Goal: Task Accomplishment & Management: Complete application form

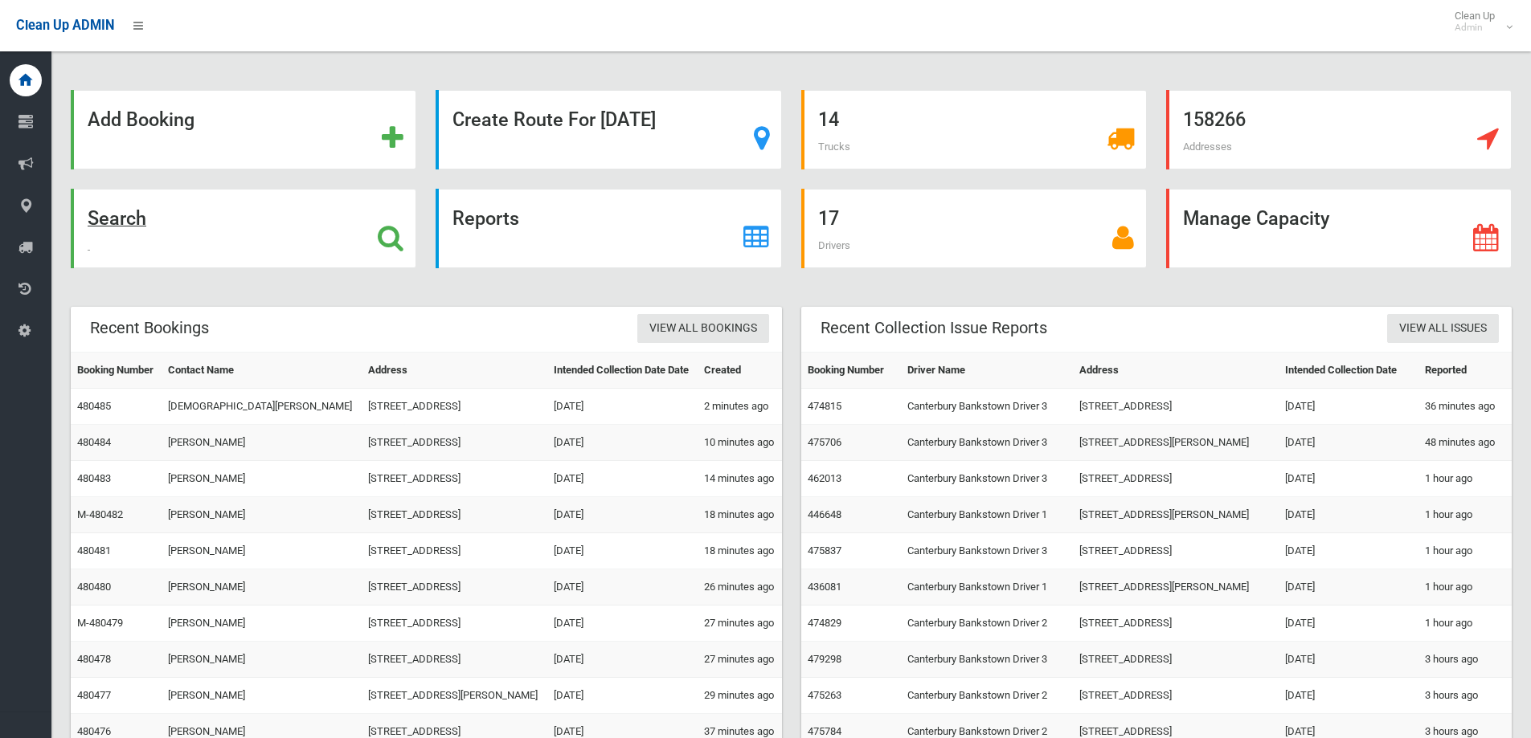
click at [284, 250] on div "Search" at bounding box center [243, 229] width 345 height 80
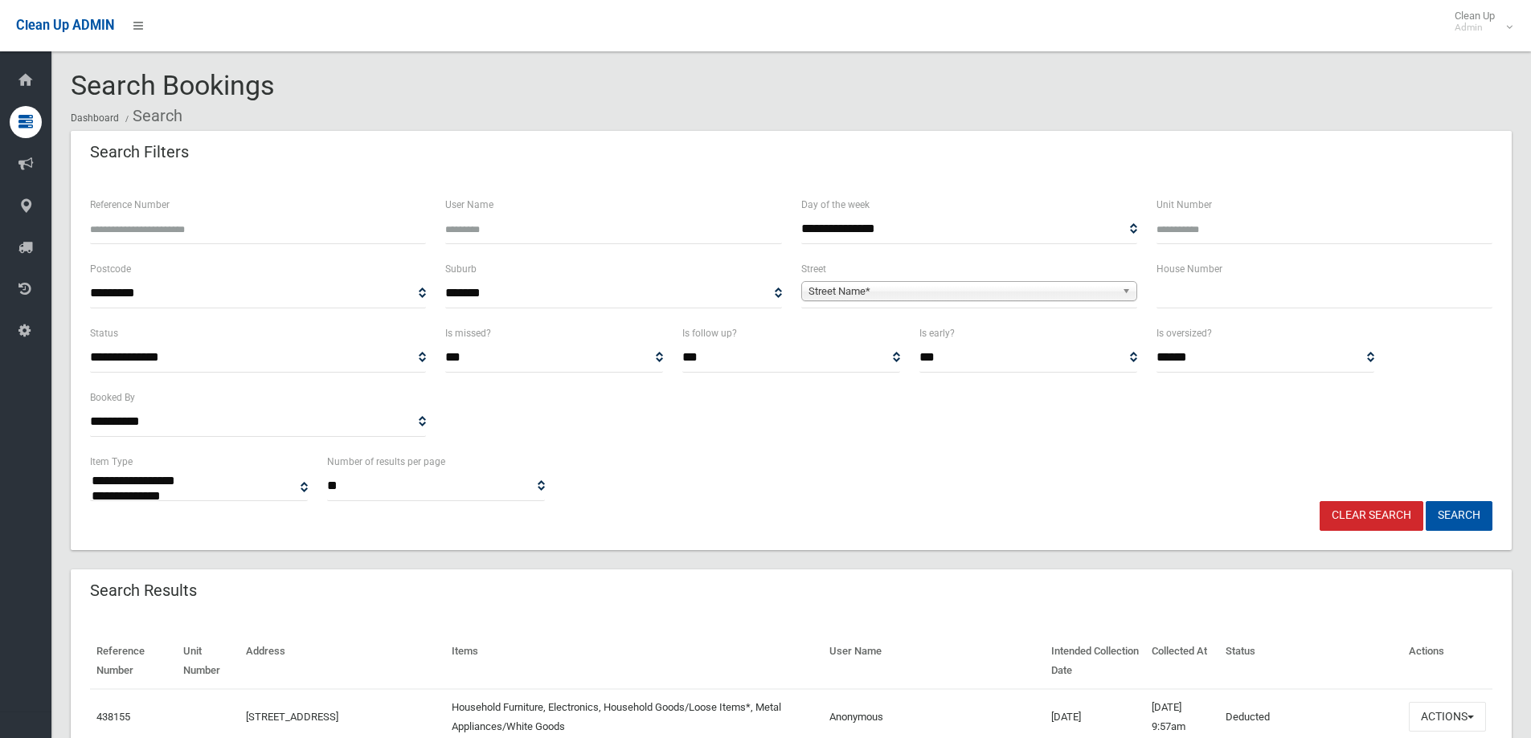
select select
click at [1163, 300] on input "text" at bounding box center [1324, 294] width 336 height 30
type input "**"
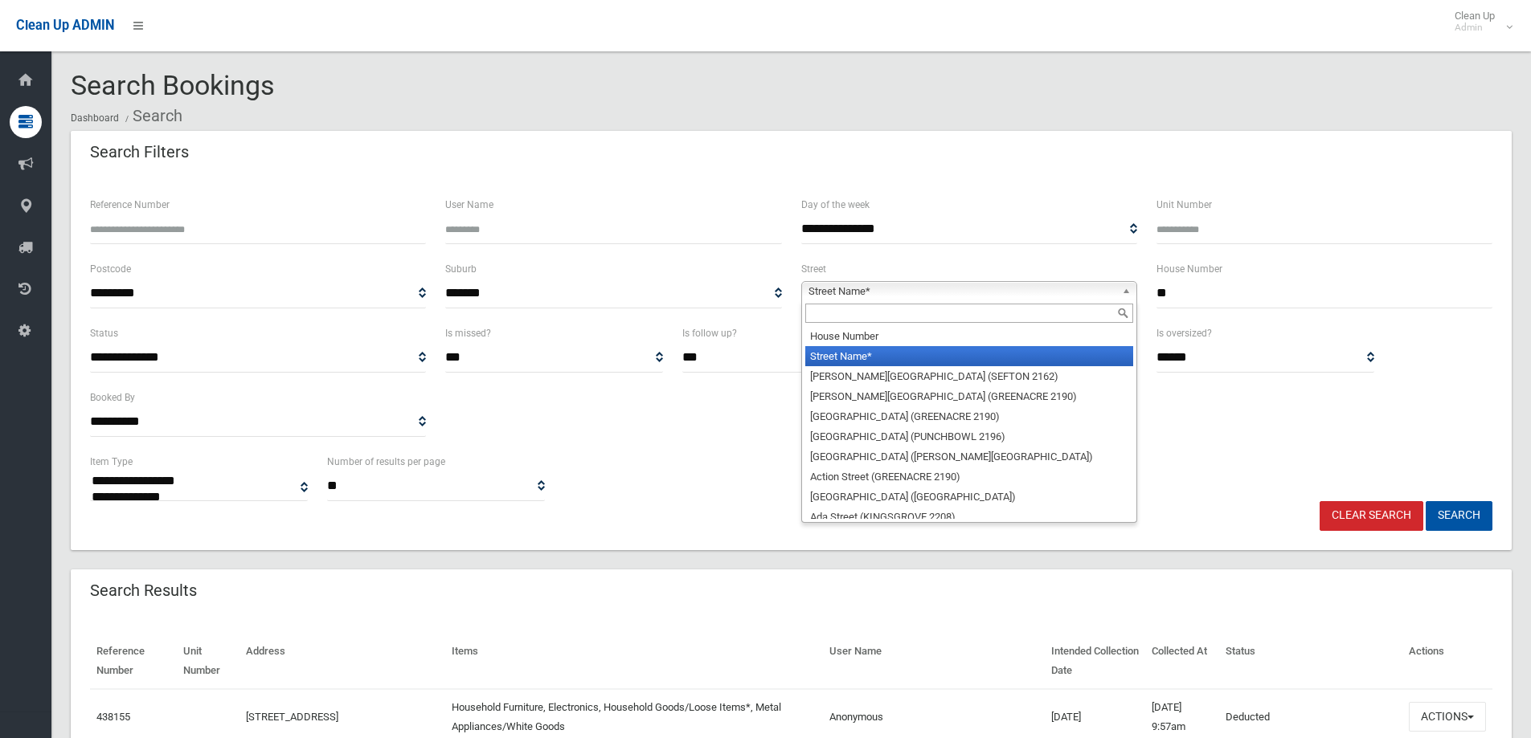
click at [1101, 296] on span "Street Name*" at bounding box center [961, 291] width 307 height 19
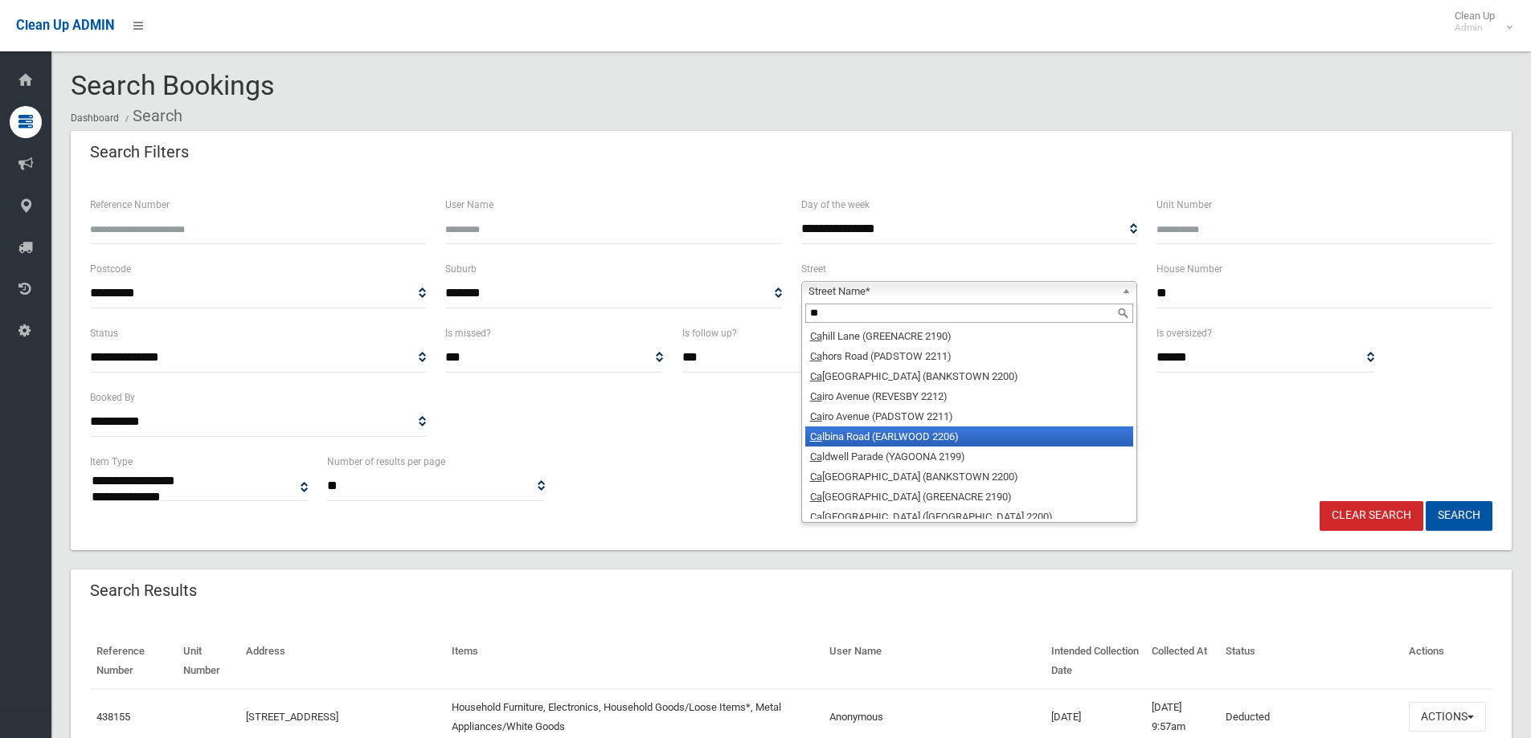
type input "*"
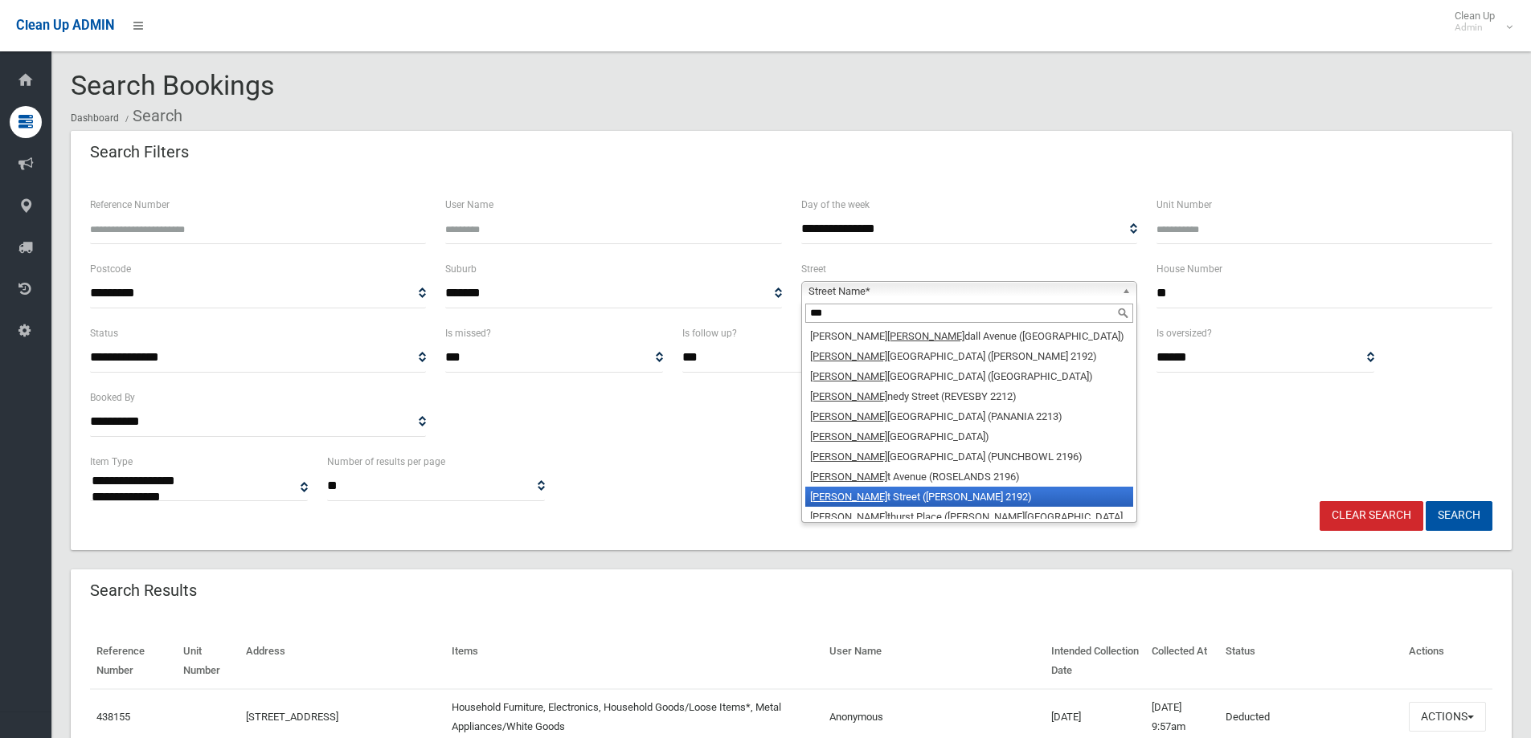
type input "***"
click at [893, 497] on li "Ken t Street (BELMORE 2192)" at bounding box center [969, 497] width 328 height 20
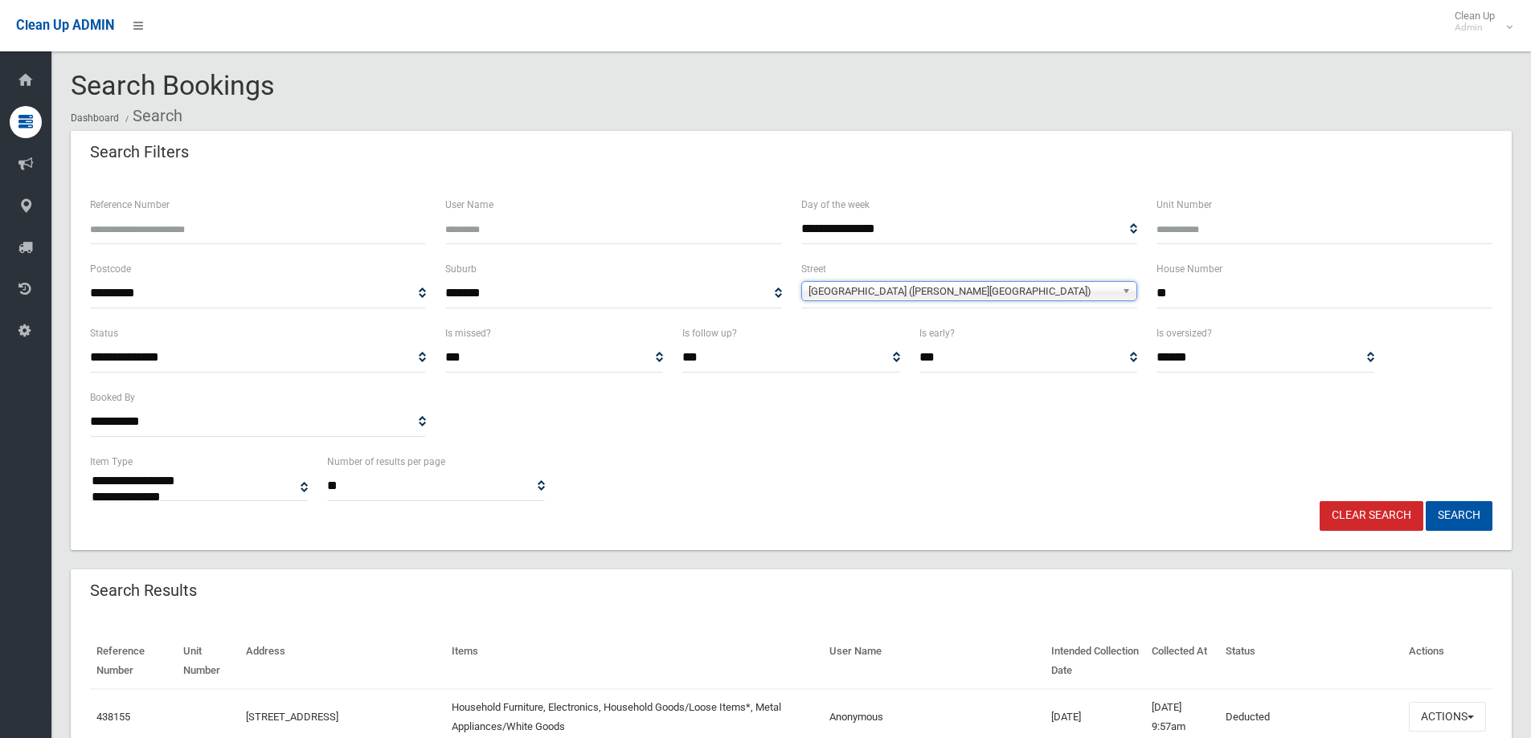
click at [1008, 256] on div "**********" at bounding box center [968, 227] width 355 height 64
click at [1462, 512] on button "Search" at bounding box center [1458, 516] width 67 height 30
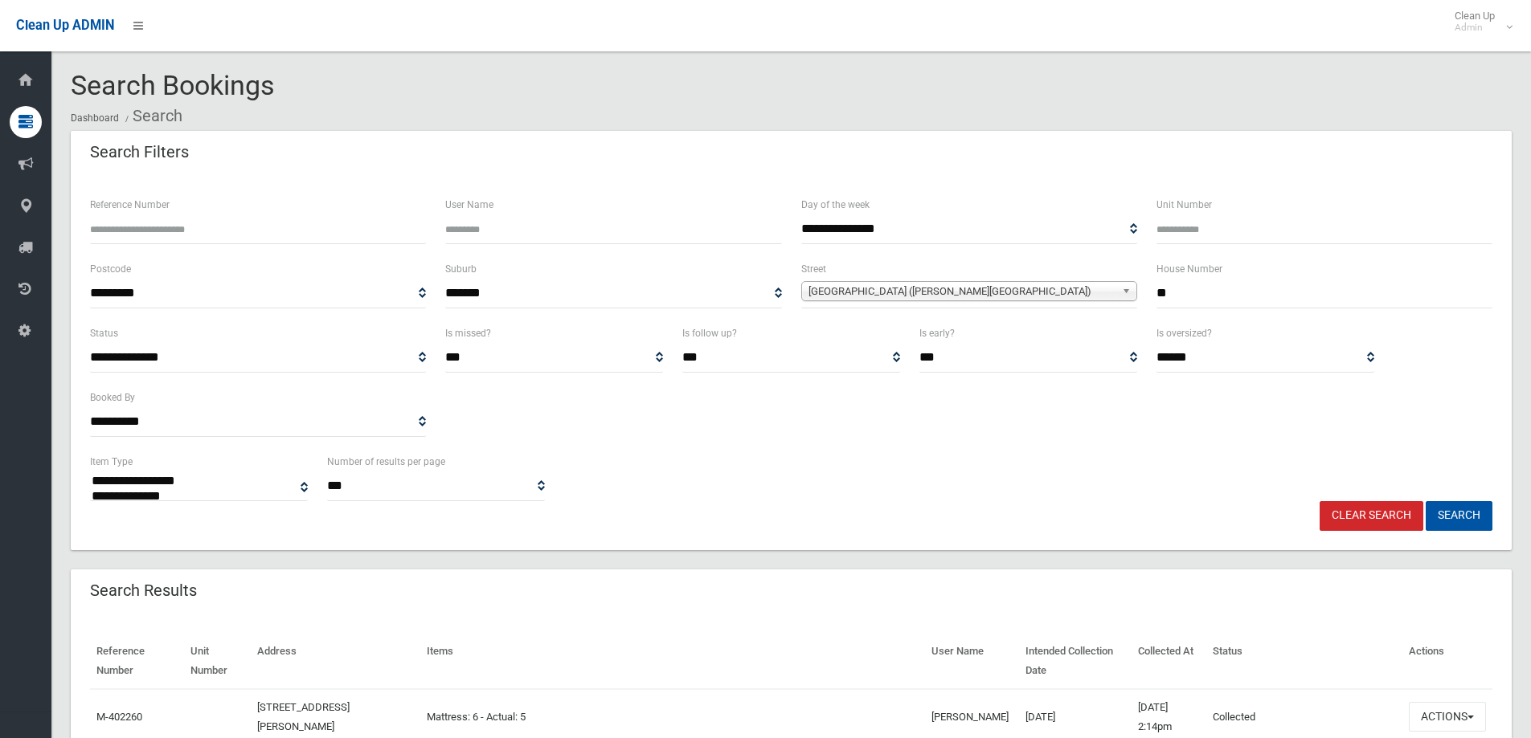
select select
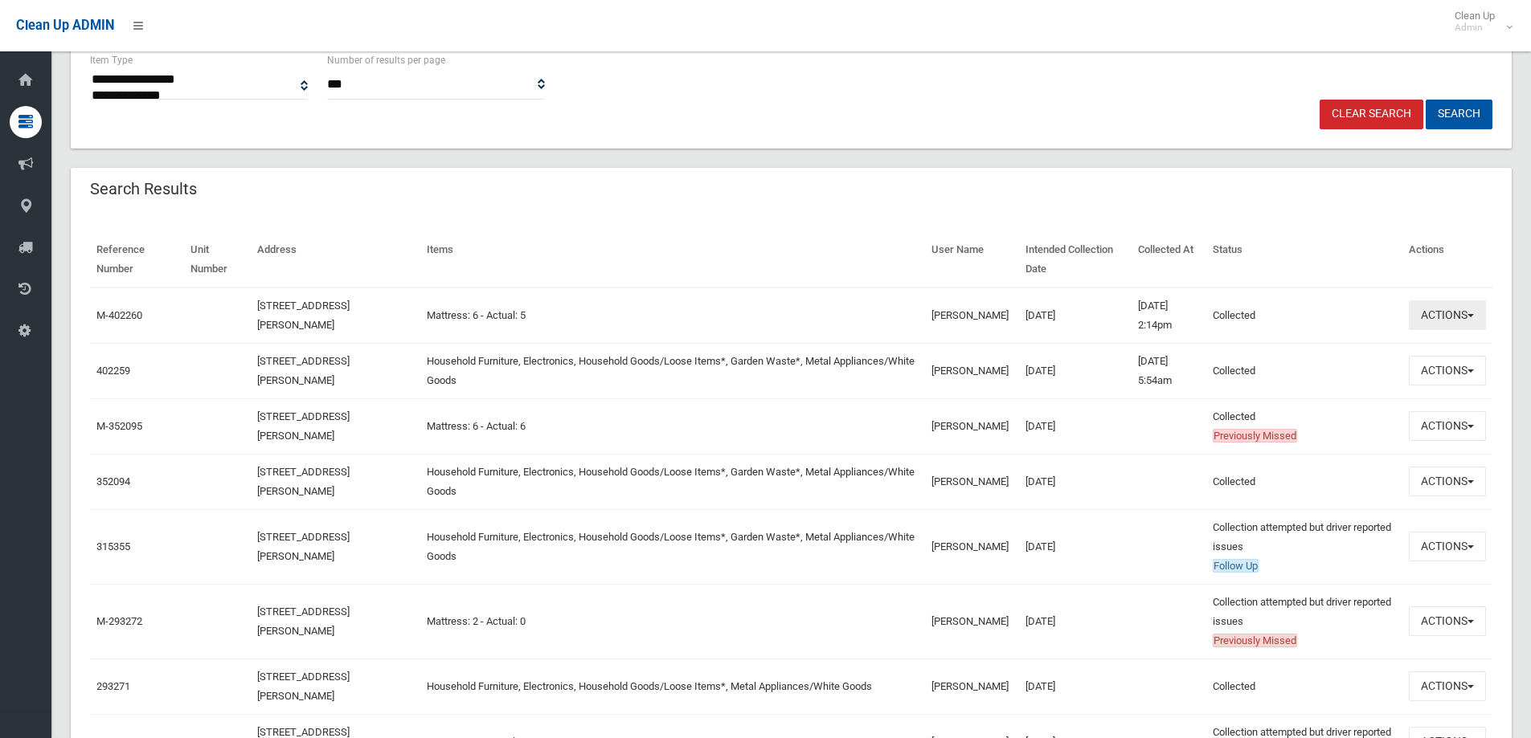
click at [1441, 313] on button "Actions" at bounding box center [1446, 315] width 77 height 30
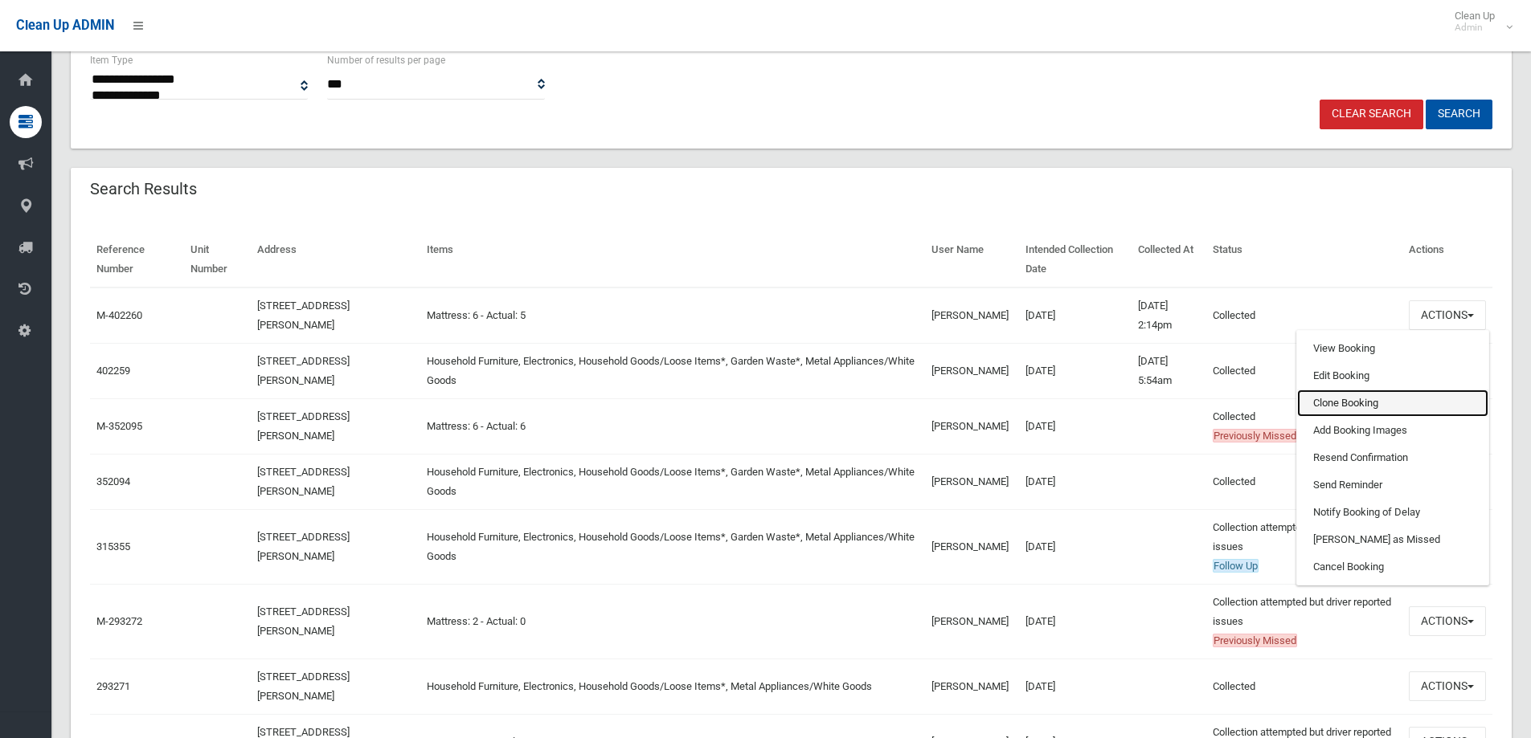
click at [1368, 411] on link "Clone Booking" at bounding box center [1392, 403] width 191 height 27
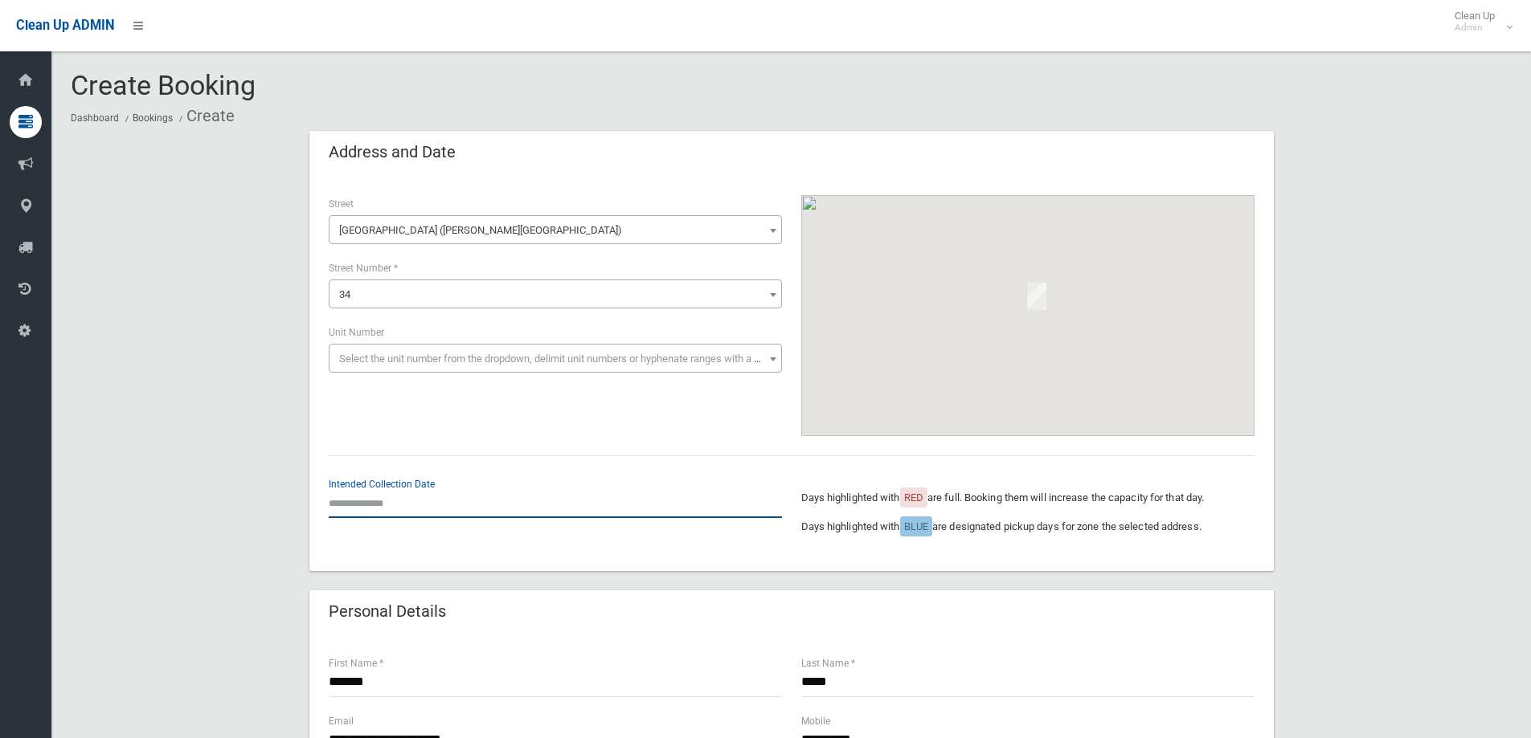
click at [386, 509] on input "text" at bounding box center [555, 504] width 453 height 30
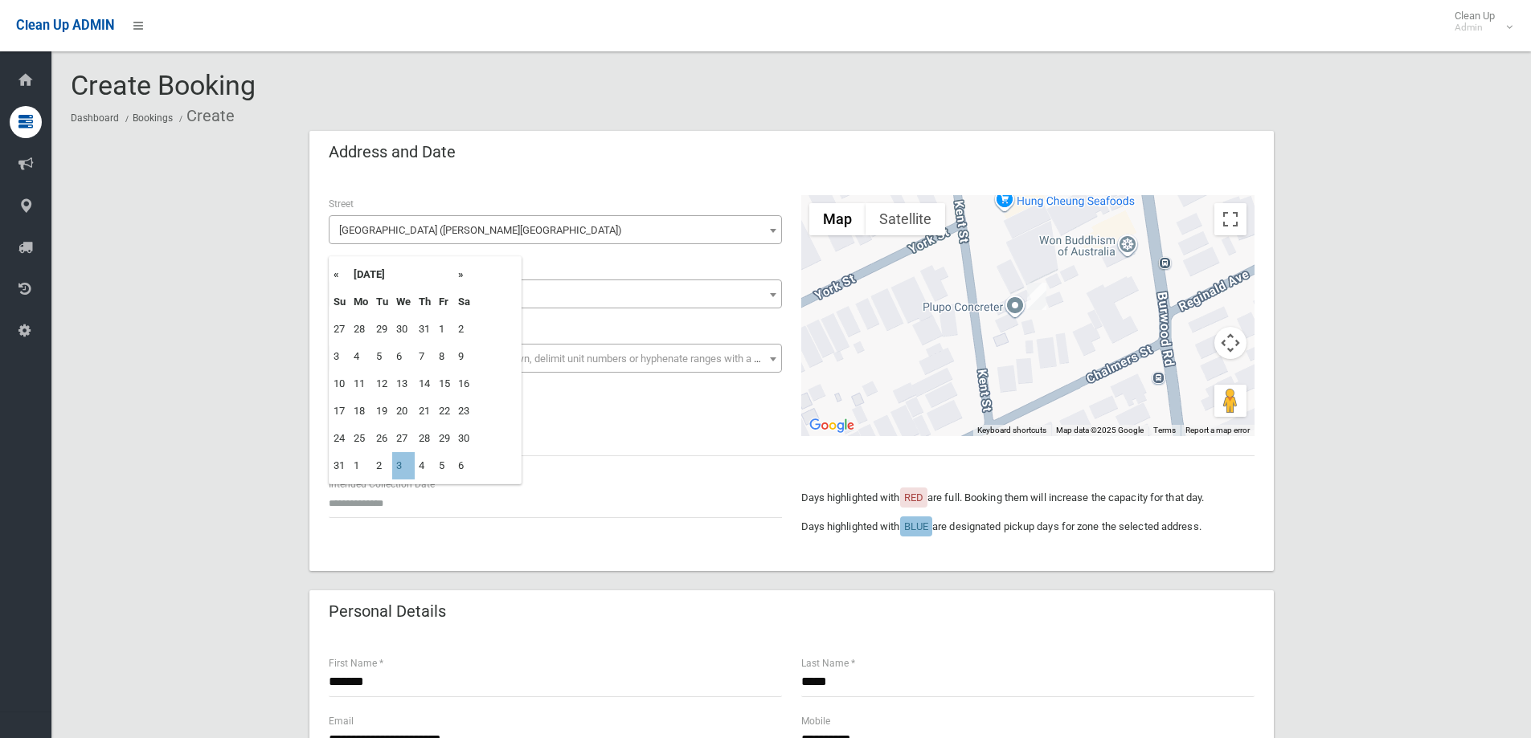
click at [408, 468] on td "3" at bounding box center [403, 465] width 22 height 27
type input "**********"
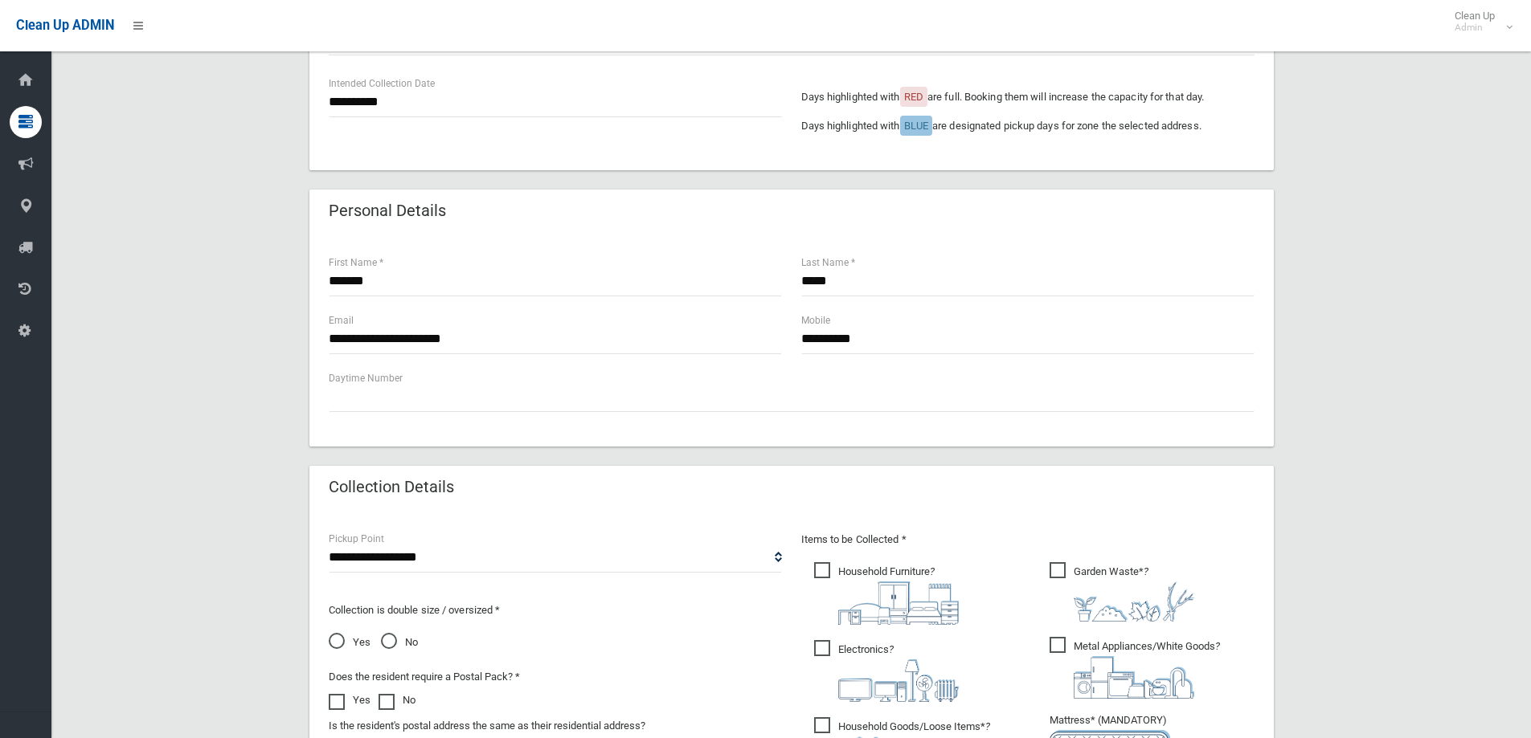
scroll to position [402, 0]
click at [381, 104] on input "**********" at bounding box center [555, 102] width 453 height 30
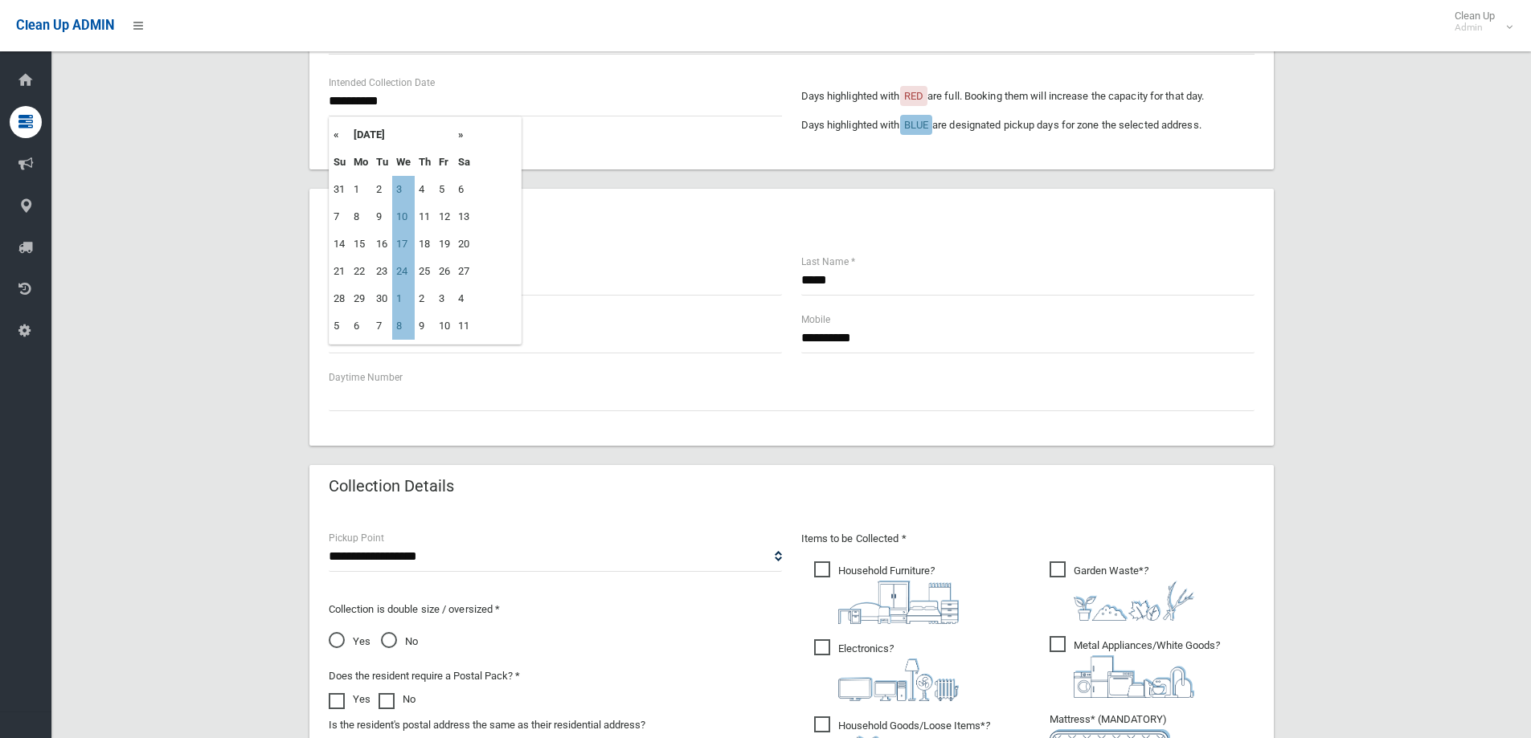
click at [337, 133] on th "«" at bounding box center [339, 134] width 20 height 27
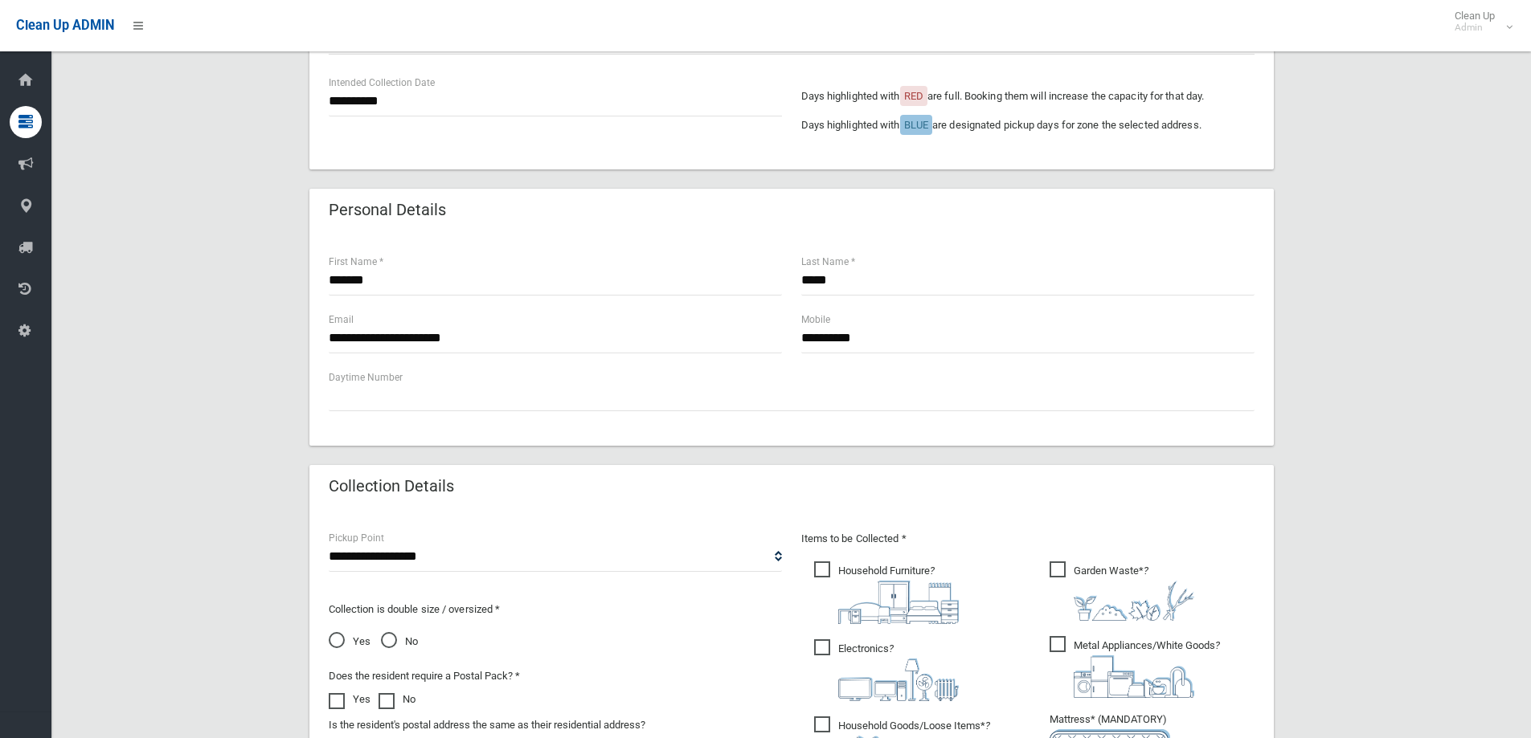
click at [602, 215] on div "Personal Details" at bounding box center [791, 211] width 964 height 45
click at [393, 277] on input "******" at bounding box center [555, 281] width 453 height 30
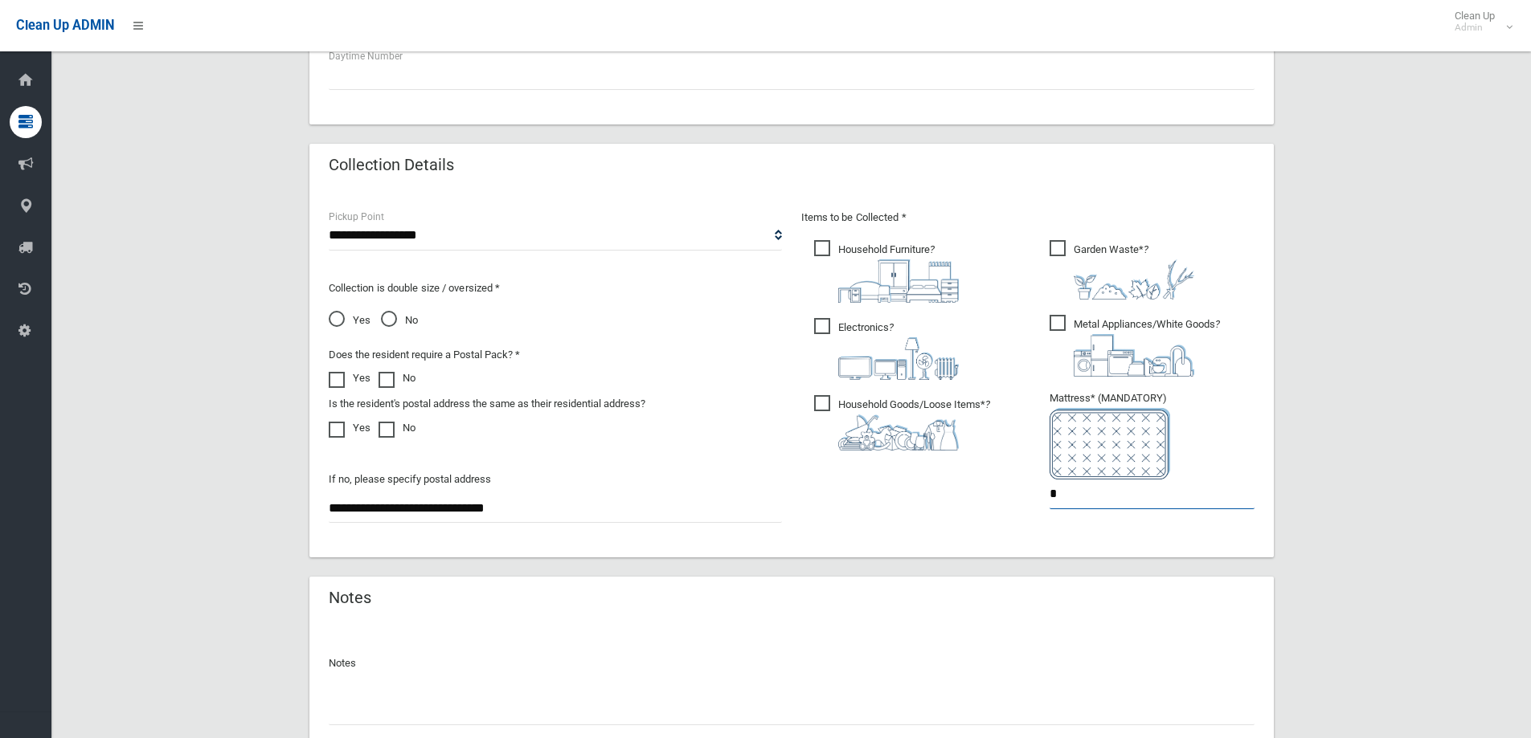
drag, startPoint x: 1133, startPoint y: 505, endPoint x: 696, endPoint y: 531, distance: 437.9
click at [743, 525] on div "**********" at bounding box center [791, 373] width 945 height 330
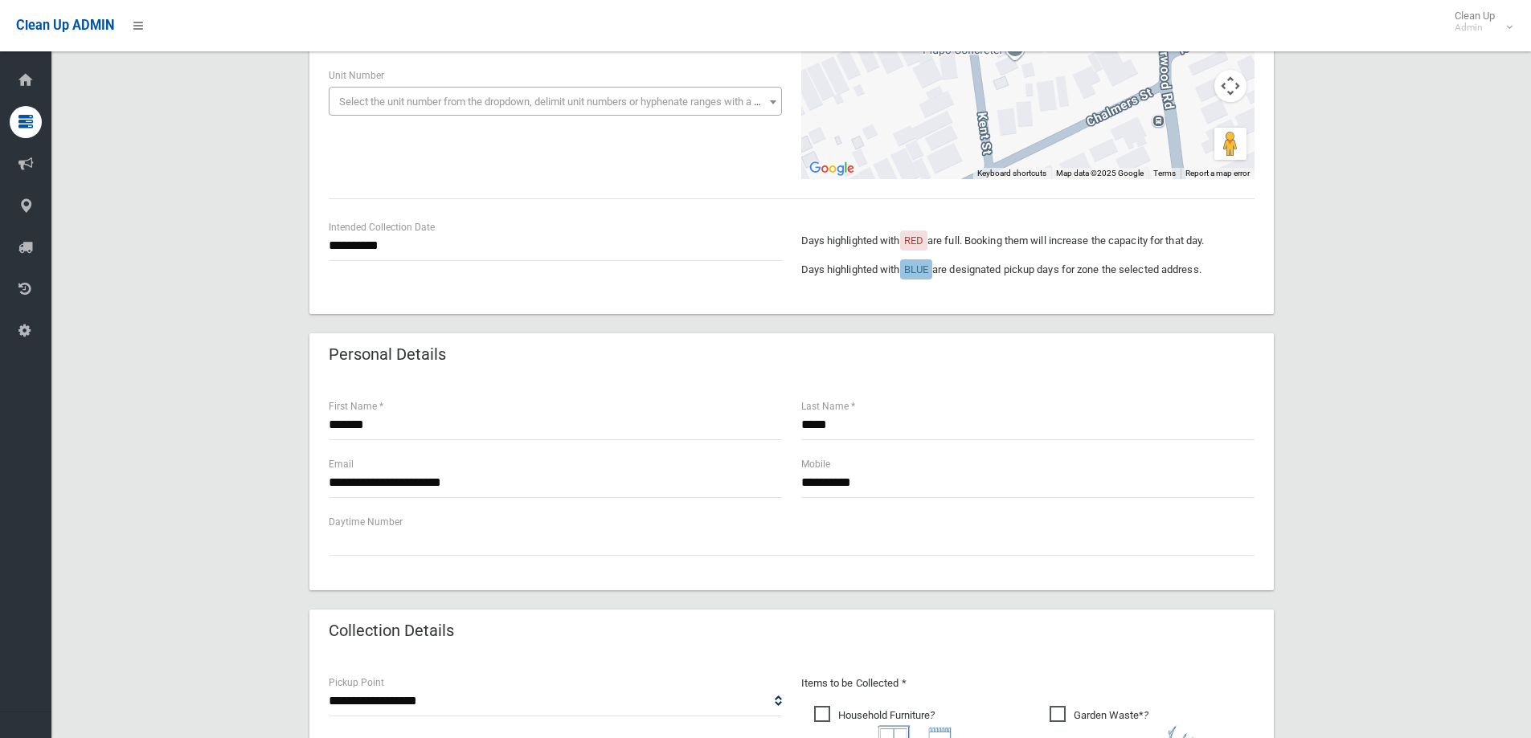
scroll to position [482, 0]
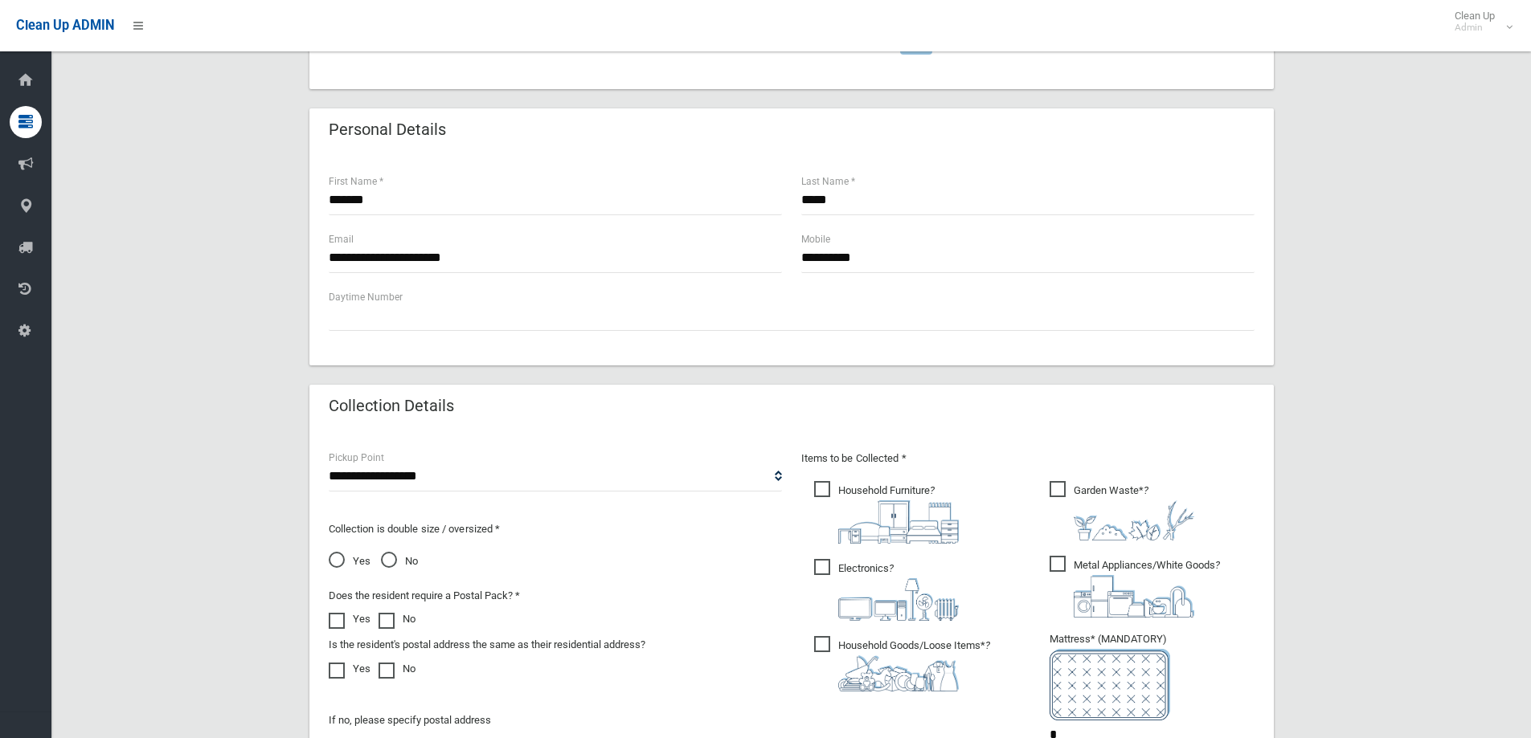
click at [894, 478] on label "Household Furniture ?" at bounding box center [886, 511] width 145 height 66
click at [1035, 481] on div "Items to be Collected * Household Furniture ? *" at bounding box center [1027, 610] width 472 height 323
click at [1061, 497] on span "Garden Waste* ?" at bounding box center [1121, 510] width 145 height 59
drag, startPoint x: 1064, startPoint y: 573, endPoint x: 509, endPoint y: 563, distance: 554.5
click at [1061, 573] on span "Metal Appliances/White Goods ?" at bounding box center [1134, 587] width 170 height 62
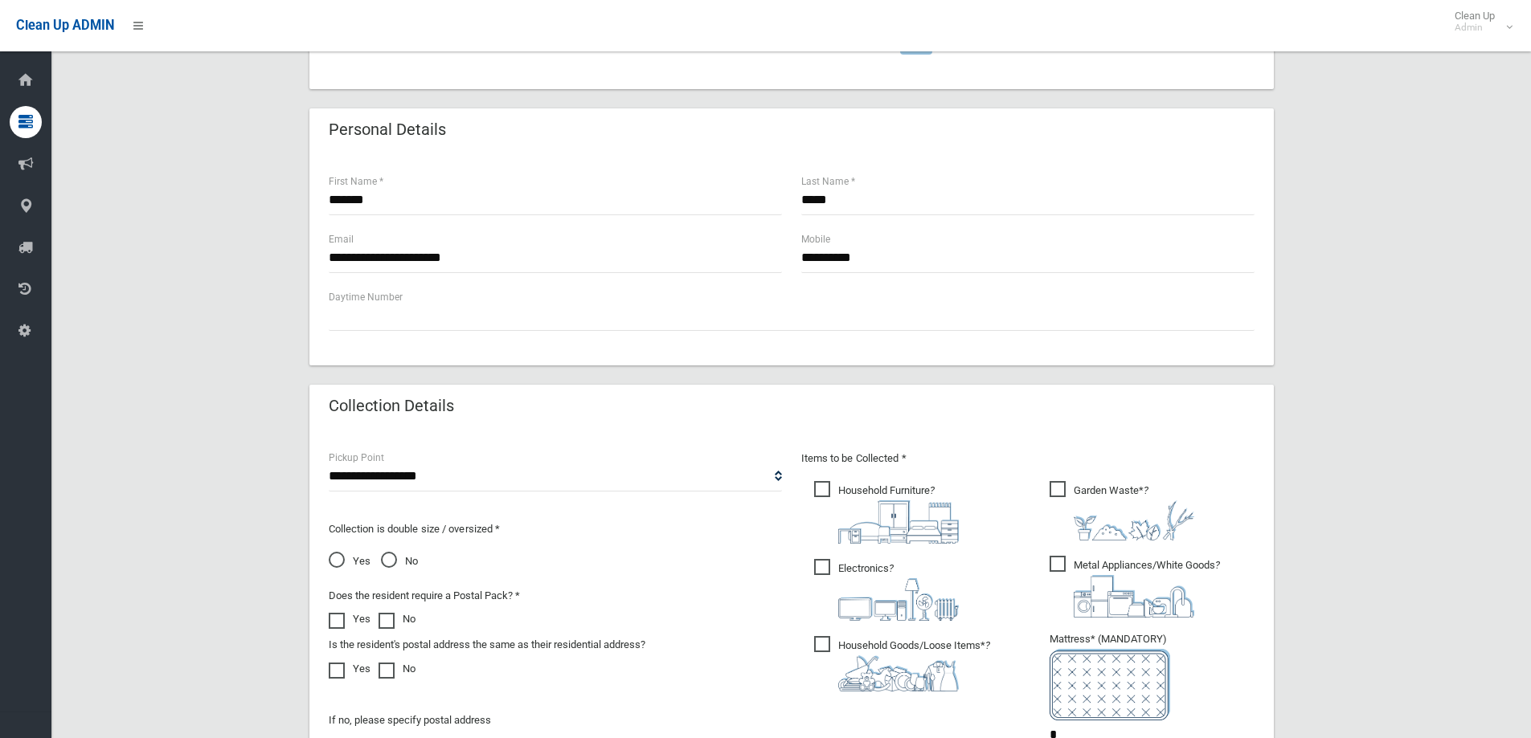
click at [873, 558] on label "Electronics ?" at bounding box center [886, 588] width 145 height 65
click at [841, 658] on img at bounding box center [898, 674] width 121 height 36
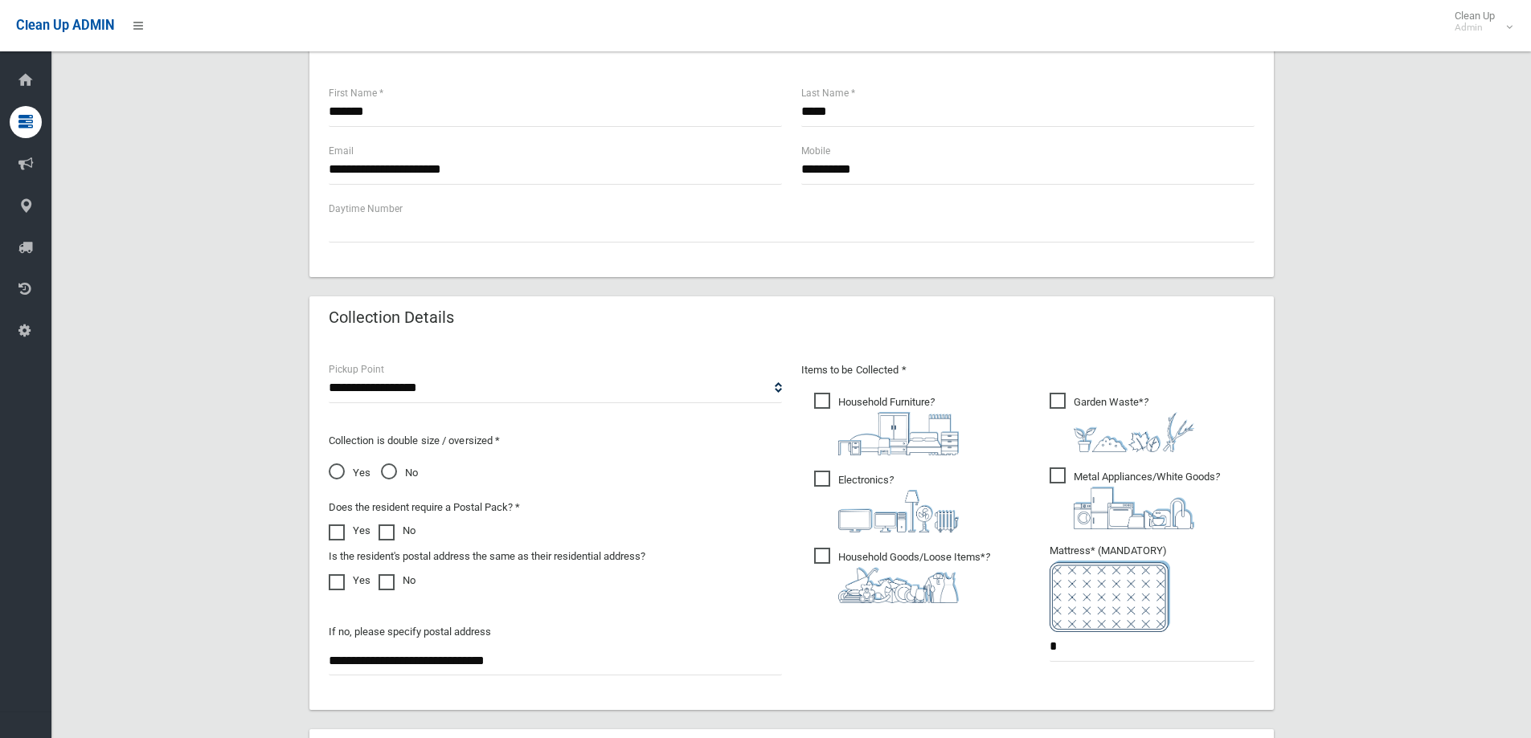
scroll to position [803, 0]
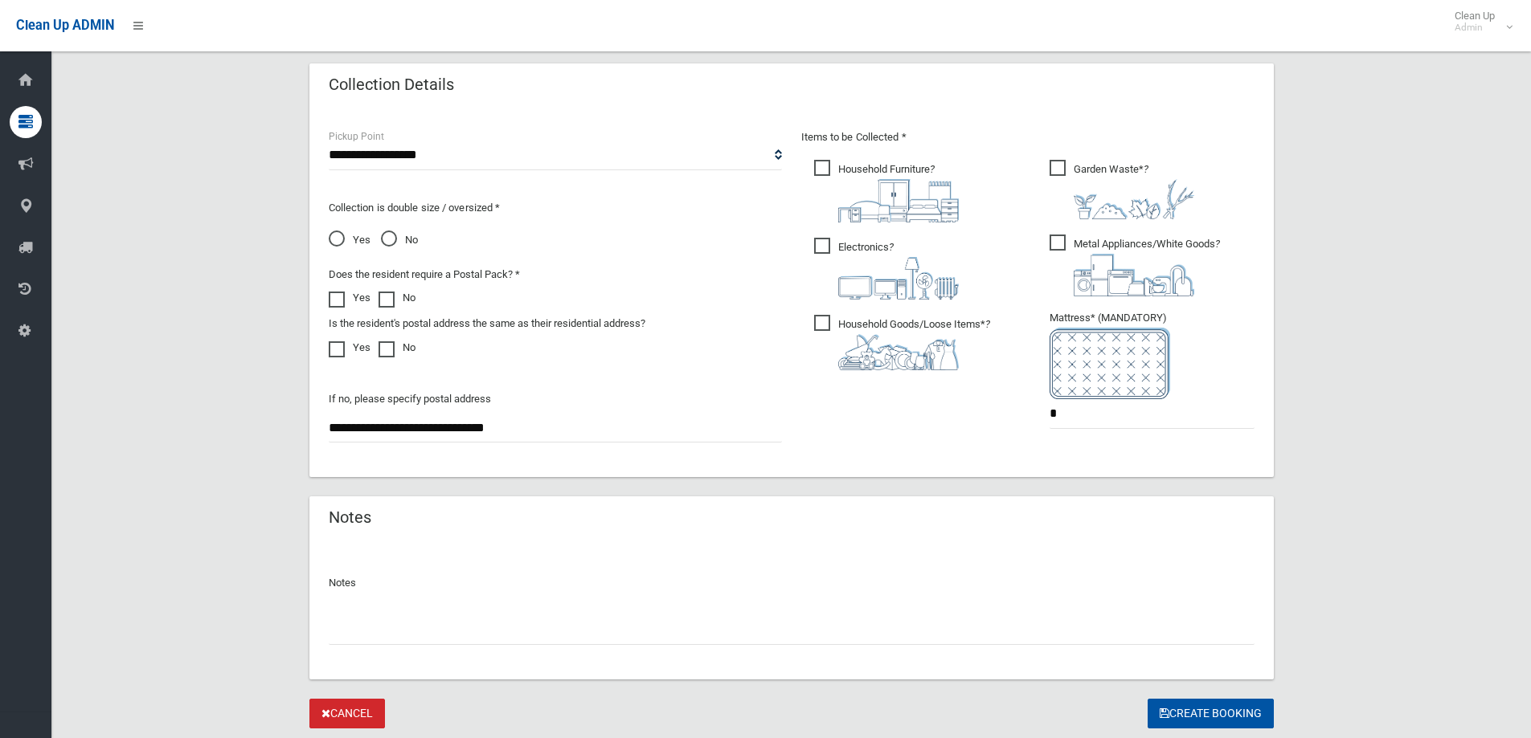
click at [1118, 382] on img at bounding box center [1109, 364] width 121 height 72
click at [1106, 425] on input "*" at bounding box center [1151, 414] width 205 height 30
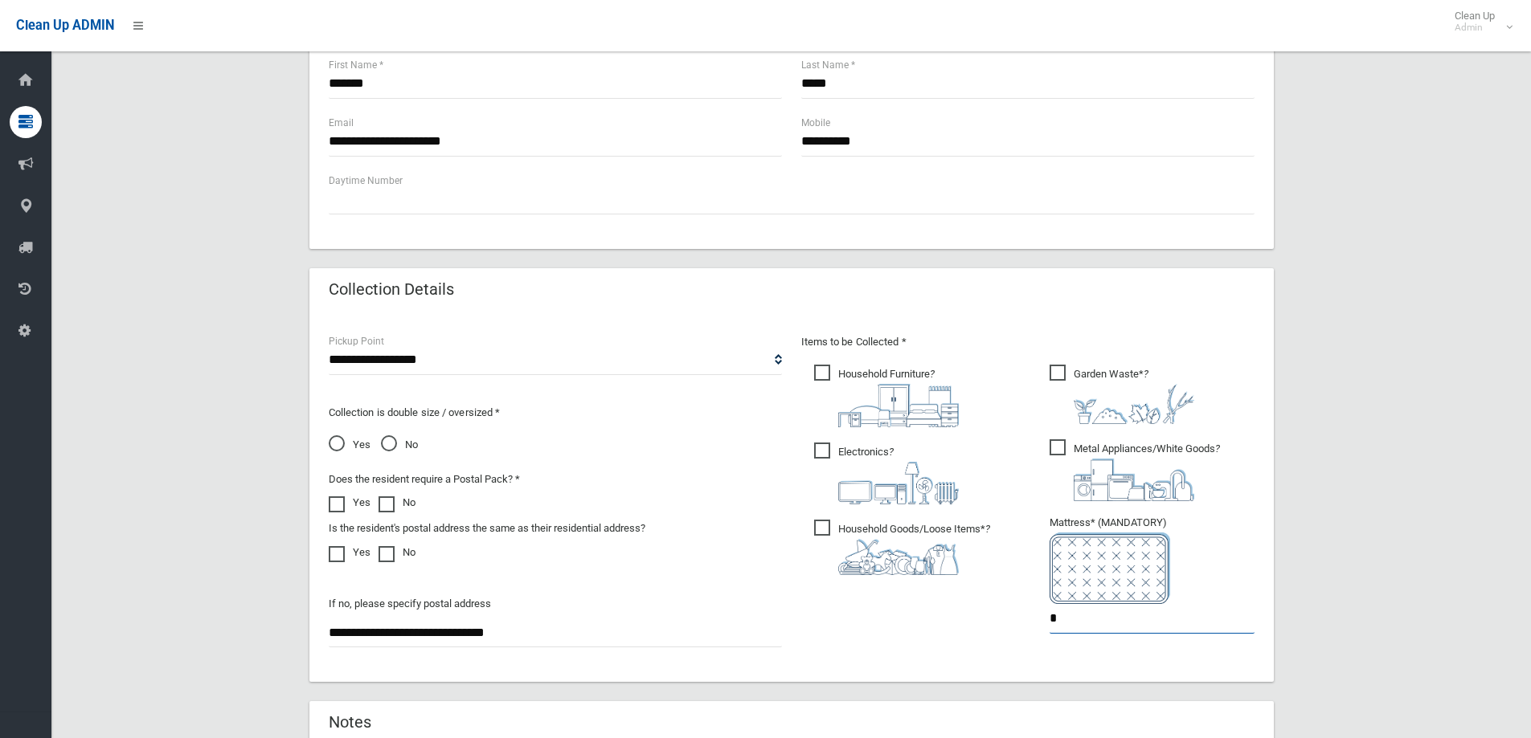
scroll to position [723, 0]
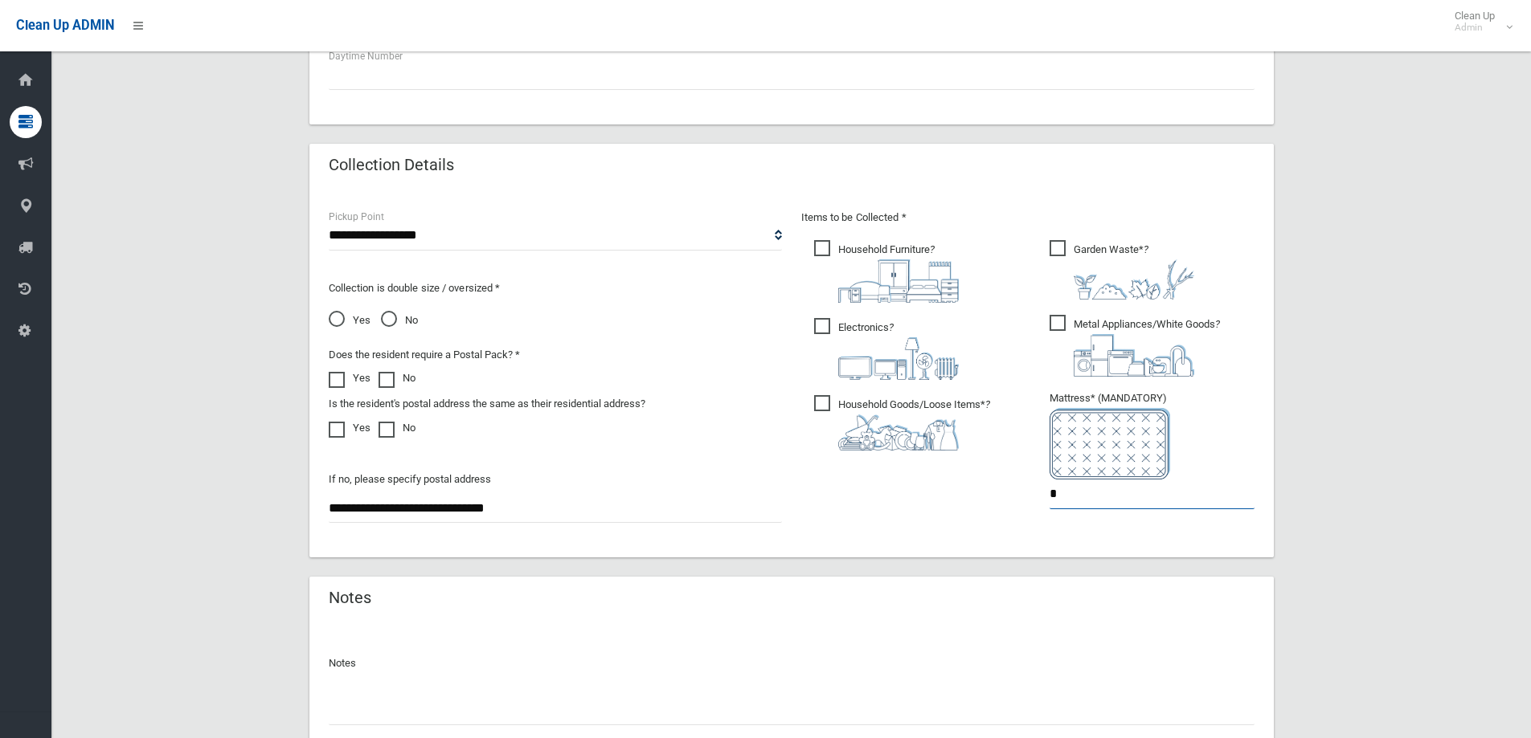
drag, startPoint x: 1105, startPoint y: 508, endPoint x: 989, endPoint y: 480, distance: 118.9
click at [989, 480] on div "Items to be Collected * Household Furniture ? *" at bounding box center [1027, 369] width 472 height 323
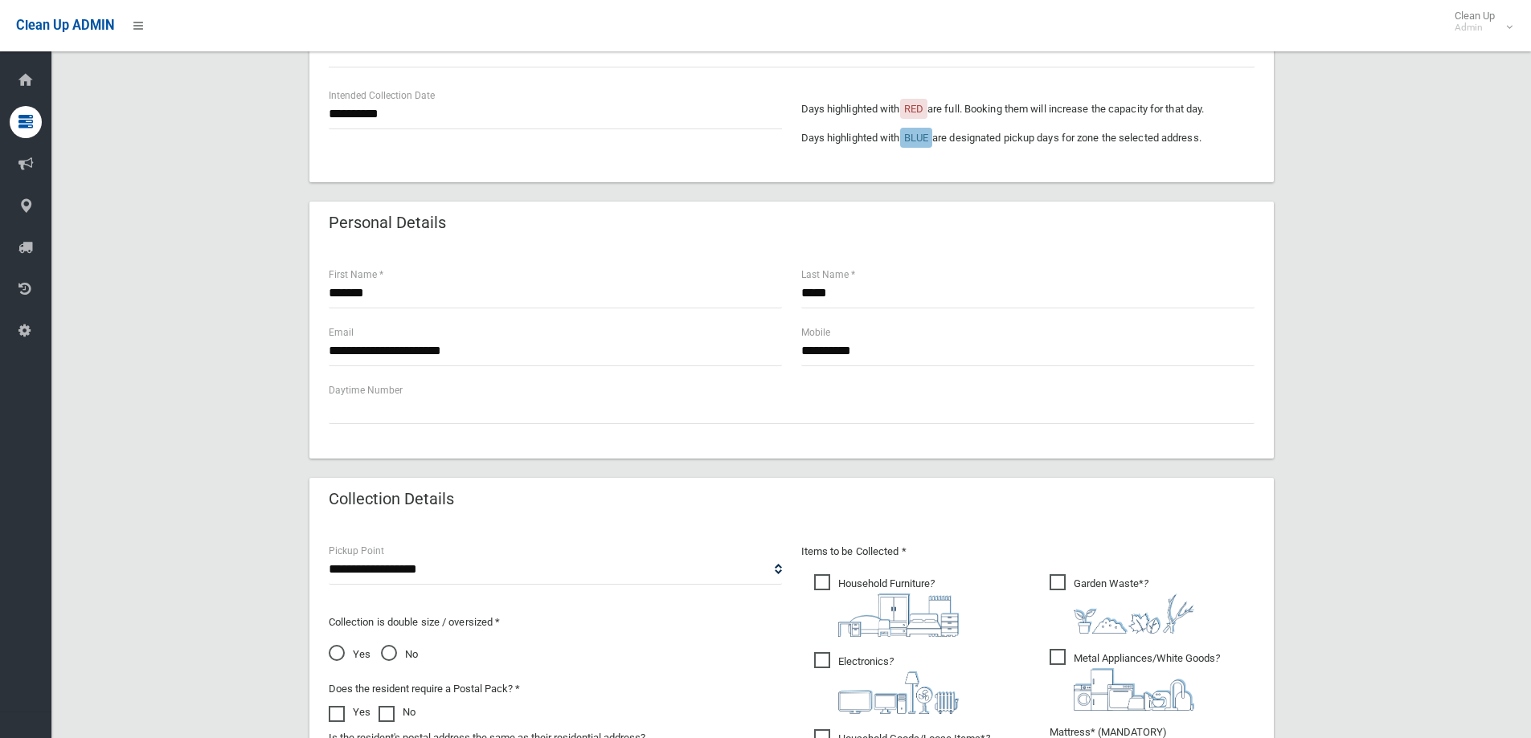
scroll to position [241, 0]
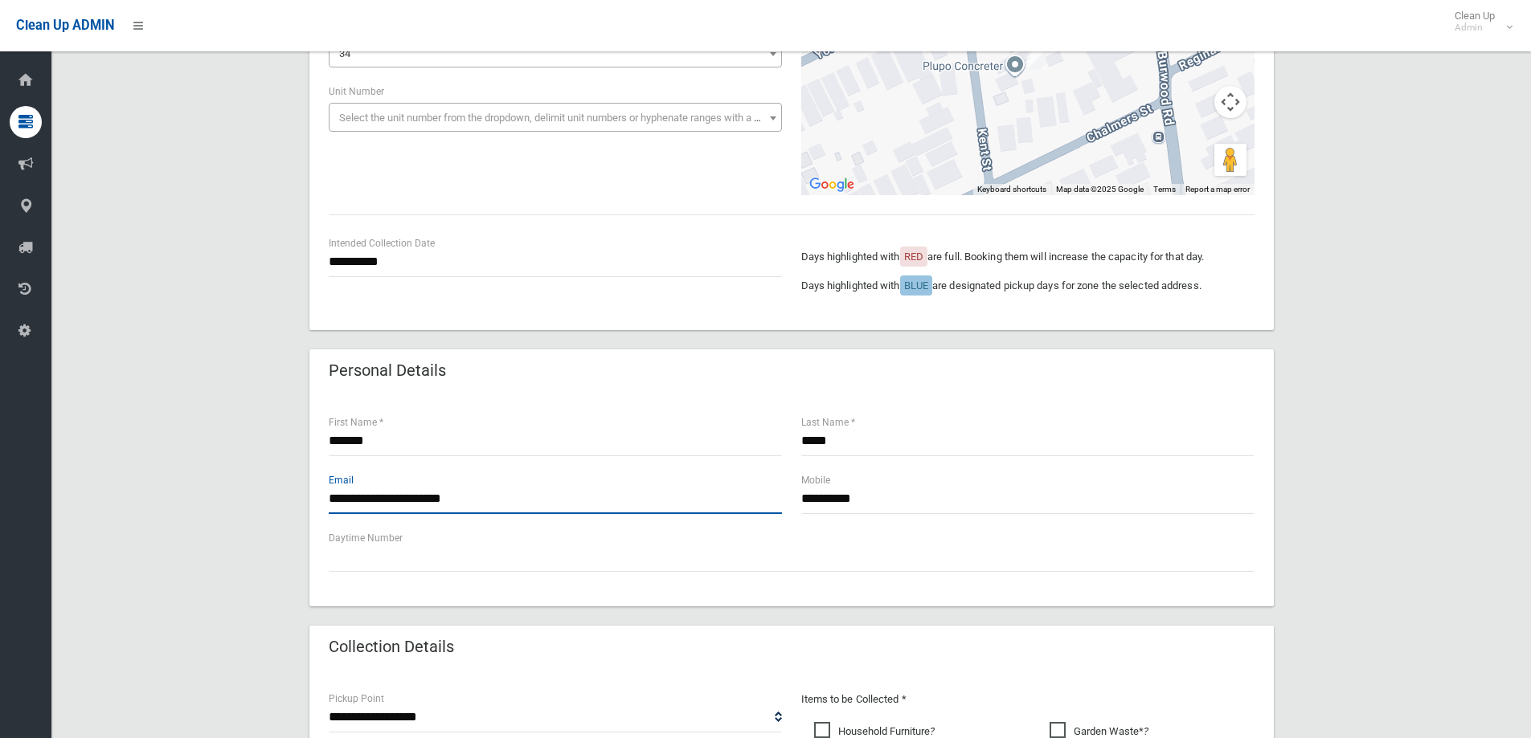
click at [619, 508] on input "**********" at bounding box center [555, 499] width 453 height 30
click at [545, 503] on input "**********" at bounding box center [555, 499] width 453 height 30
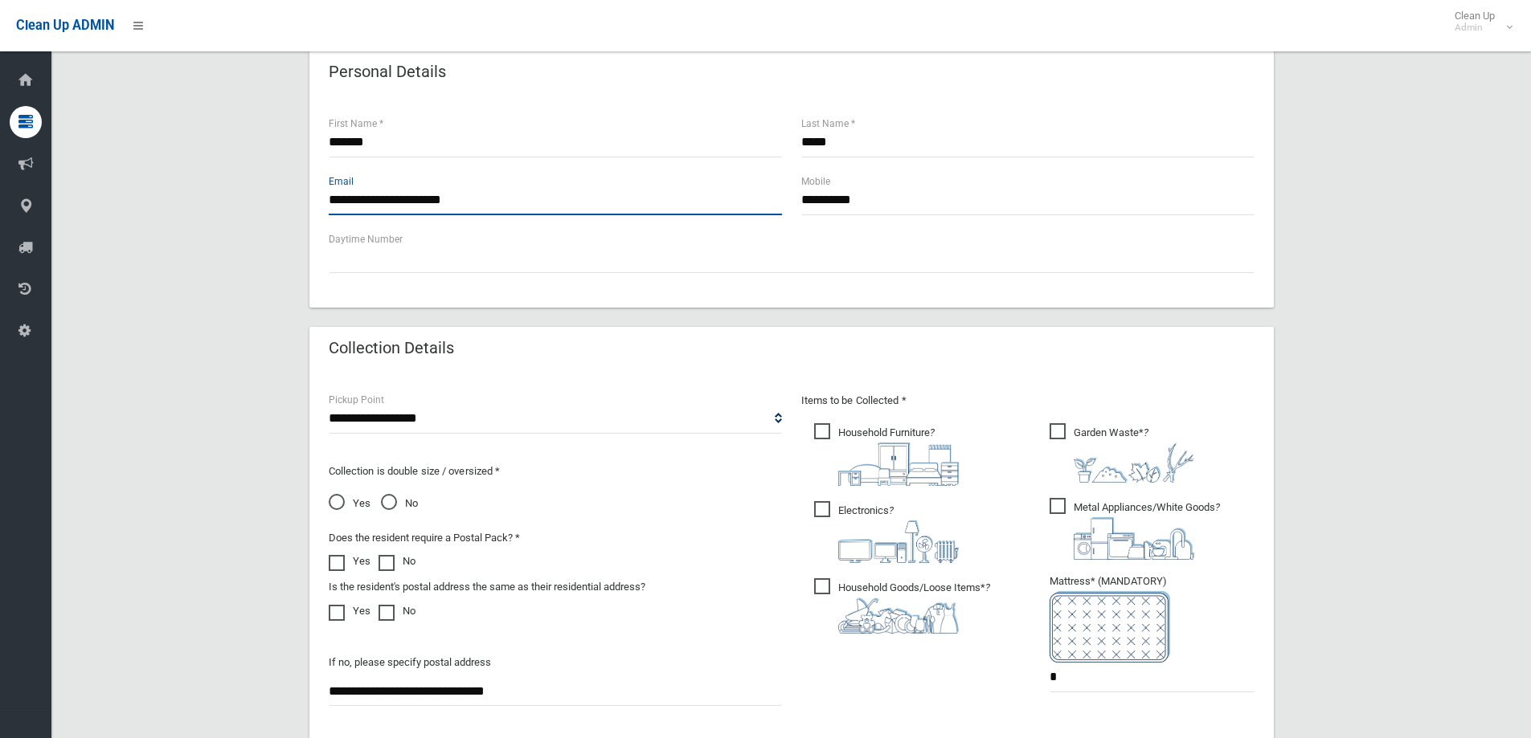
scroll to position [562, 0]
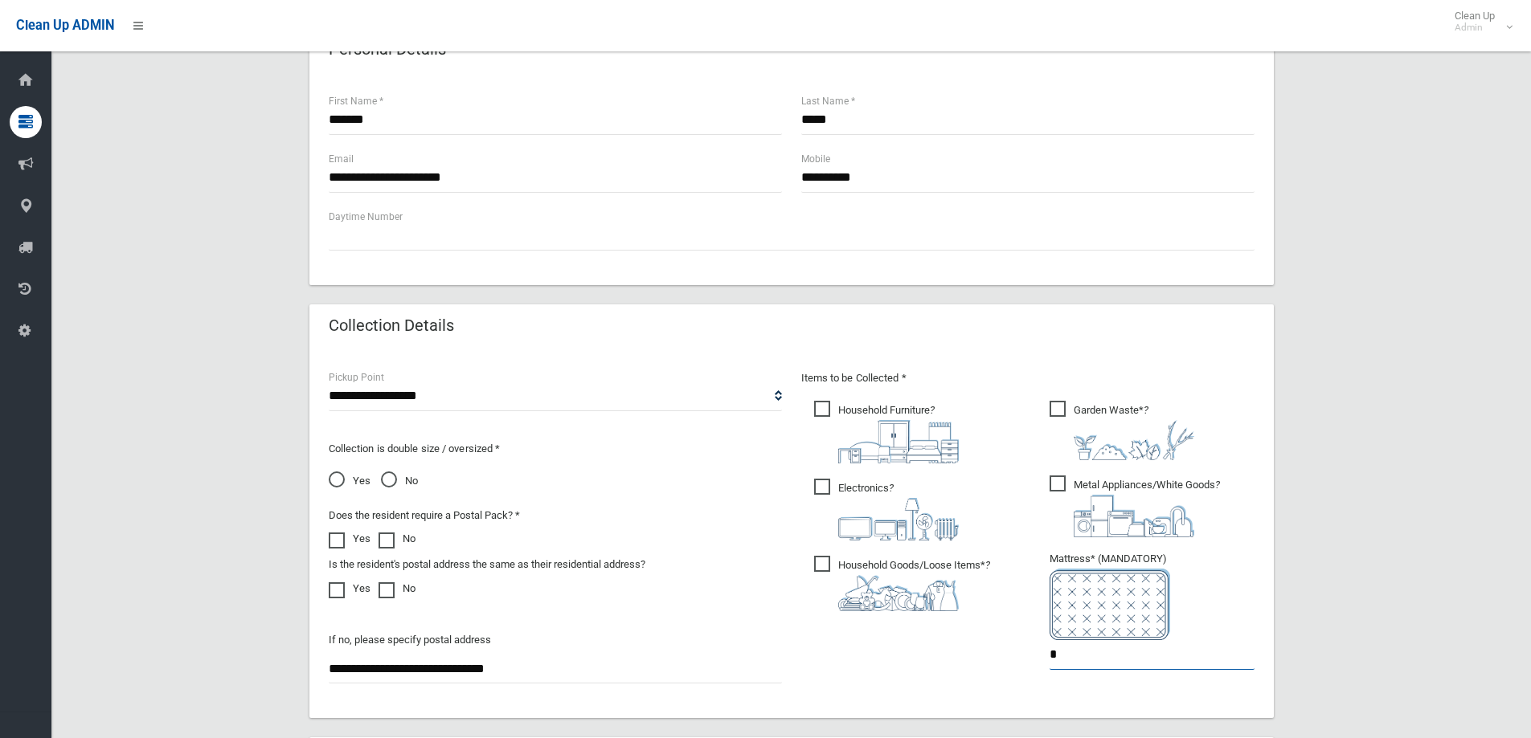
drag, startPoint x: 1077, startPoint y: 658, endPoint x: 984, endPoint y: 657, distance: 92.4
click at [984, 657] on div "Items to be Collected * Household Furniture ? *" at bounding box center [1027, 530] width 472 height 323
type input "*"
click at [984, 657] on div "Items to be Collected * Household Furniture ? *" at bounding box center [1027, 530] width 472 height 323
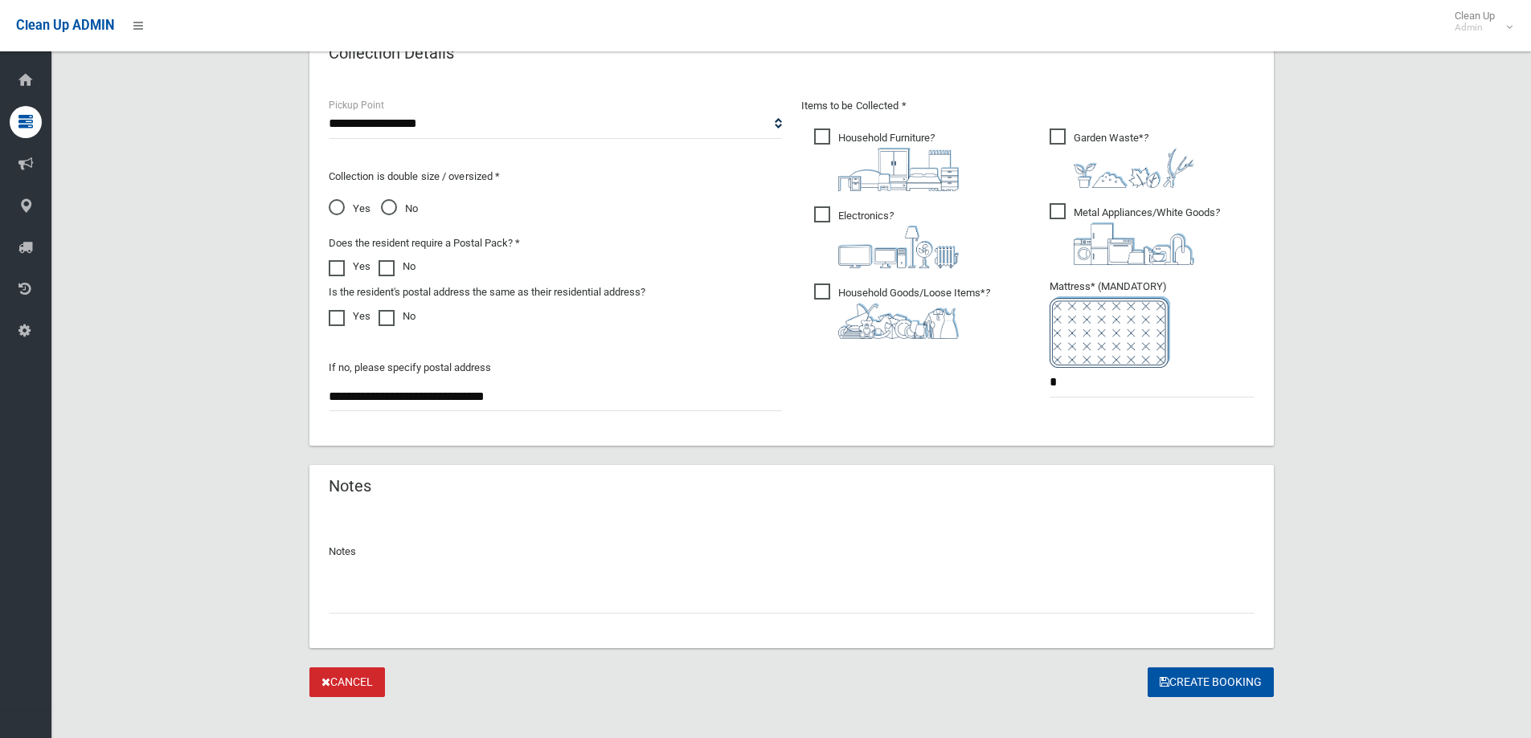
scroll to position [852, 0]
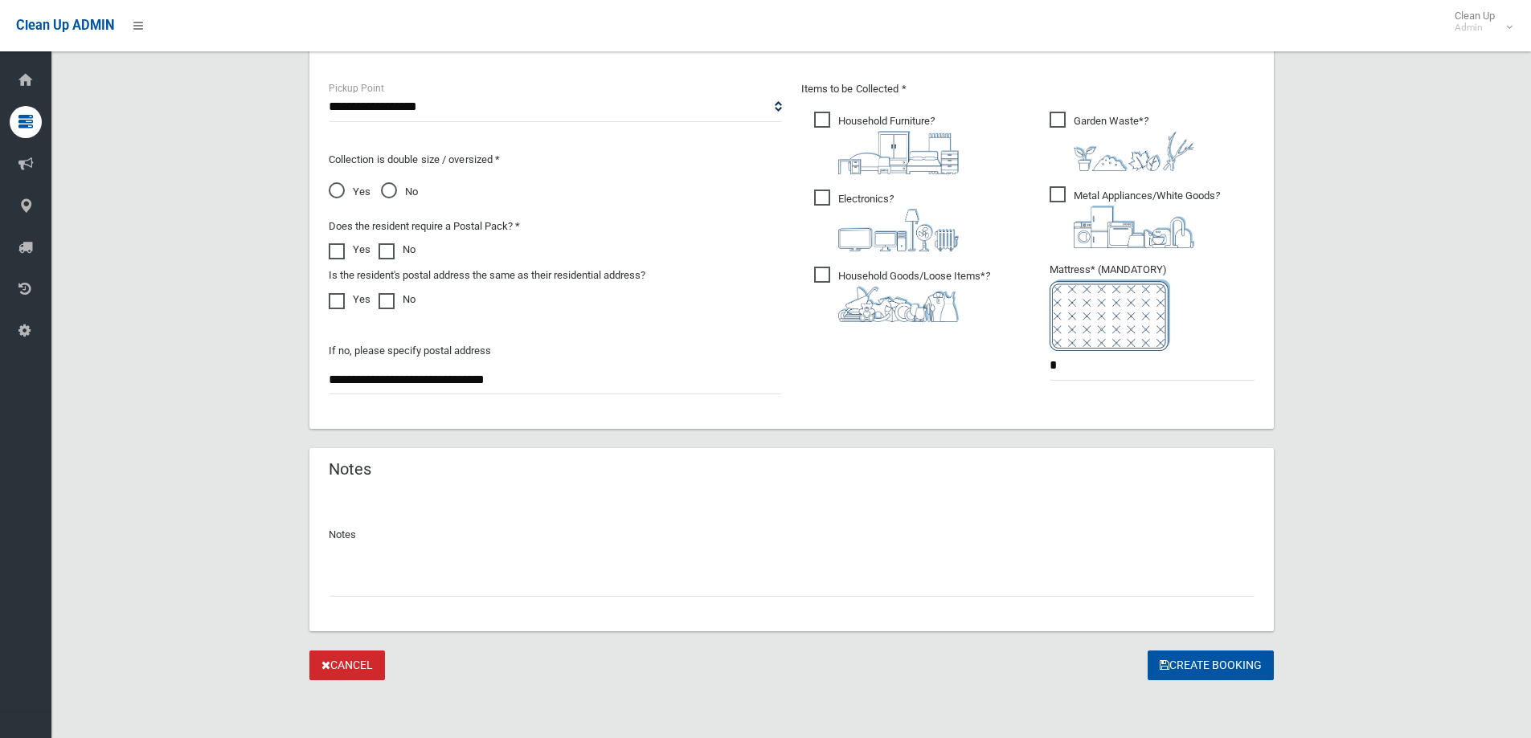
click at [740, 586] on input "text" at bounding box center [792, 582] width 926 height 30
click at [1240, 656] on button "Create Booking" at bounding box center [1210, 666] width 126 height 30
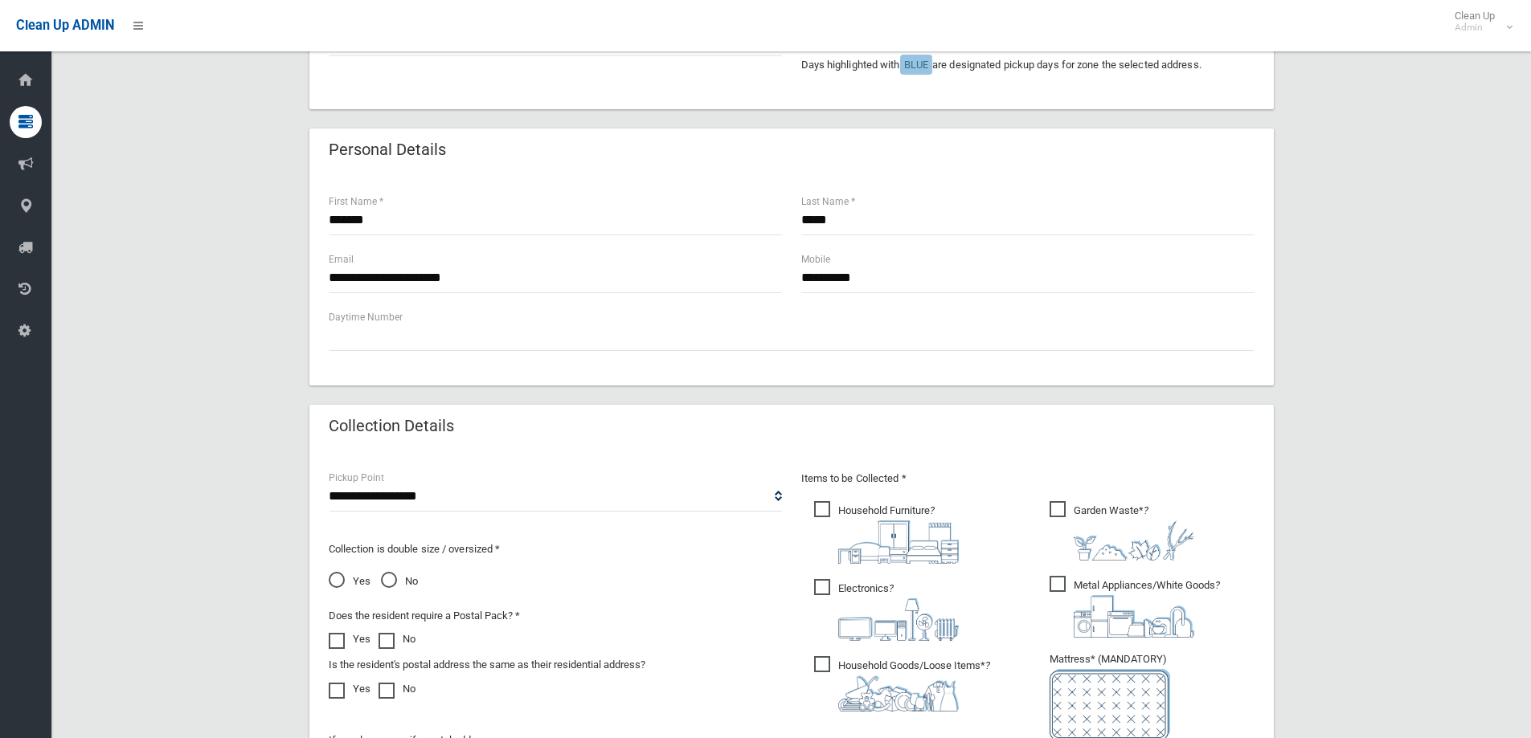
scroll to position [289, 0]
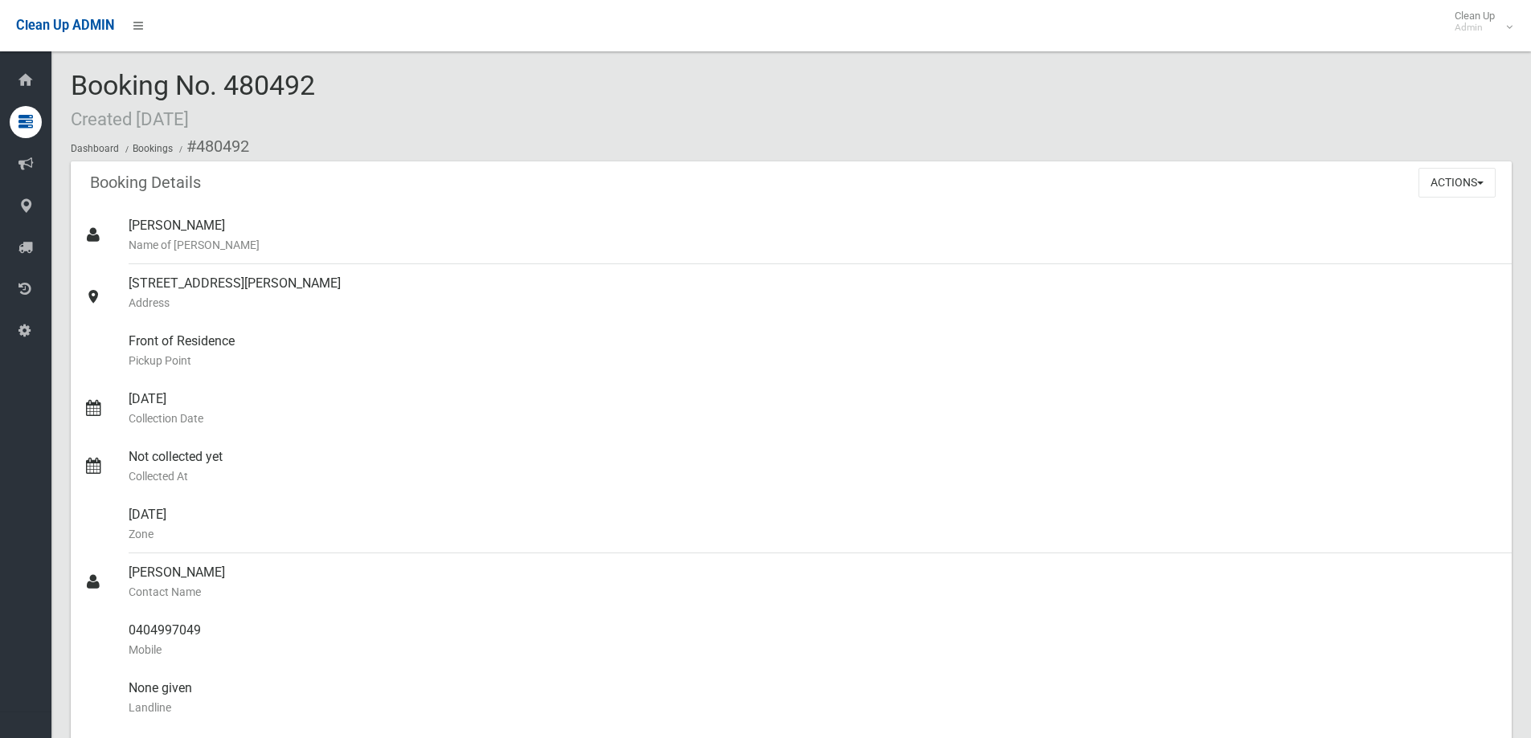
drag, startPoint x: 229, startPoint y: 82, endPoint x: 347, endPoint y: 107, distance: 120.7
click at [349, 107] on div "Booking No. 480492 Created 22/08/2025 Dashboard Bookings #480492" at bounding box center [791, 116] width 1441 height 91
click at [337, 106] on div "Booking No. 480492 Created 22/08/2025 Dashboard Bookings #480492" at bounding box center [791, 116] width 1441 height 91
drag, startPoint x: 223, startPoint y: 80, endPoint x: 331, endPoint y: 87, distance: 108.7
click at [331, 87] on div "Booking No. 480492 Created 22/08/2025 Dashboard Bookings #480492" at bounding box center [791, 116] width 1441 height 91
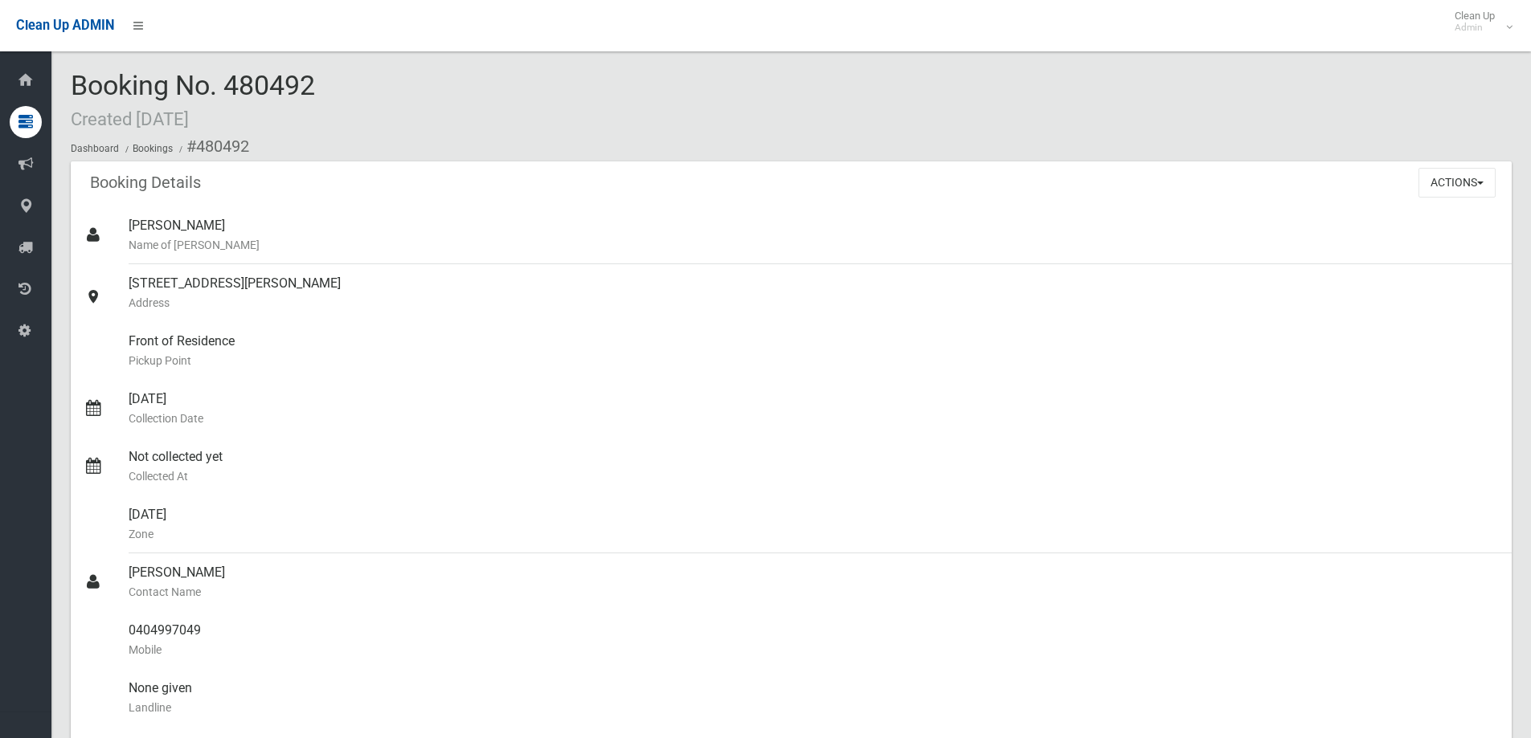
click at [326, 87] on div "Booking No. 480492 Created 22/08/2025 Dashboard Bookings #480492" at bounding box center [791, 116] width 1441 height 91
drag, startPoint x: 232, startPoint y: 80, endPoint x: 357, endPoint y: 89, distance: 124.9
click at [361, 88] on div "Booking No. 480492 Created 22/08/2025 Dashboard Bookings #480492" at bounding box center [791, 116] width 1441 height 91
click at [354, 89] on div "Booking No. 480492 Created 22/08/2025 Dashboard Bookings #480492" at bounding box center [791, 116] width 1441 height 91
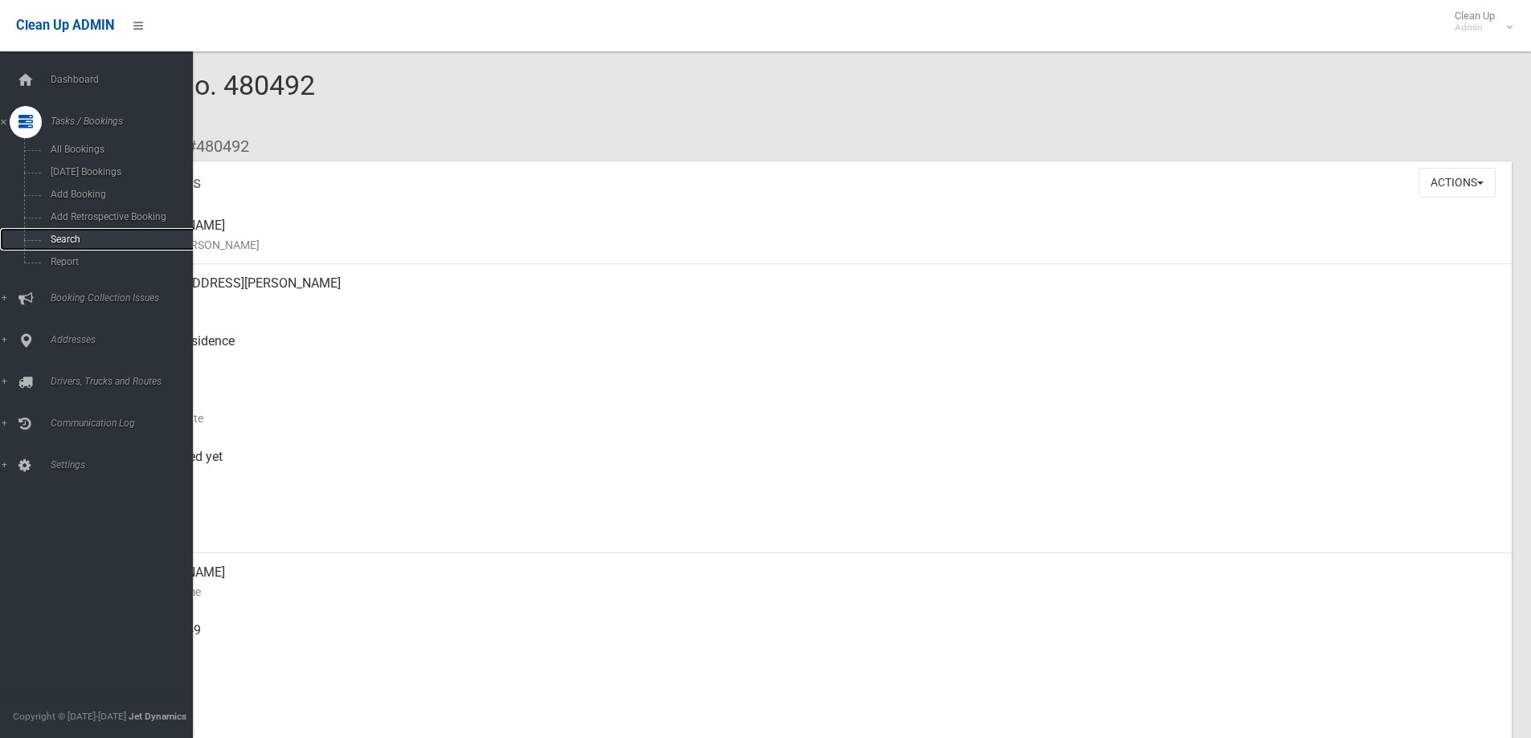
click at [59, 237] on span "Search" at bounding box center [118, 239] width 145 height 11
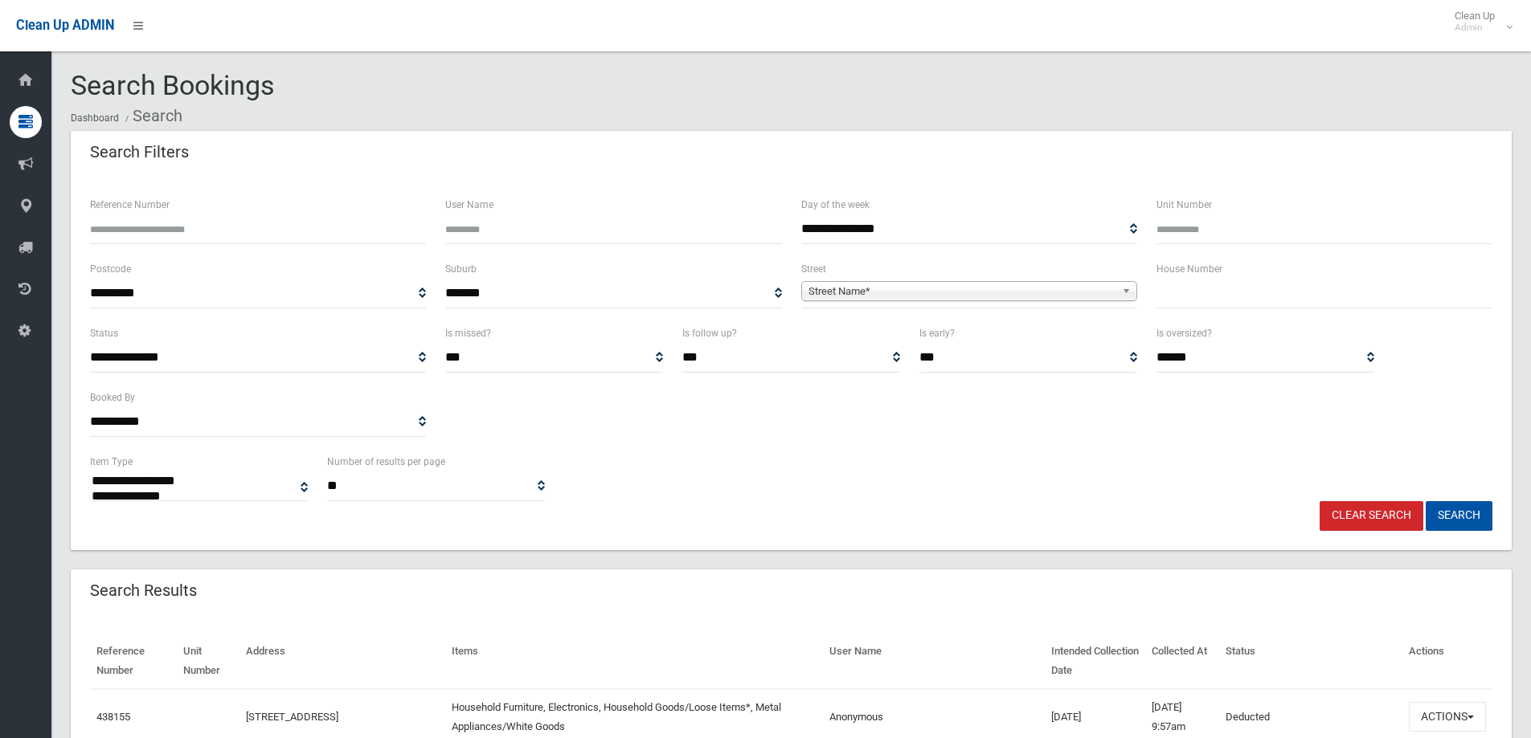
select select
click at [1208, 285] on input "text" at bounding box center [1324, 294] width 336 height 30
click at [1182, 297] on input "text" at bounding box center [1324, 294] width 336 height 30
type input "*"
click at [1024, 301] on div "Street Name*" at bounding box center [969, 291] width 336 height 20
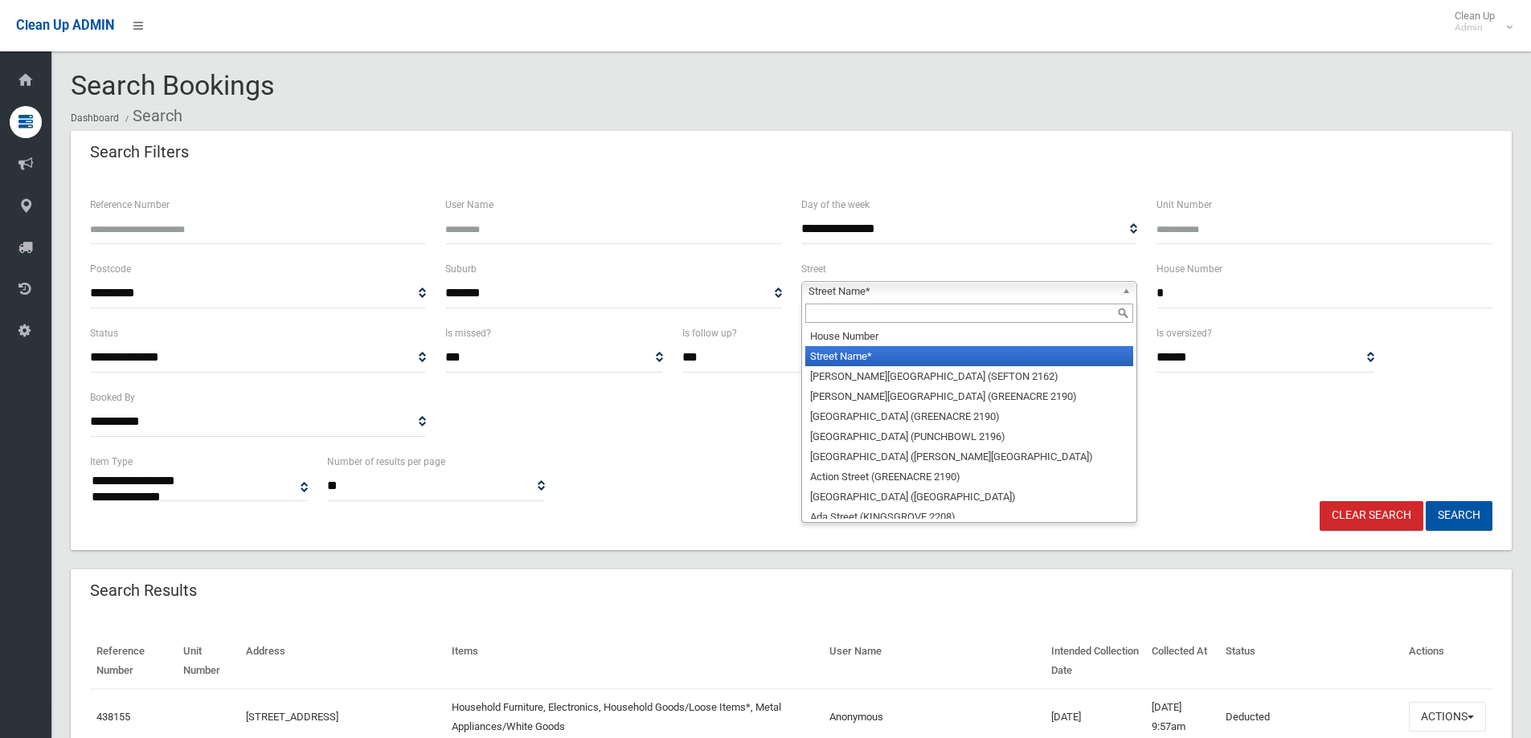
type input "*"
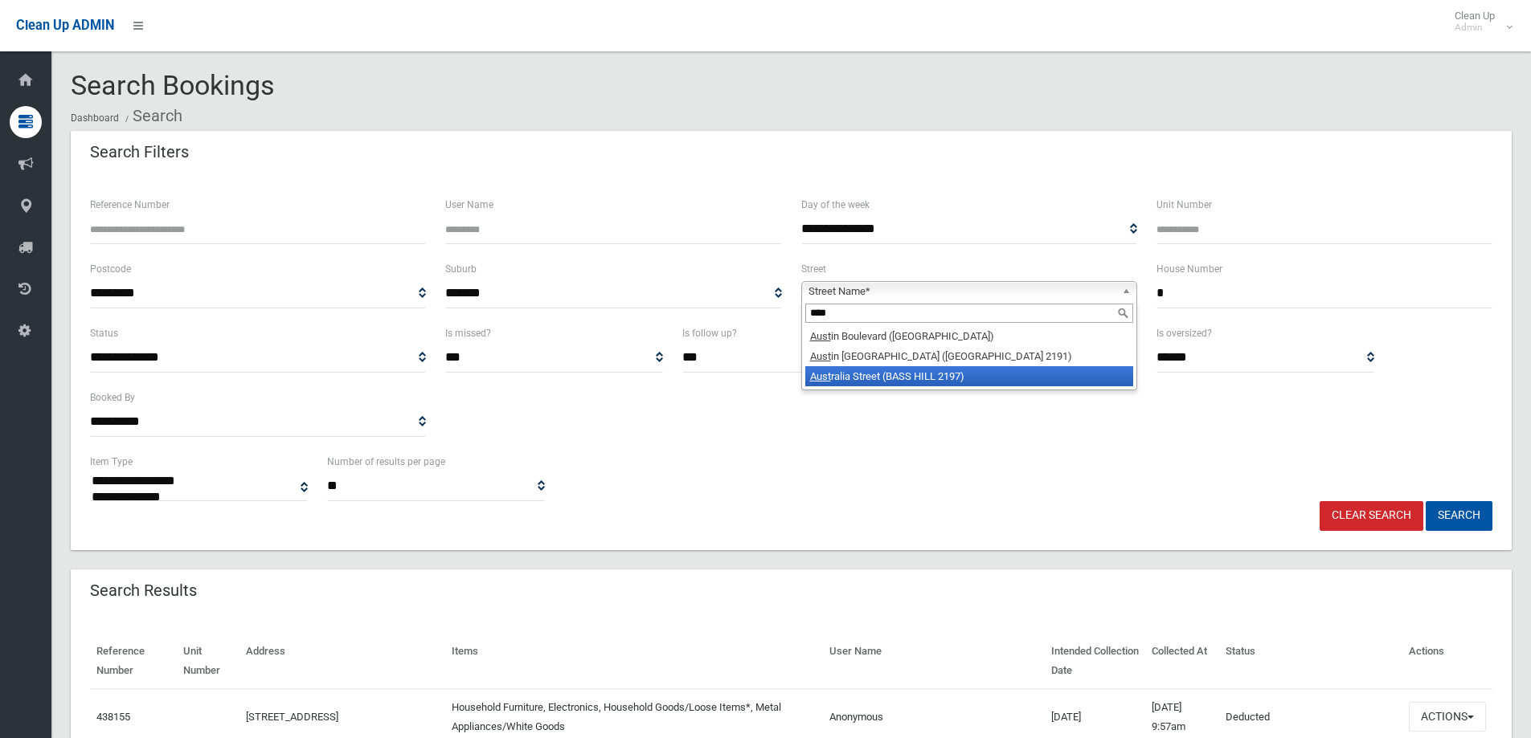
type input "****"
click at [981, 375] on li "Aust ralia Street (BASS HILL 2197)" at bounding box center [969, 376] width 328 height 20
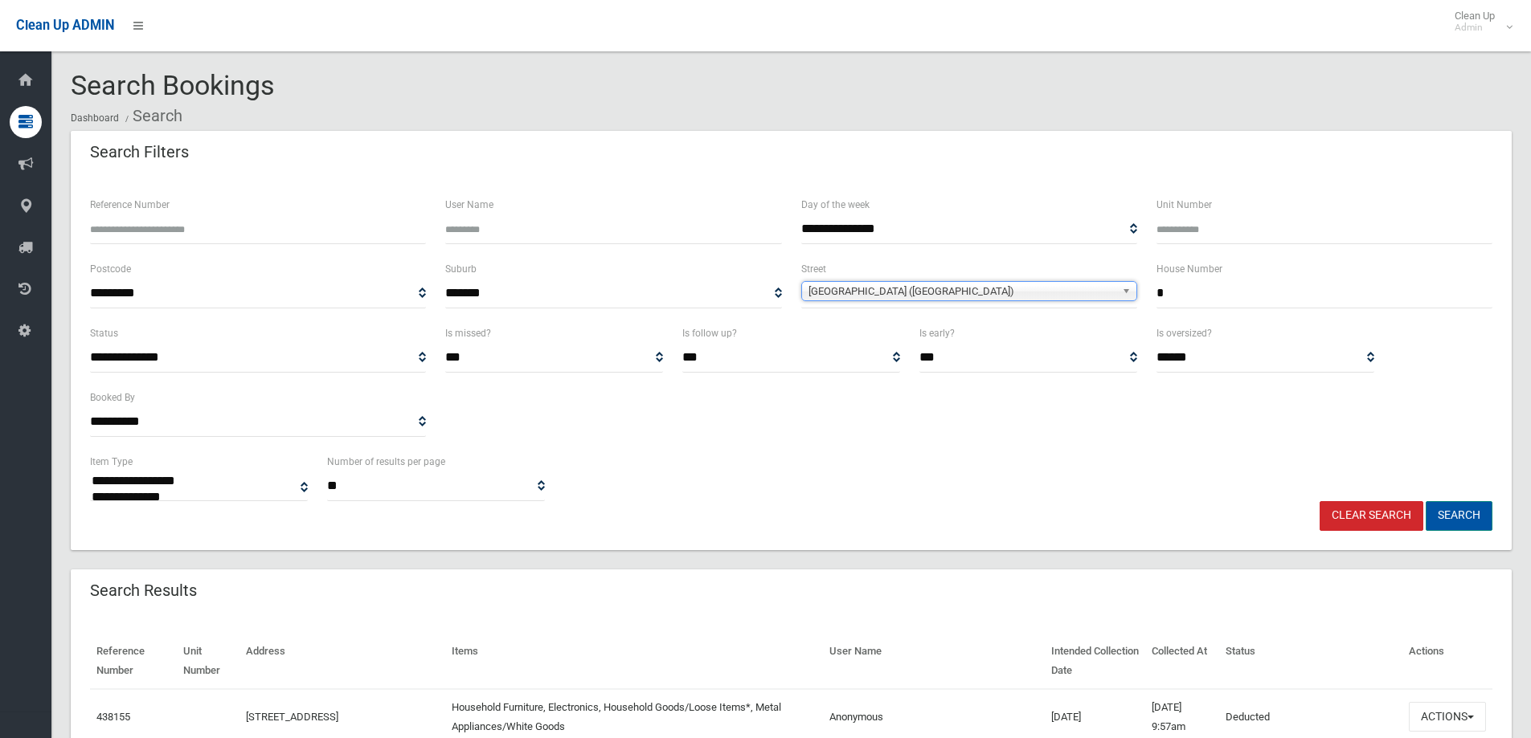
click at [1489, 517] on button "Search" at bounding box center [1458, 516] width 67 height 30
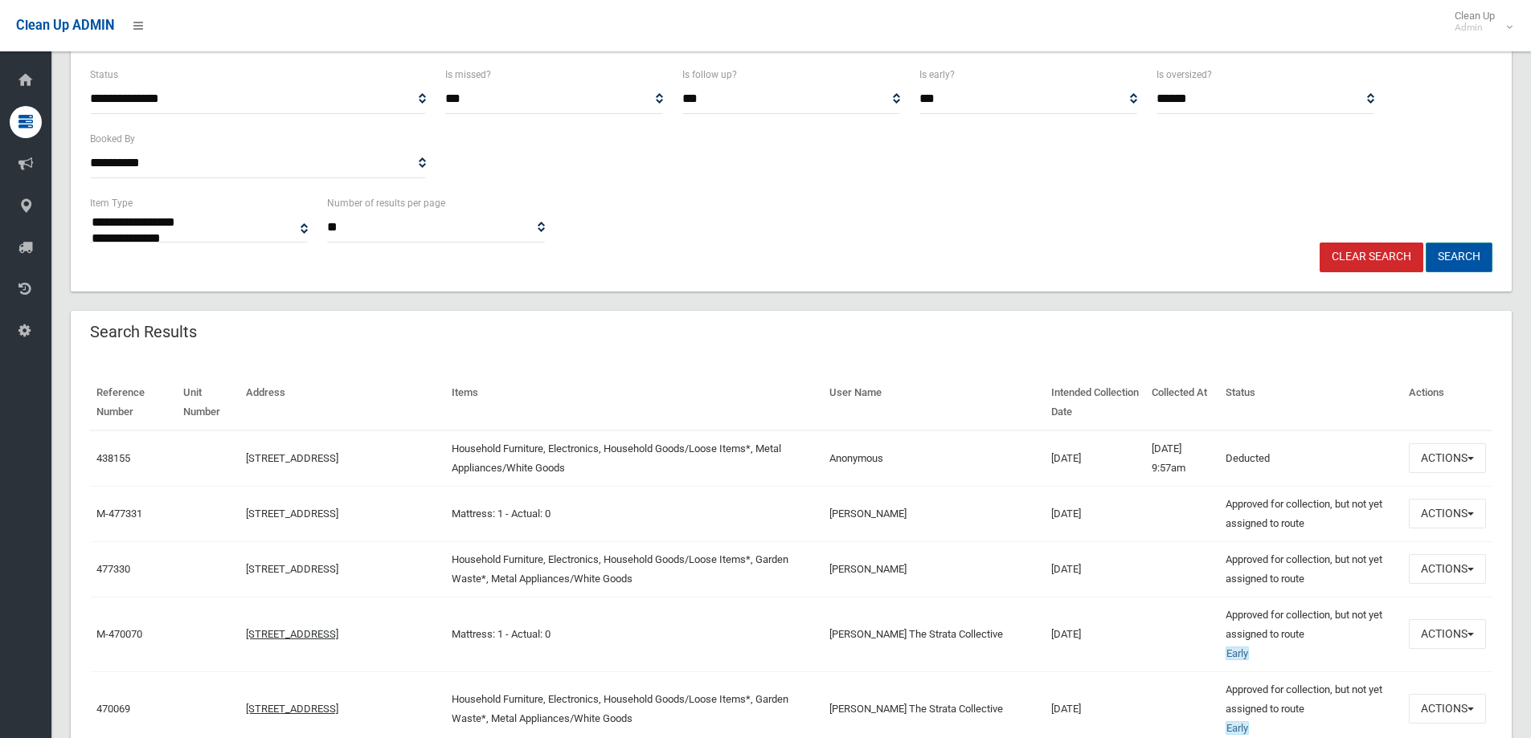
scroll to position [241, 0]
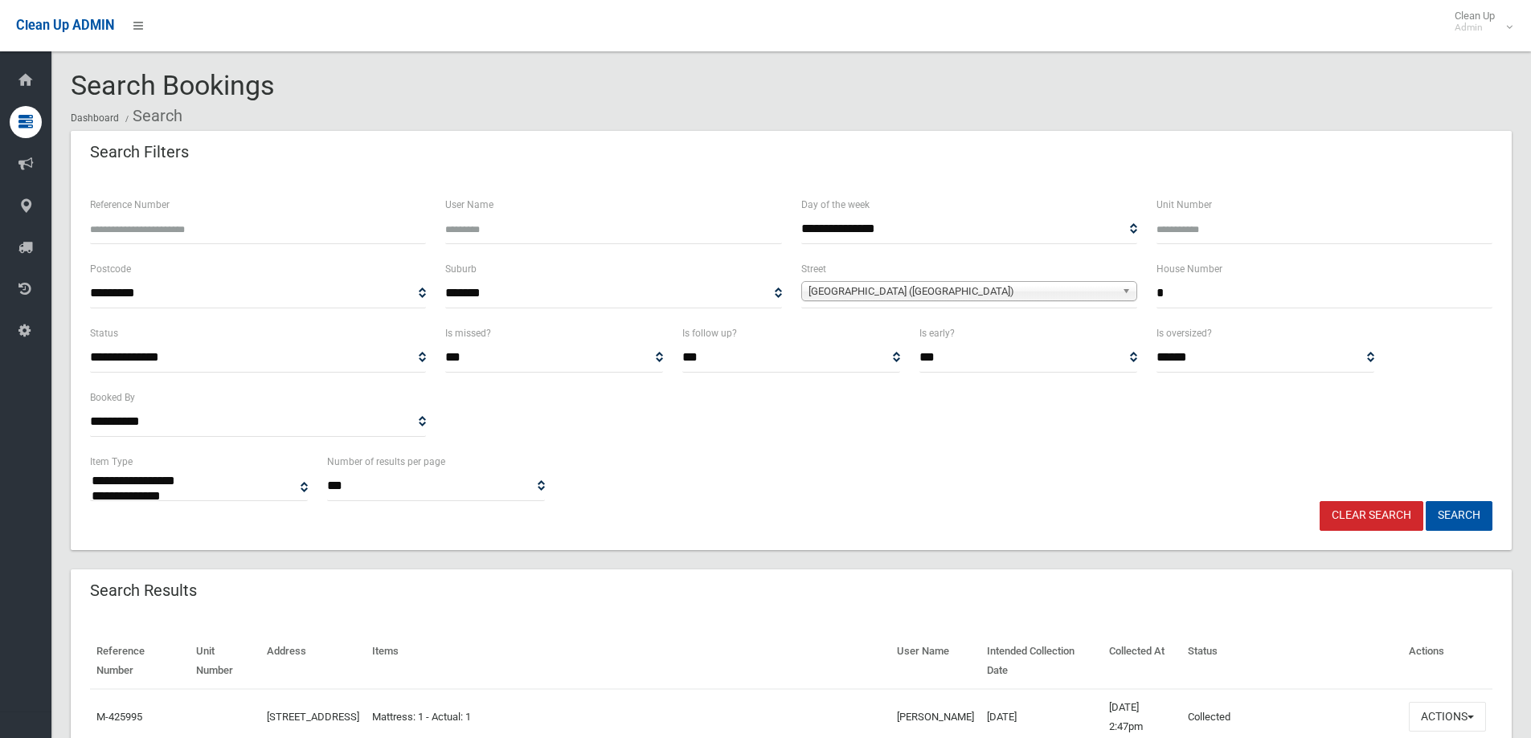
select select
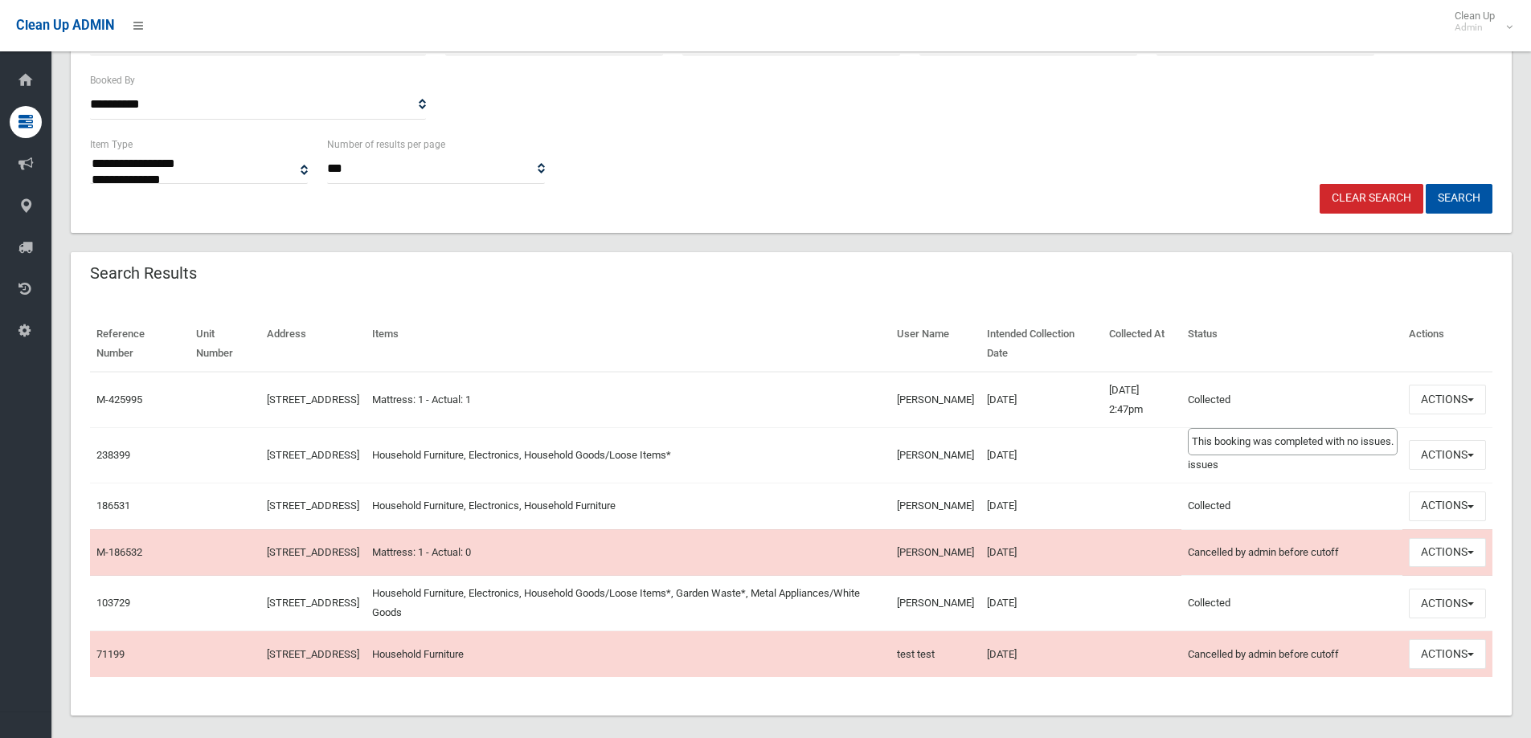
scroll to position [321, 0]
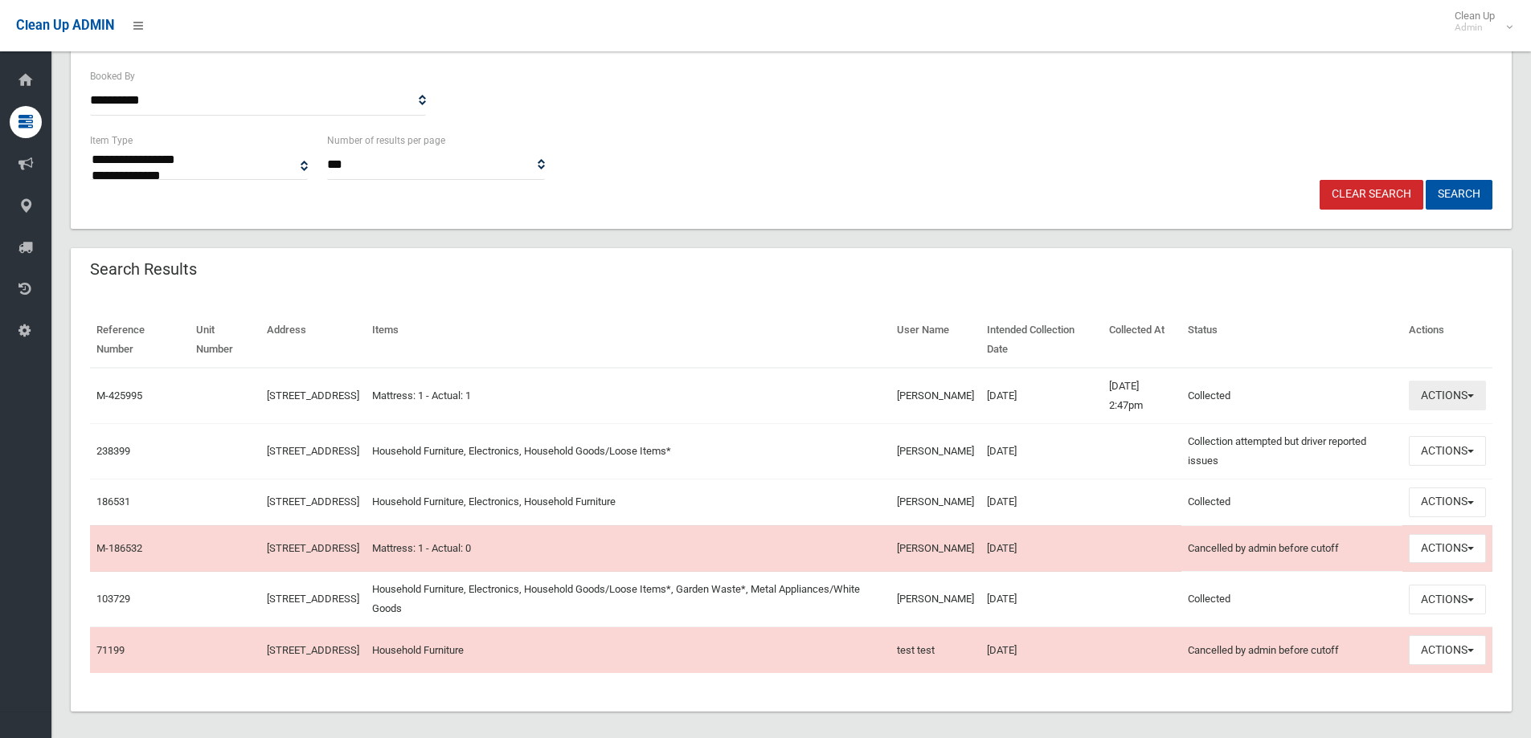
click at [1458, 403] on button "Actions" at bounding box center [1446, 396] width 77 height 30
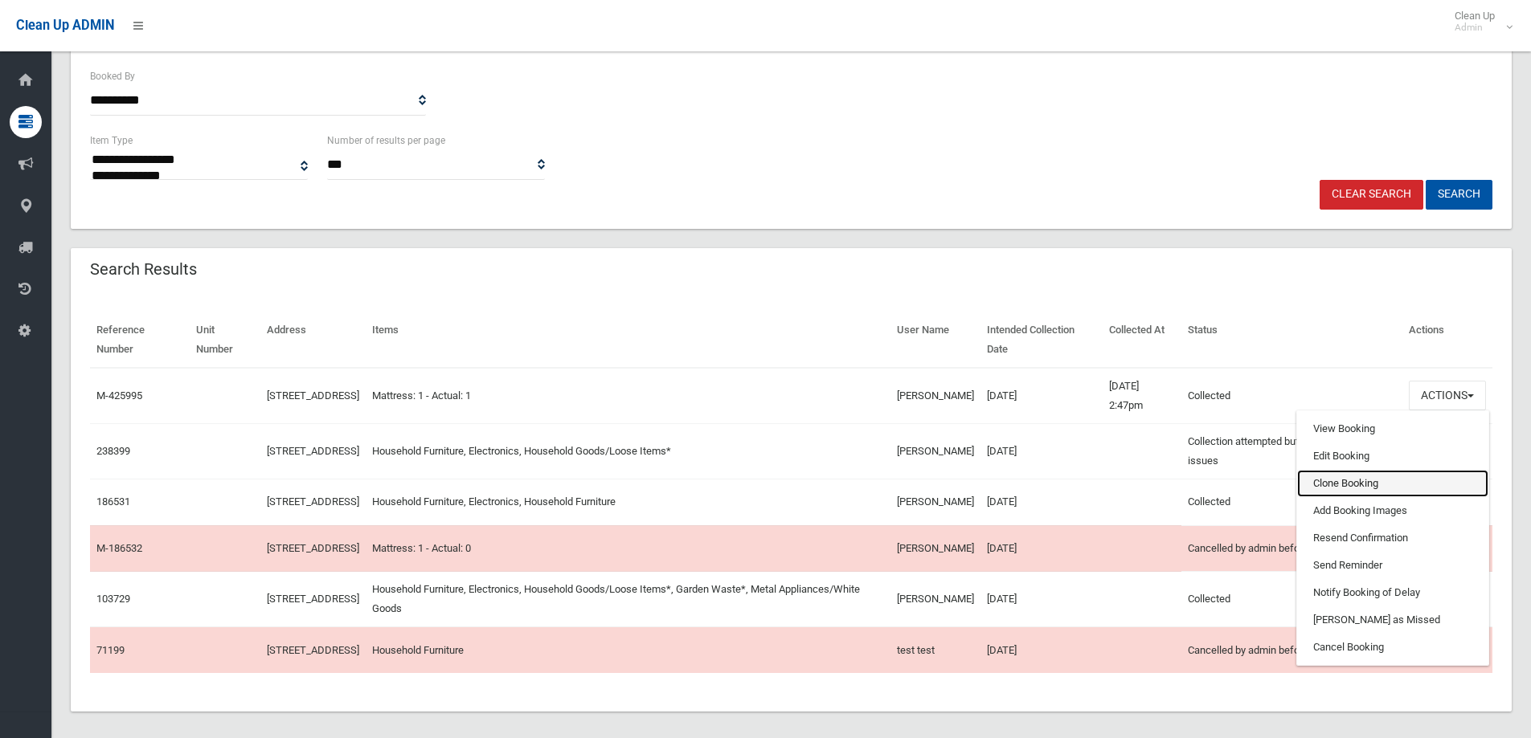
click at [1385, 485] on link "Clone Booking" at bounding box center [1392, 483] width 191 height 27
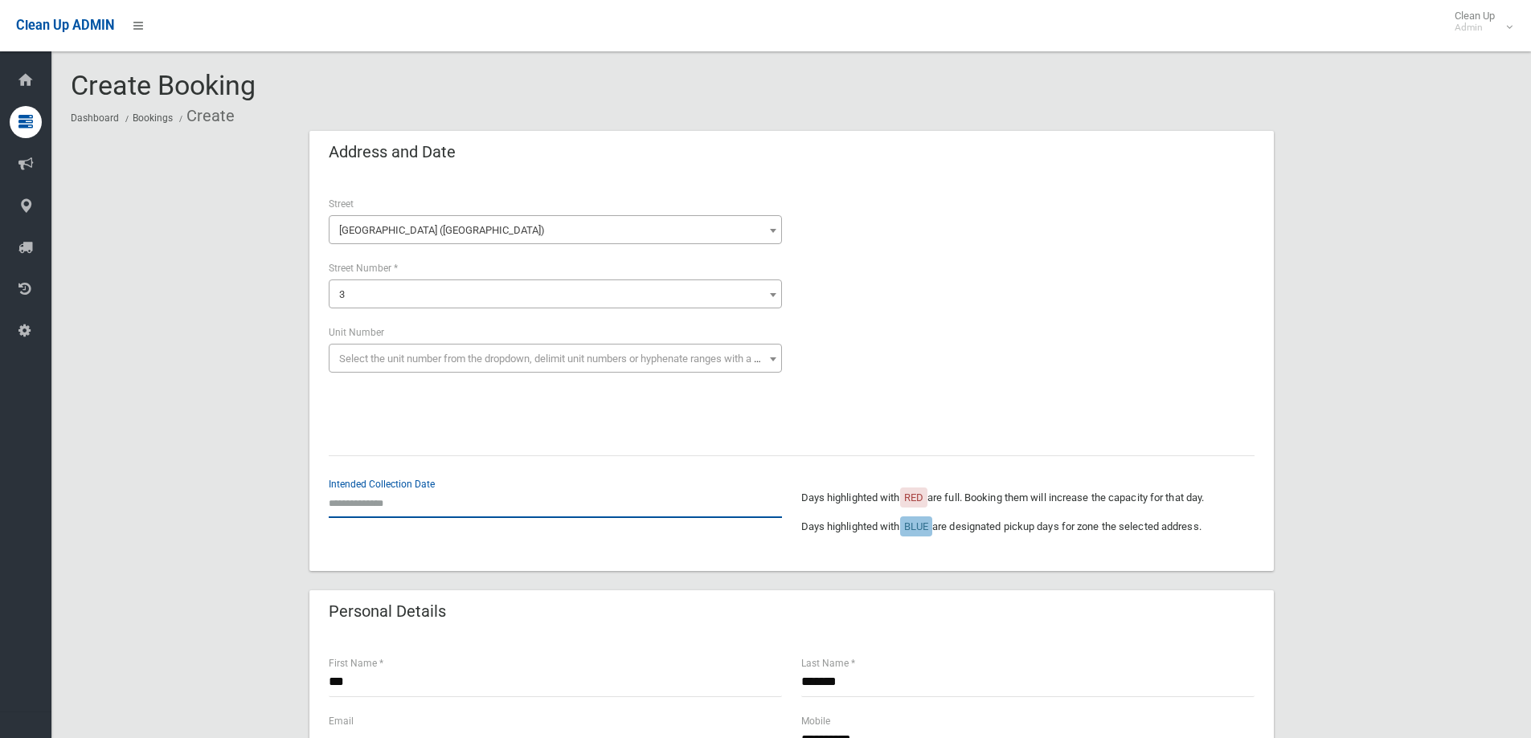
click at [381, 517] on input "text" at bounding box center [555, 504] width 453 height 30
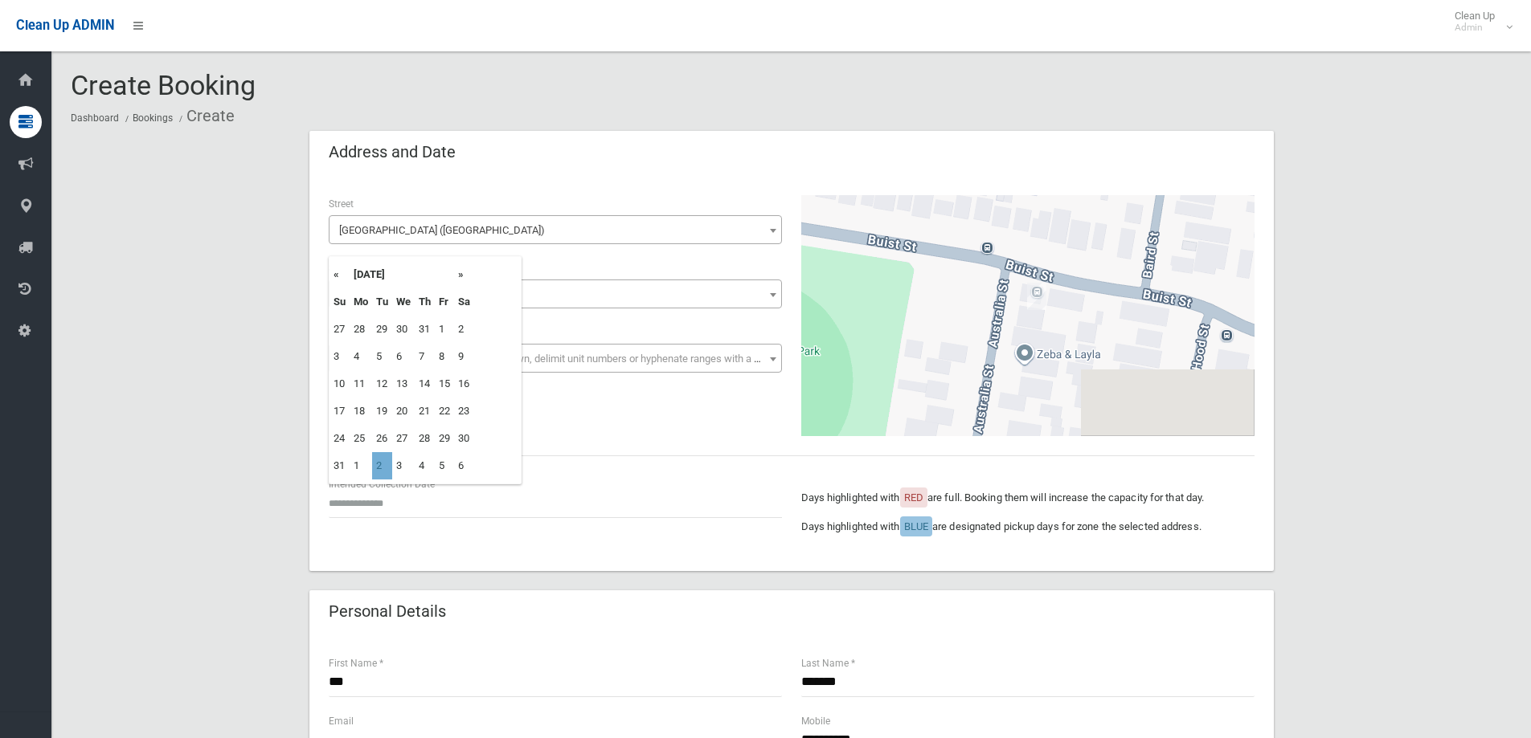
type input "**********"
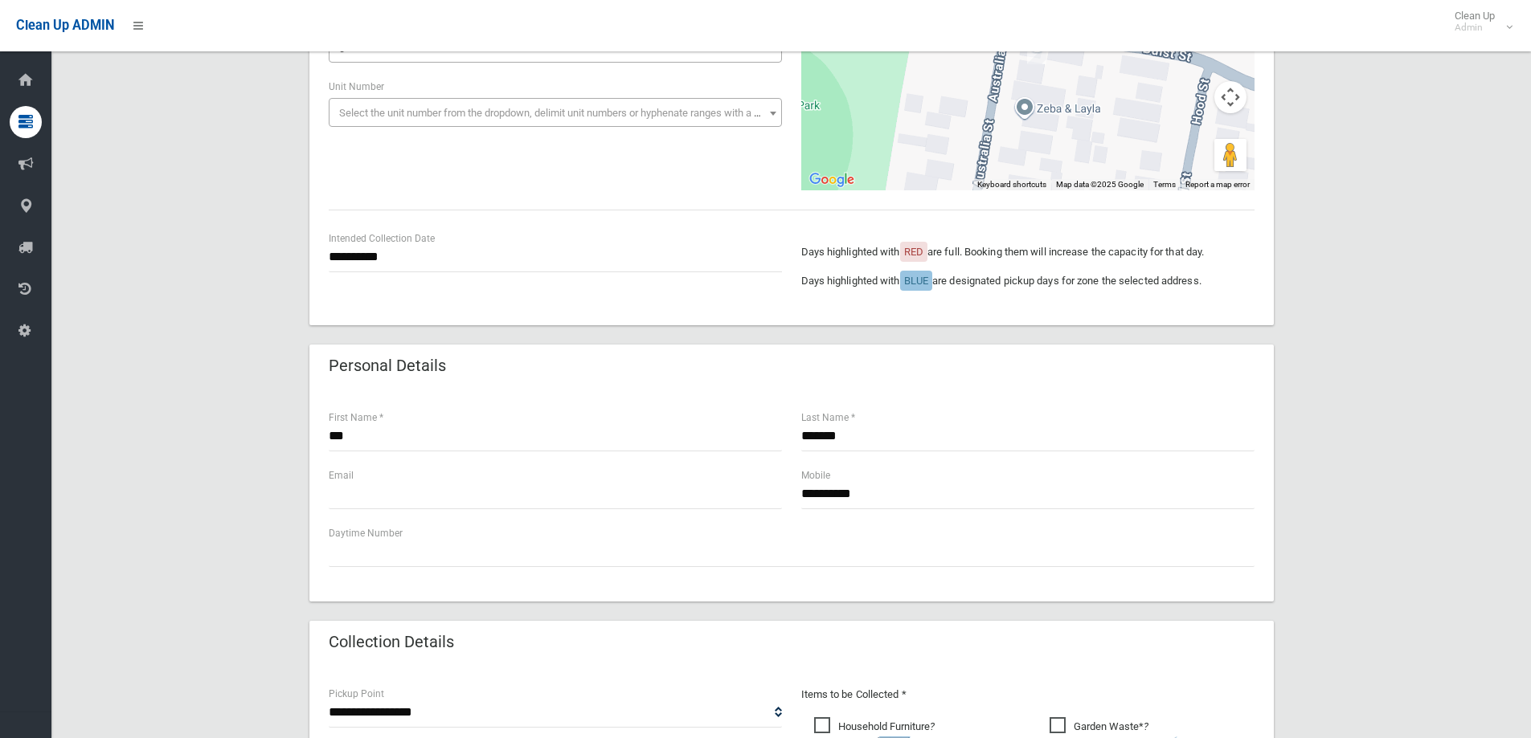
scroll to position [321, 0]
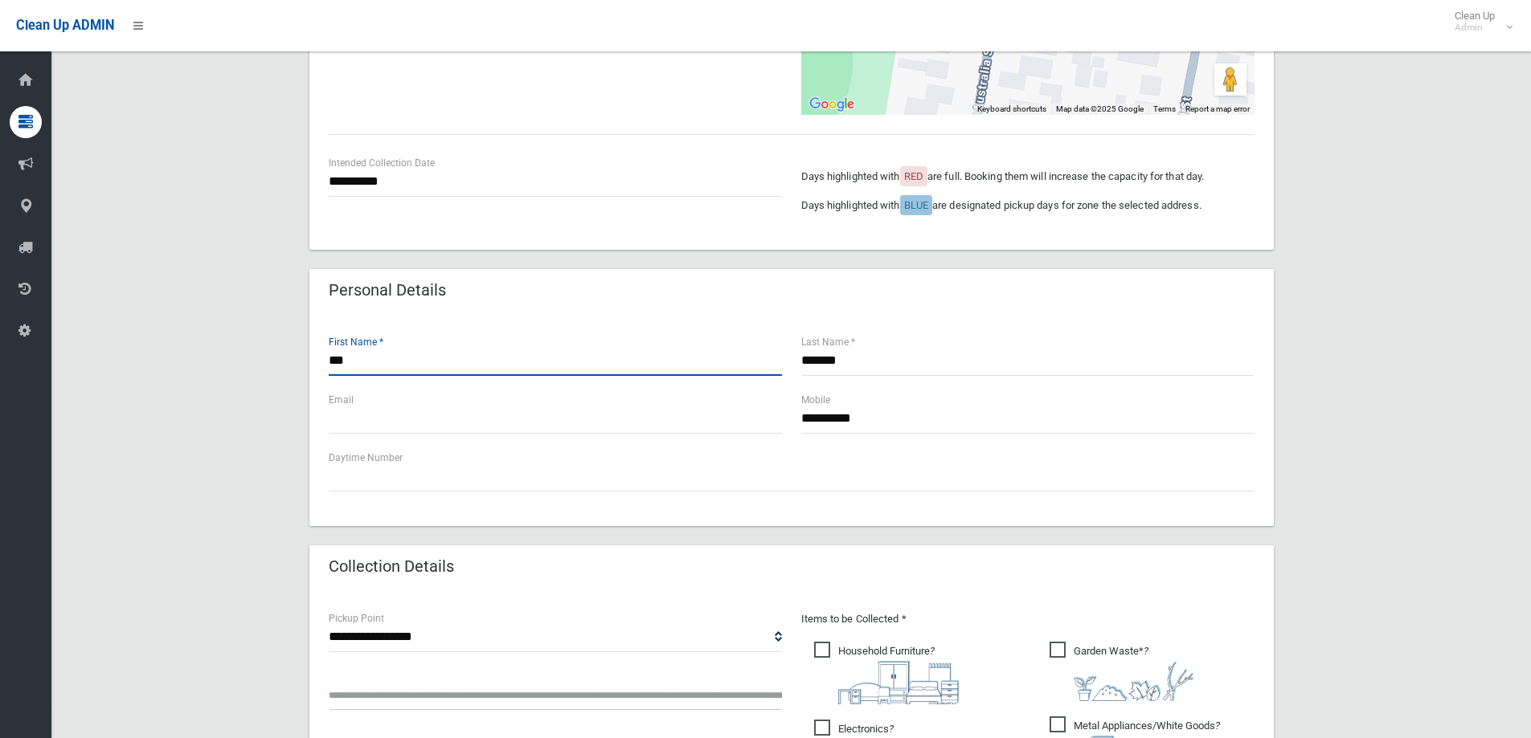
click at [419, 365] on input "***" at bounding box center [555, 361] width 453 height 30
drag, startPoint x: 419, startPoint y: 365, endPoint x: 189, endPoint y: 356, distance: 230.8
click at [189, 356] on div "**********" at bounding box center [791, 539] width 1441 height 1459
drag, startPoint x: 907, startPoint y: 422, endPoint x: 586, endPoint y: 440, distance: 321.9
click at [587, 440] on div "**********" at bounding box center [791, 420] width 945 height 58
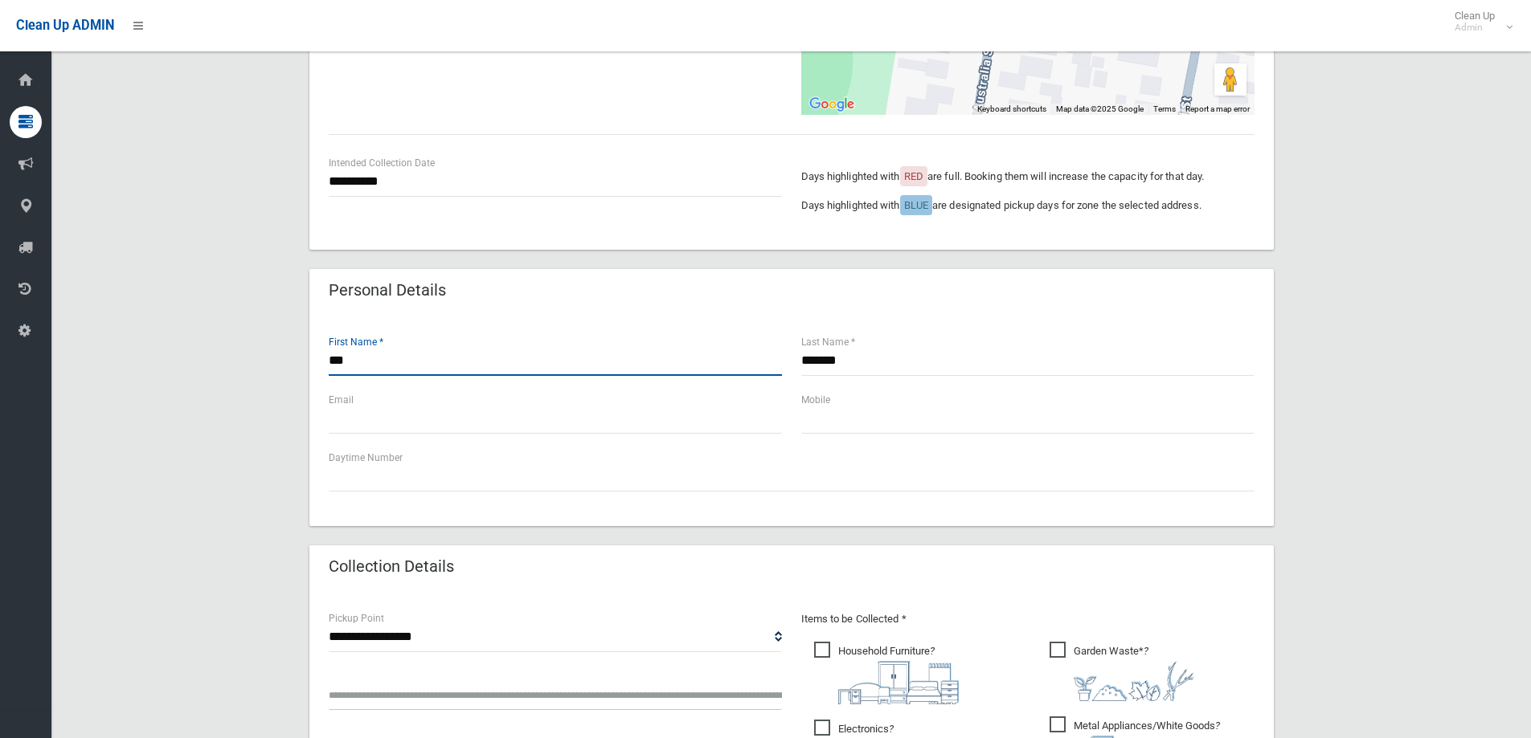
drag, startPoint x: 338, startPoint y: 361, endPoint x: 129, endPoint y: 355, distance: 209.8
click at [131, 355] on div "**********" at bounding box center [791, 539] width 1441 height 1459
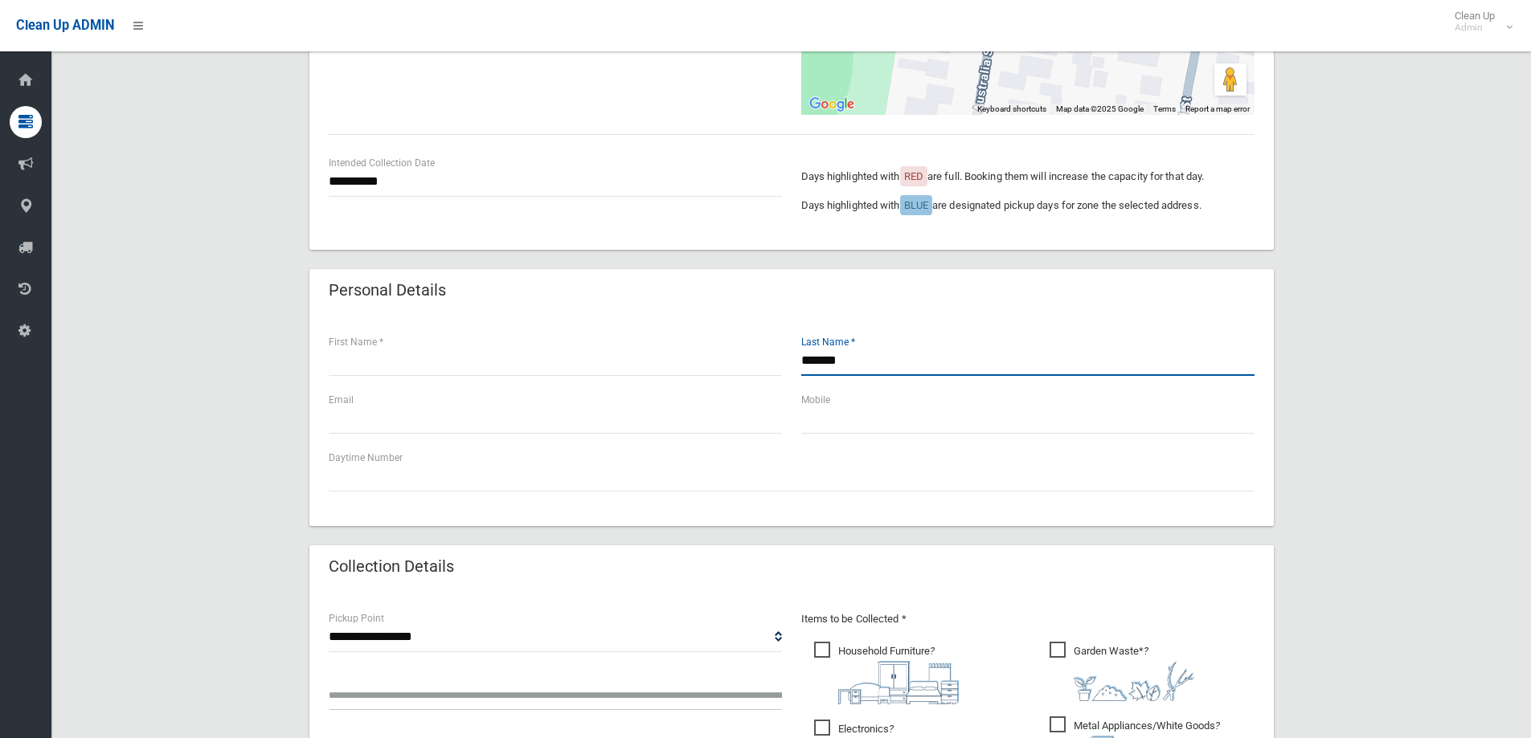
drag, startPoint x: 806, startPoint y: 360, endPoint x: 521, endPoint y: 334, distance: 286.4
click at [498, 350] on div "First Name * ******* Last Name *" at bounding box center [791, 362] width 945 height 58
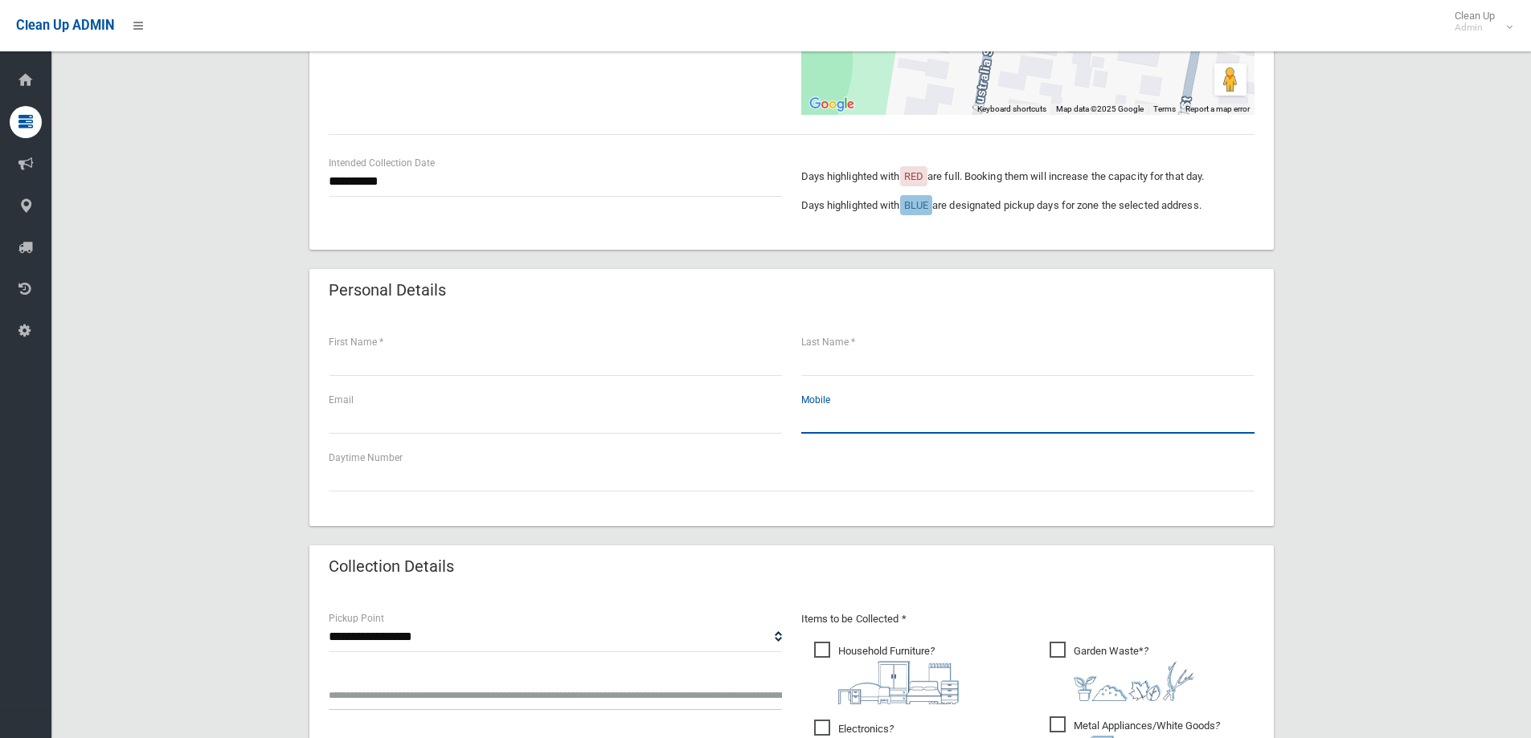
click at [858, 421] on input "text" at bounding box center [1027, 419] width 453 height 30
type input "**********"
click at [733, 423] on input "text" at bounding box center [555, 419] width 453 height 30
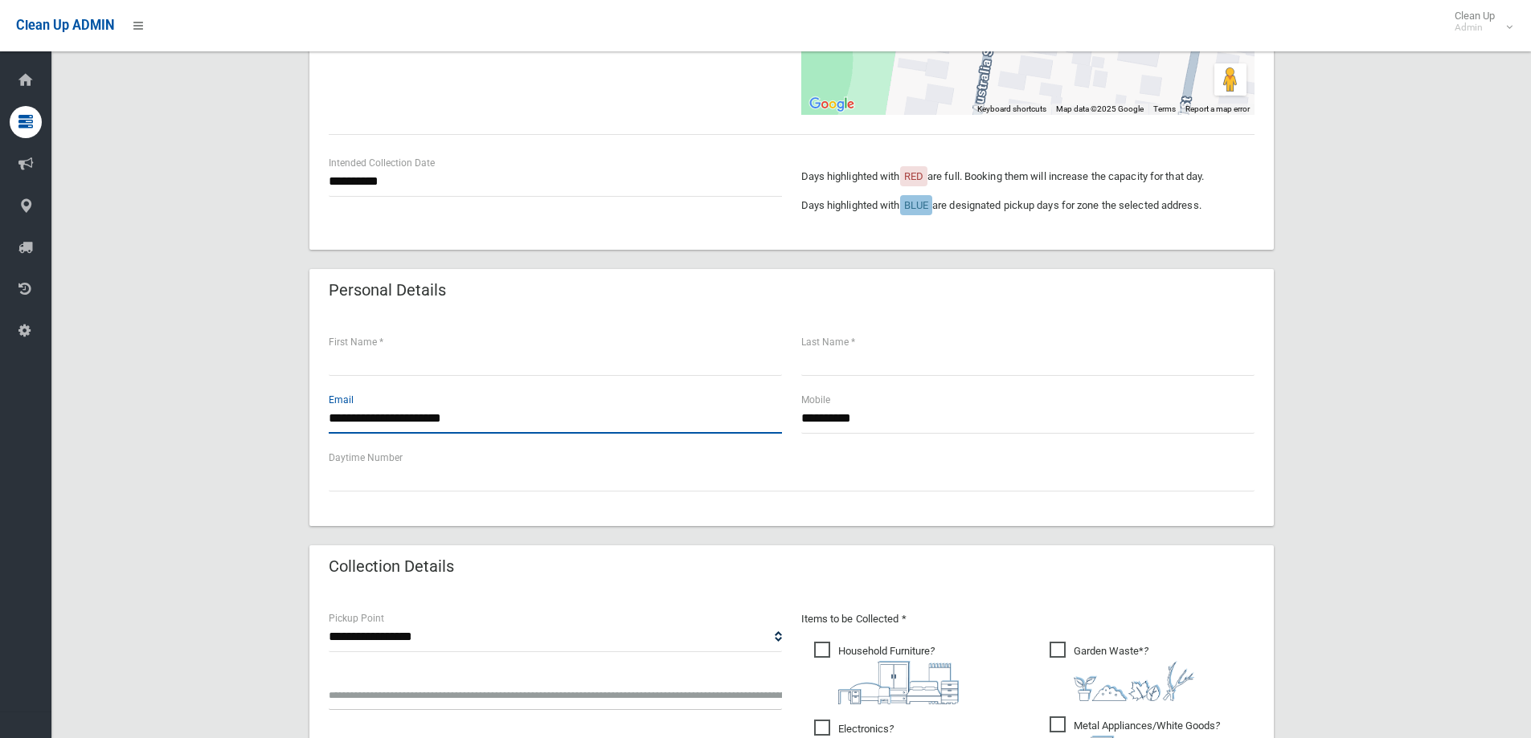
type input "**********"
click at [705, 364] on input "text" at bounding box center [555, 361] width 453 height 30
type input "*****"
click at [887, 371] on input "text" at bounding box center [1027, 361] width 453 height 30
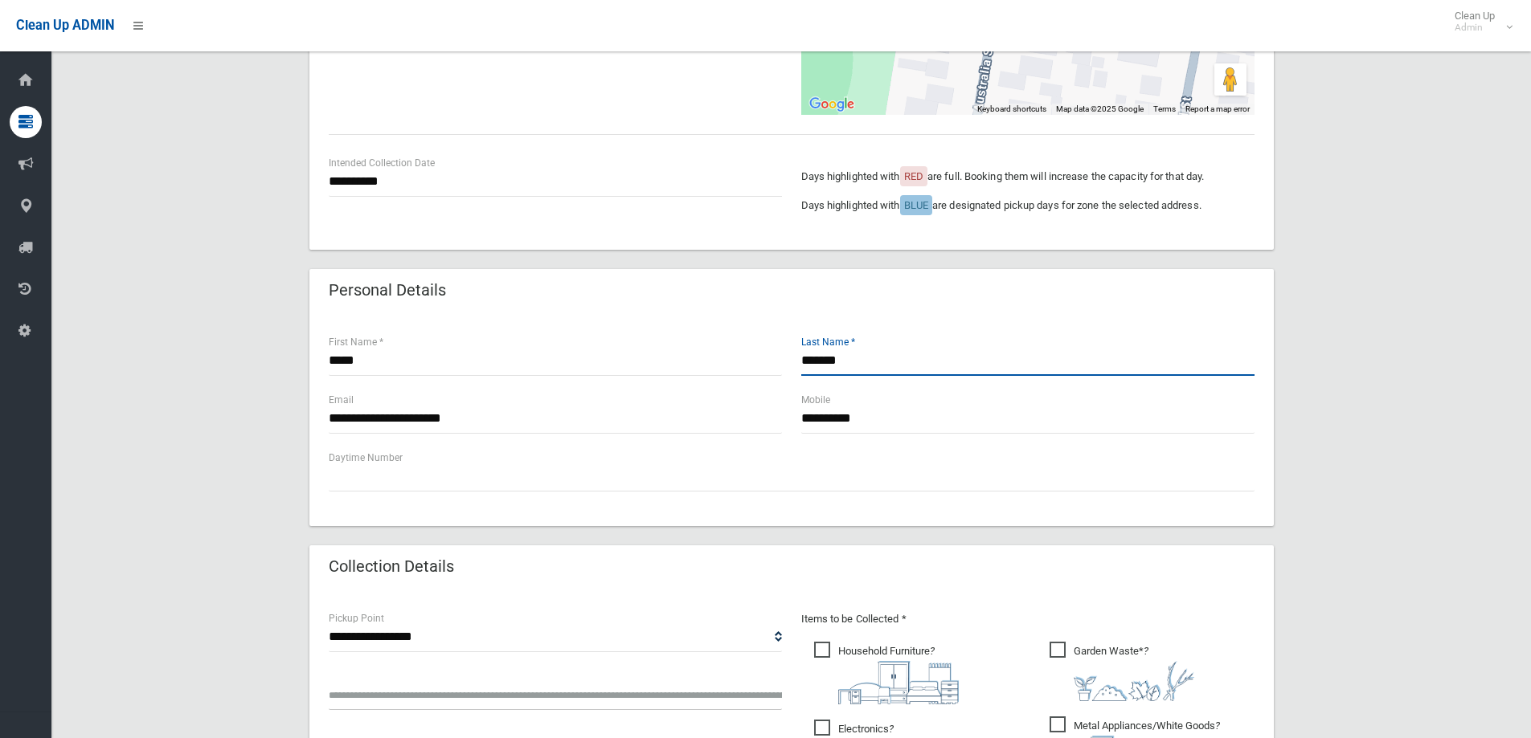
scroll to position [803, 0]
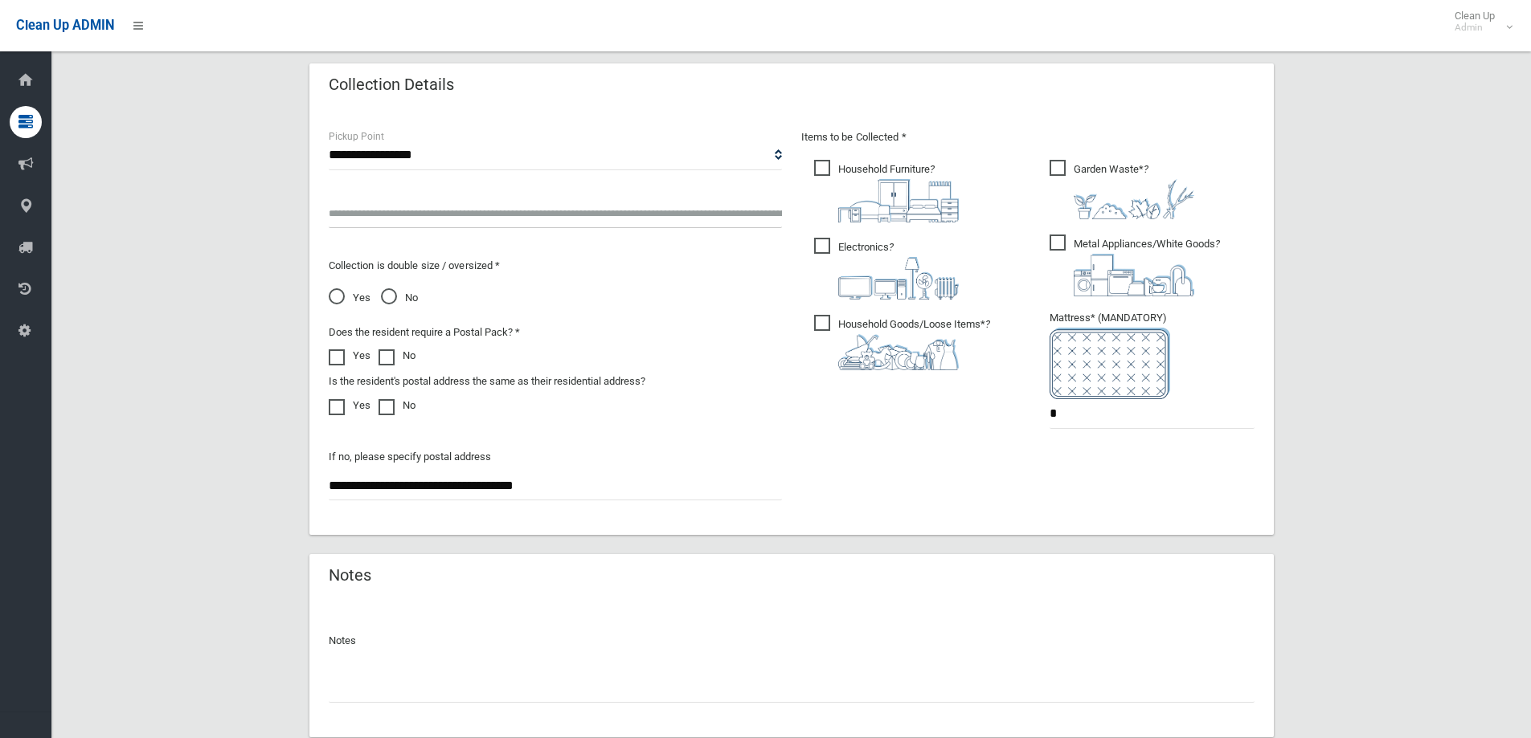
type input "*******"
drag, startPoint x: 876, startPoint y: 188, endPoint x: 872, endPoint y: 225, distance: 37.2
click at [876, 187] on img at bounding box center [898, 200] width 121 height 43
click at [865, 255] on span "Electronics ?" at bounding box center [886, 269] width 145 height 62
click at [1061, 245] on span "Metal Appliances/White Goods ?" at bounding box center [1134, 266] width 170 height 62
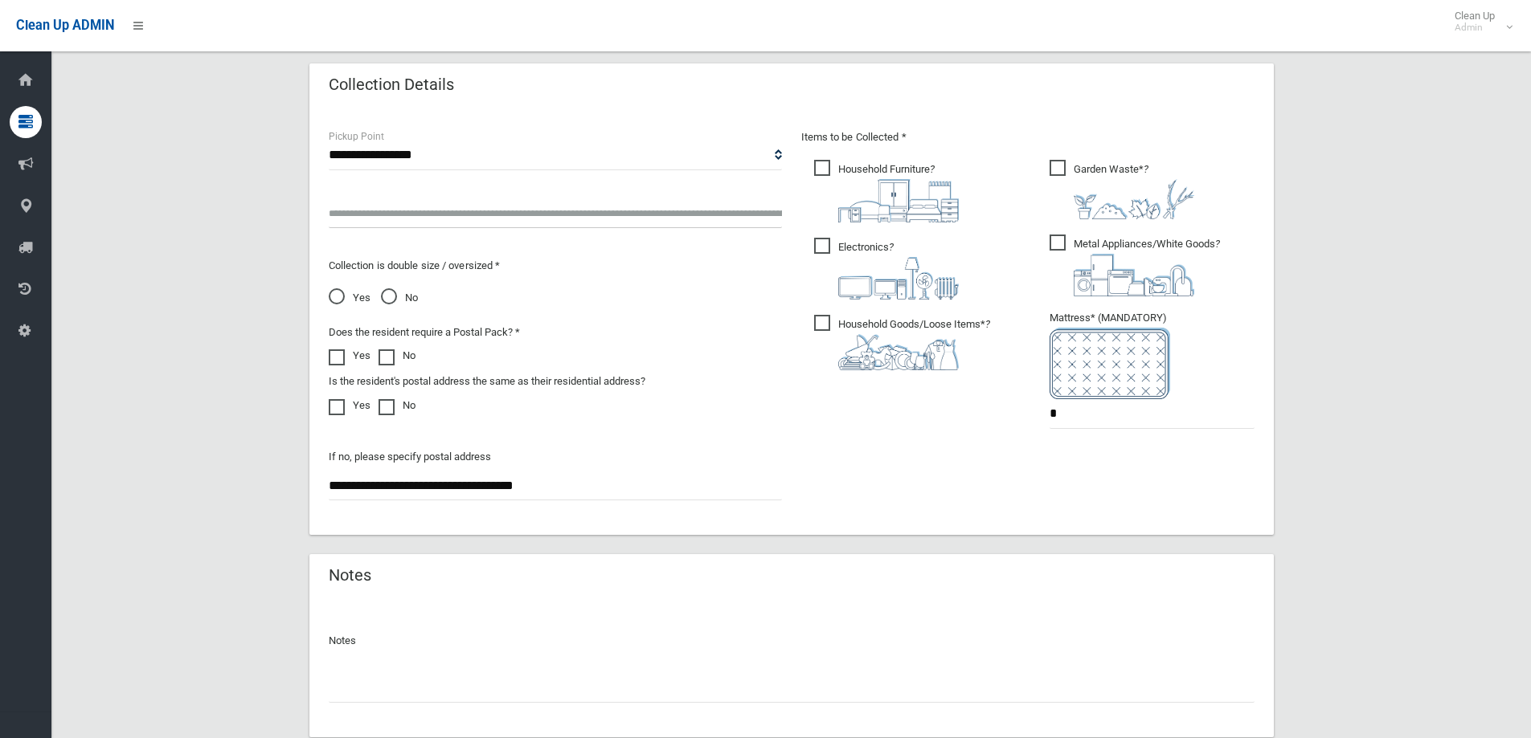
click at [1077, 178] on span "Garden Waste* ?" at bounding box center [1121, 189] width 145 height 59
click at [844, 317] on span "Household Goods/Loose Items* ?" at bounding box center [902, 342] width 176 height 55
click at [608, 215] on input "text" at bounding box center [555, 213] width 453 height 30
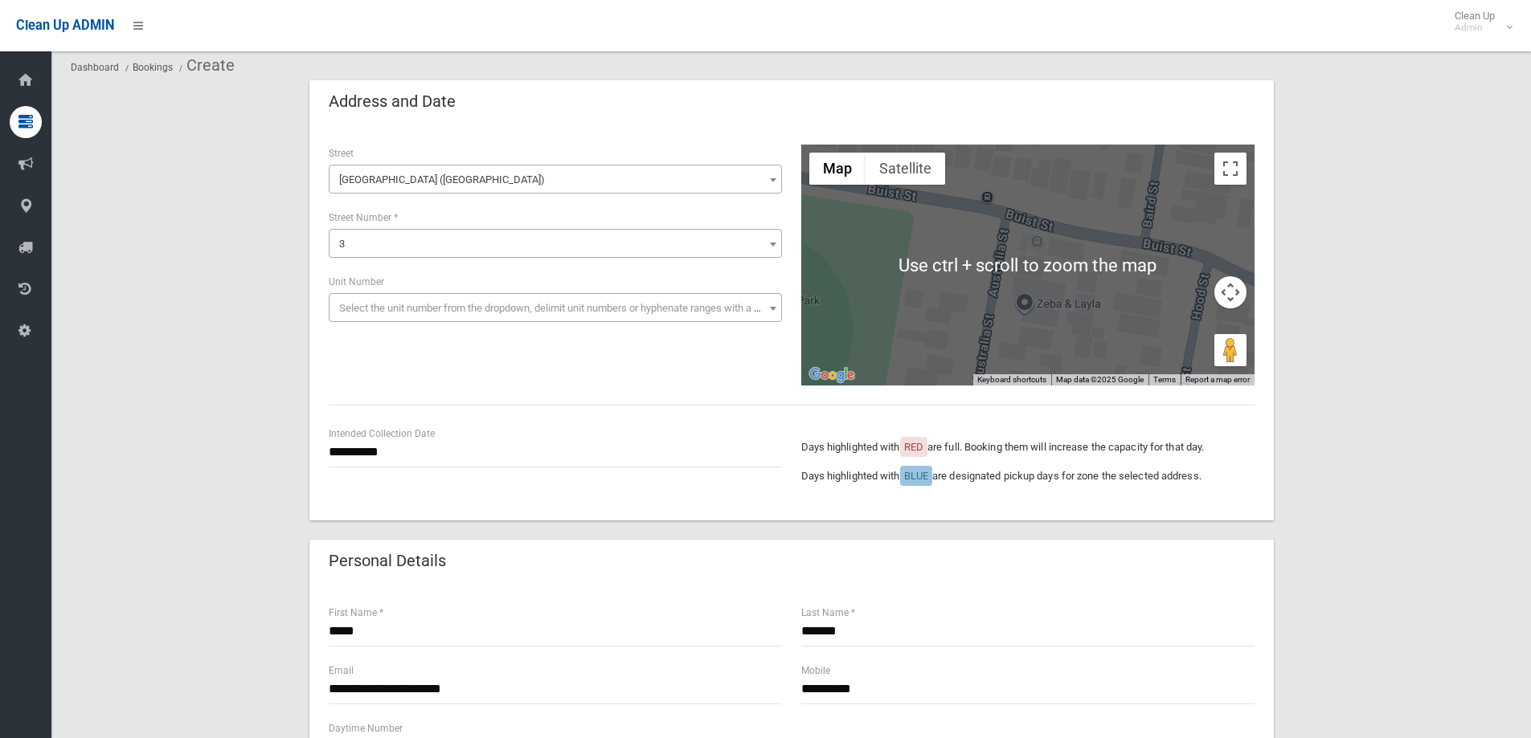
scroll to position [0, 0]
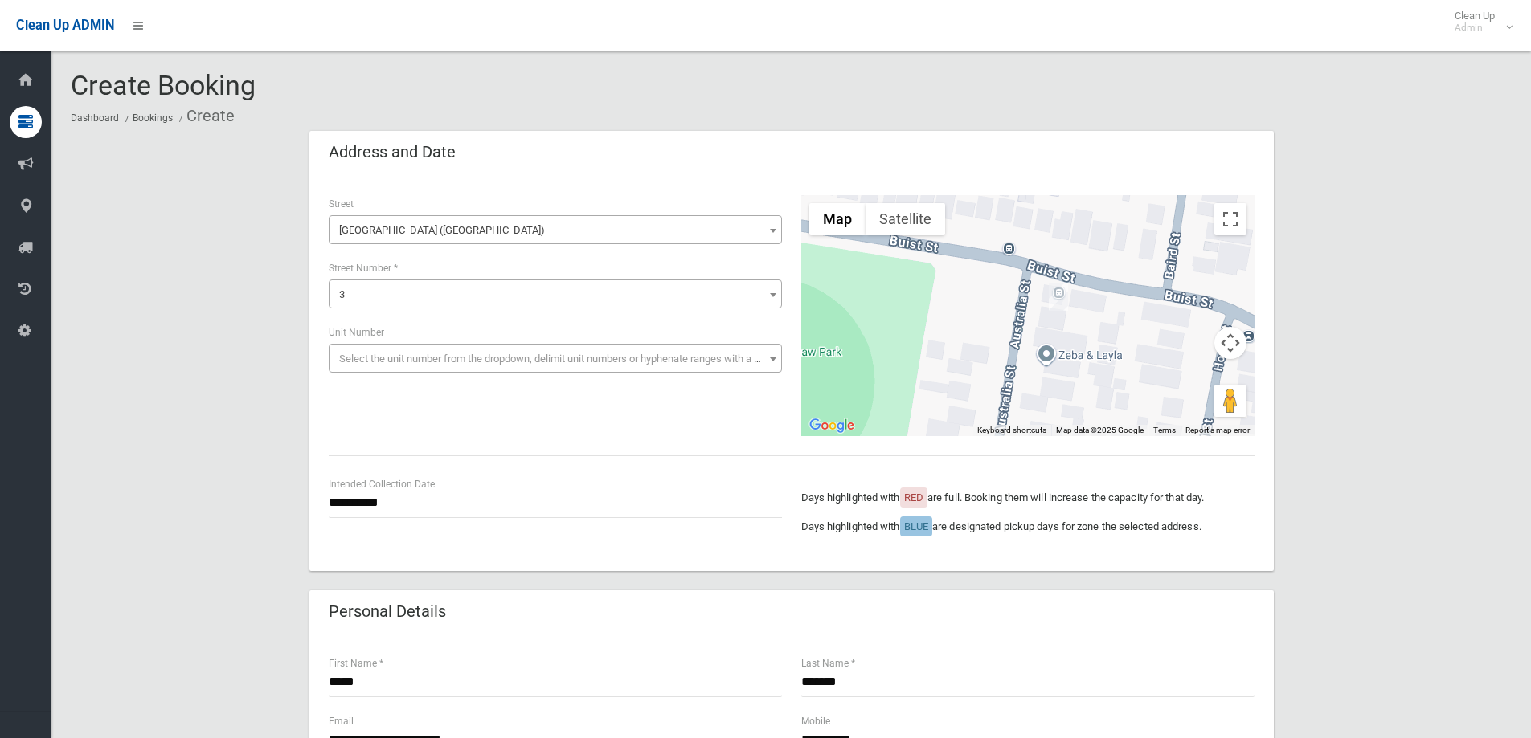
drag, startPoint x: 1056, startPoint y: 292, endPoint x: 1067, endPoint y: 296, distance: 11.9
click at [1067, 296] on img "3 Australia Street, BASS HILL NSW 2197" at bounding box center [1058, 297] width 19 height 27
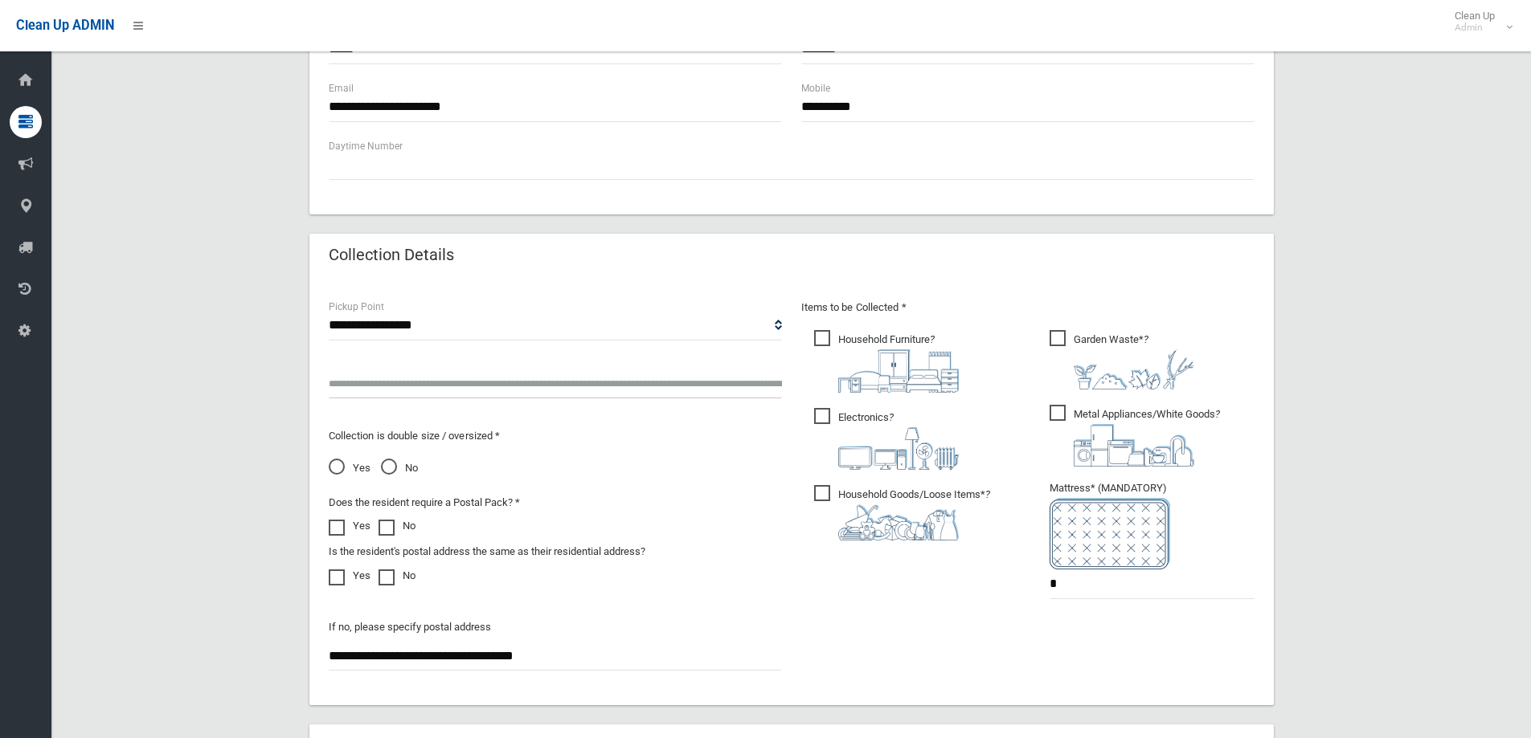
scroll to position [884, 0]
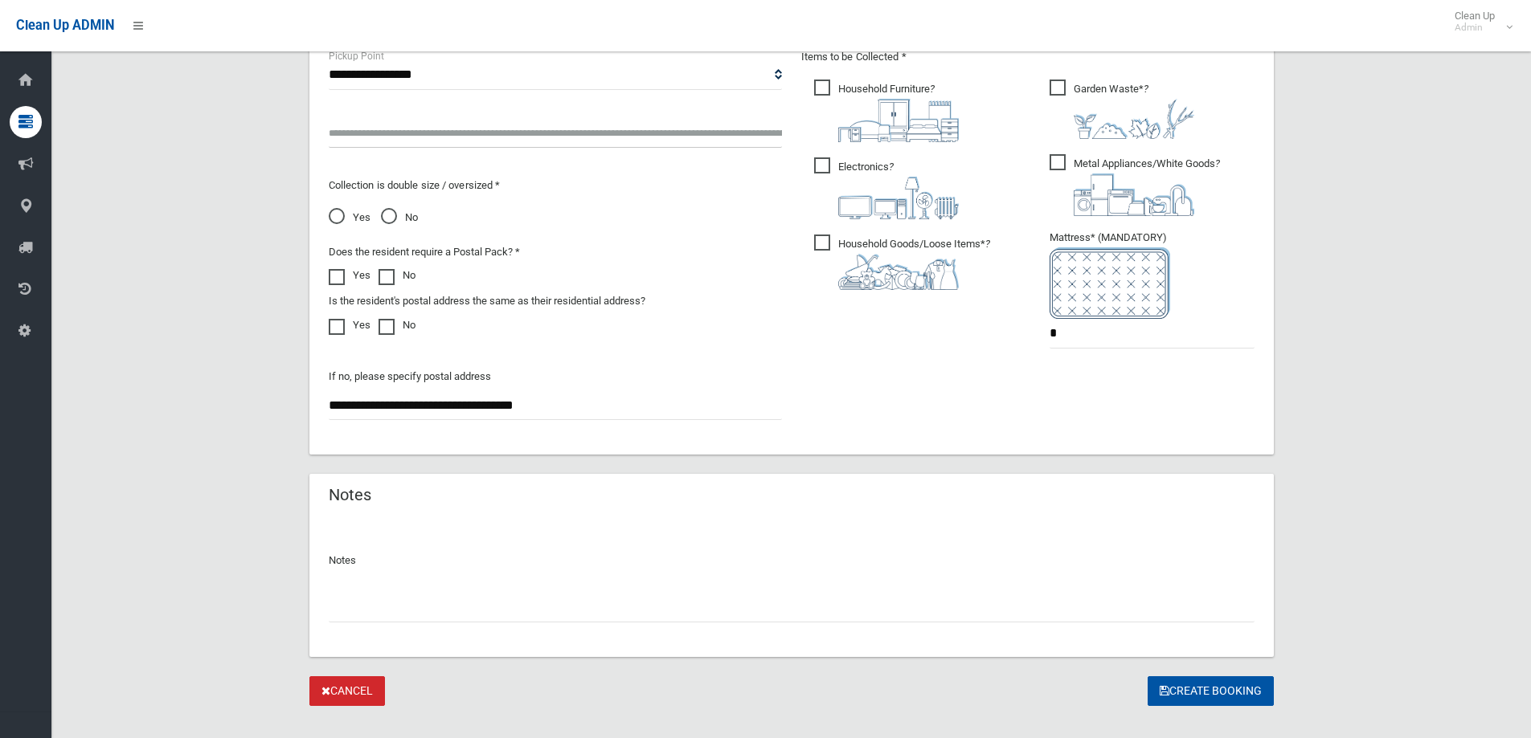
click at [521, 148] on div "**********" at bounding box center [555, 241] width 472 height 388
click at [535, 73] on select "**********" at bounding box center [555, 75] width 453 height 30
select select "*"
click at [329, 90] on select "**********" at bounding box center [555, 75] width 453 height 30
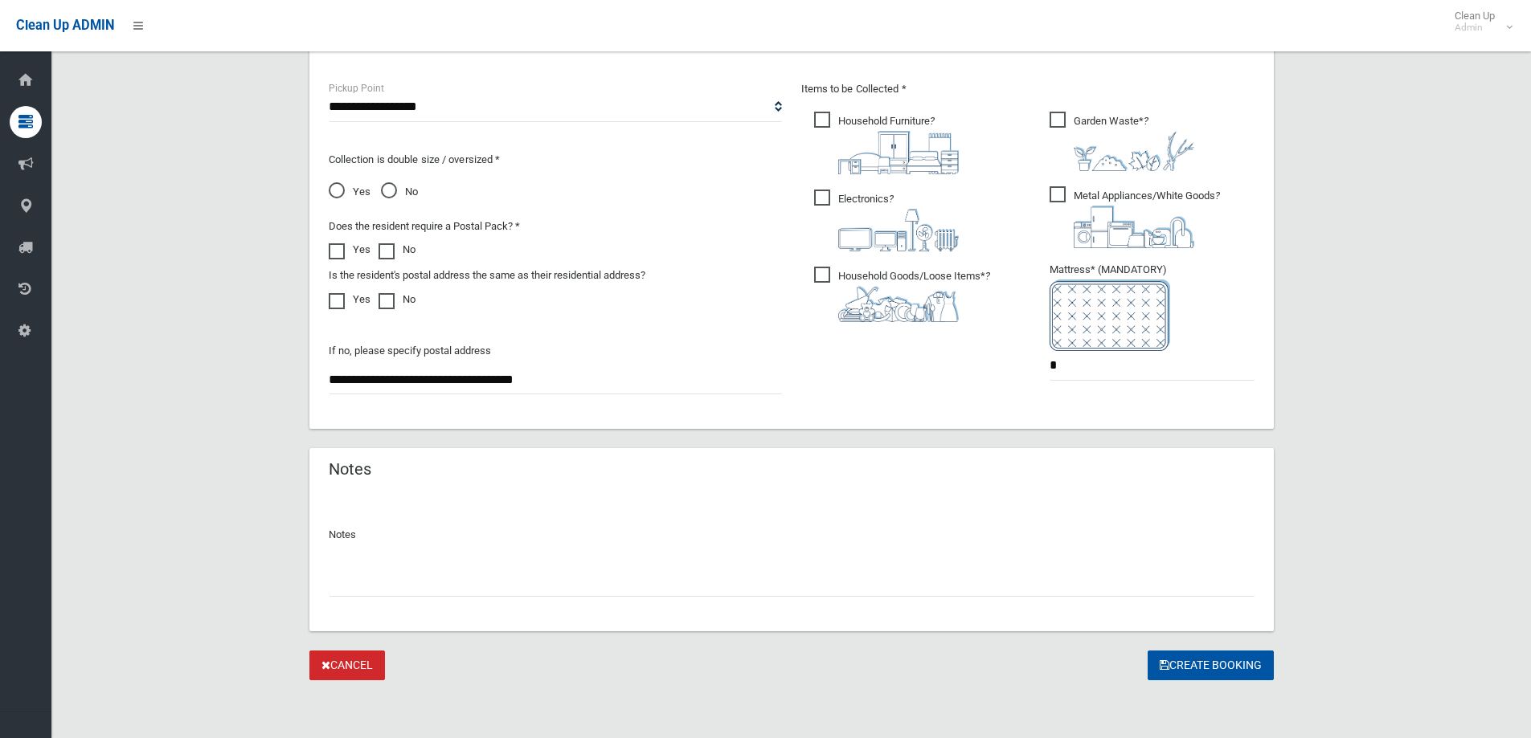
click at [718, 283] on div "**********" at bounding box center [555, 306] width 453 height 178
click at [618, 578] on input "text" at bounding box center [792, 582] width 926 height 30
click at [1008, 562] on div at bounding box center [792, 575] width 926 height 43
click at [1028, 590] on input "text" at bounding box center [792, 582] width 926 height 30
click at [1194, 665] on button "Create Booking" at bounding box center [1210, 666] width 126 height 30
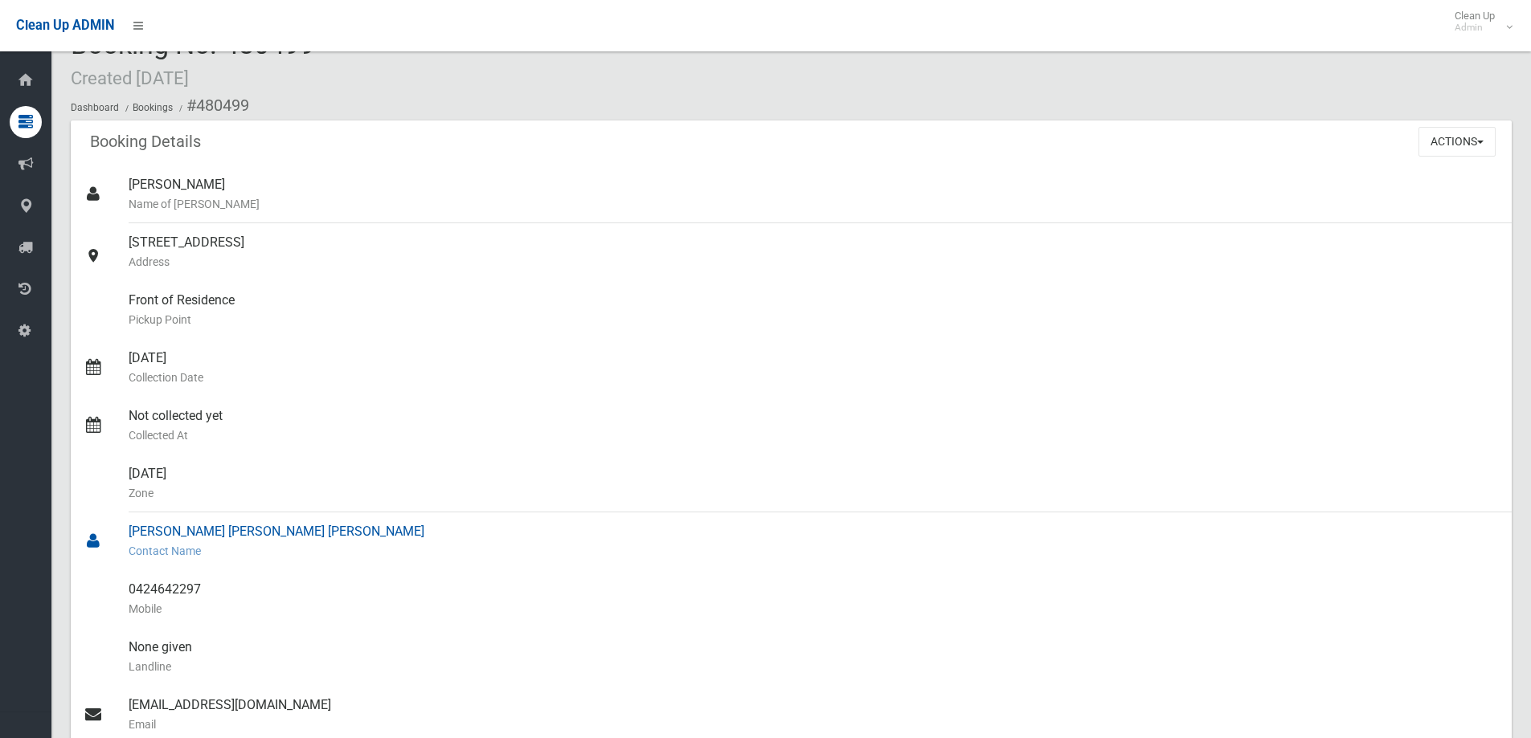
scroll to position [80, 0]
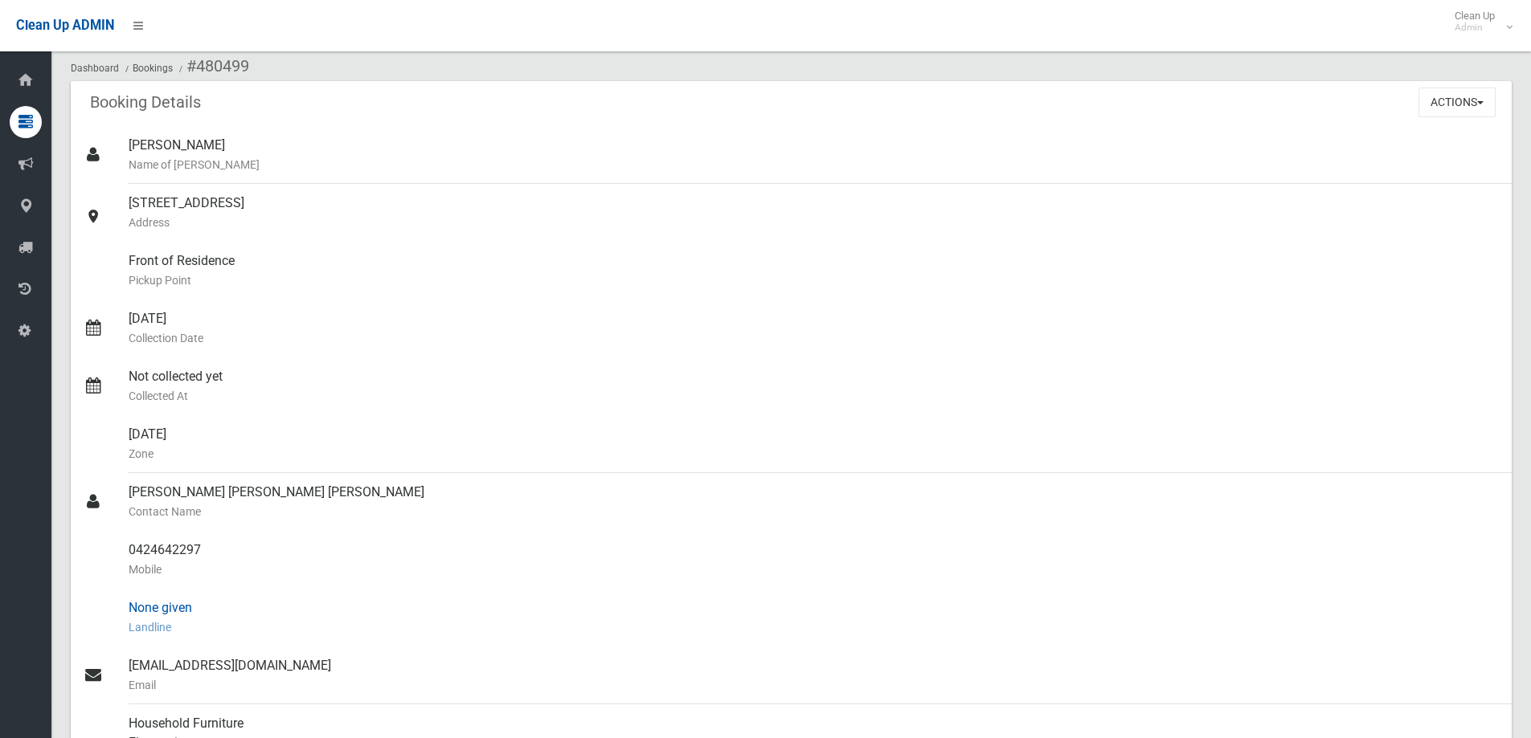
drag, startPoint x: 122, startPoint y: 530, endPoint x: 260, endPoint y: 598, distance: 153.1
click at [243, 570] on link "0424642297 Mobile" at bounding box center [791, 560] width 1441 height 58
click at [260, 599] on div "None given Landline" at bounding box center [814, 618] width 1370 height 58
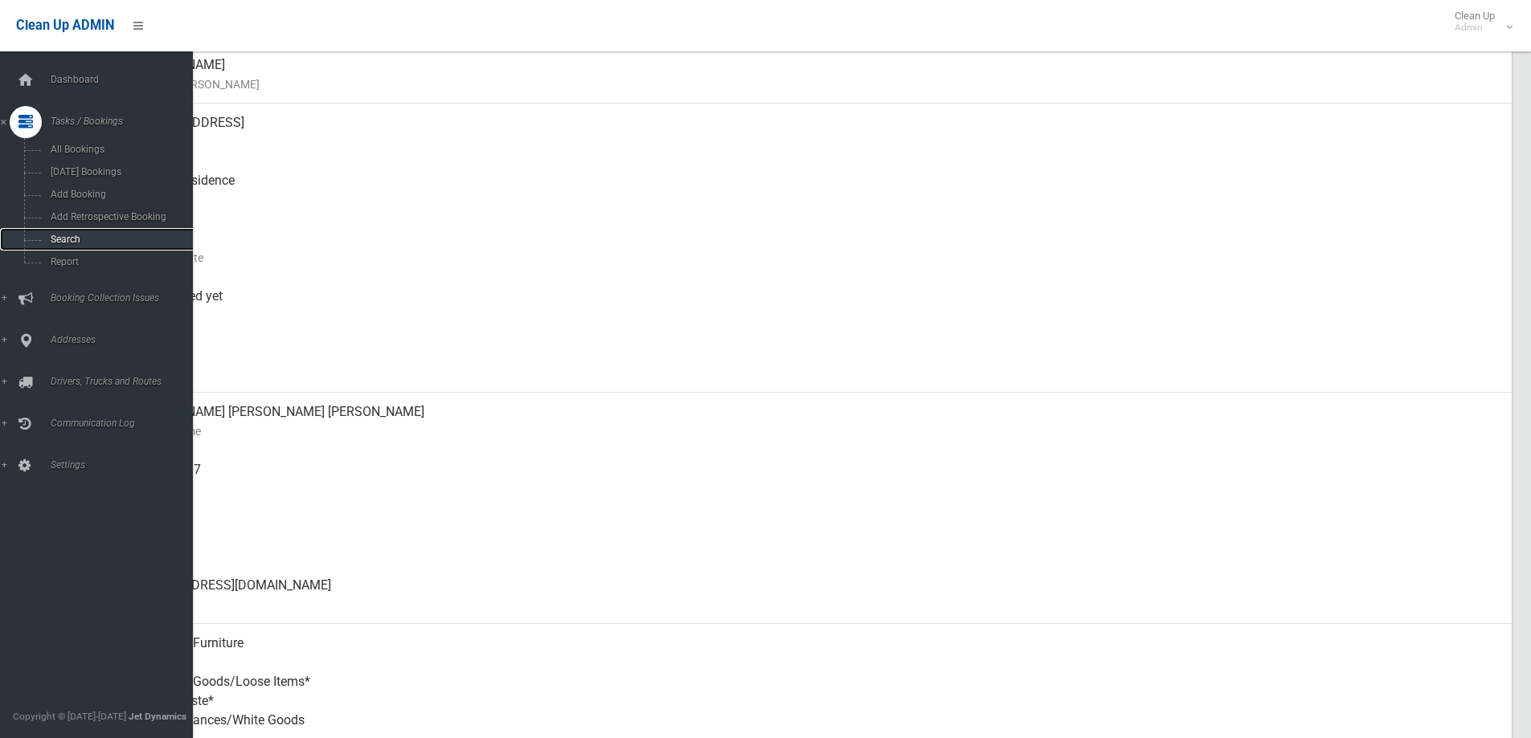
click at [31, 240] on link "Search" at bounding box center [102, 239] width 205 height 22
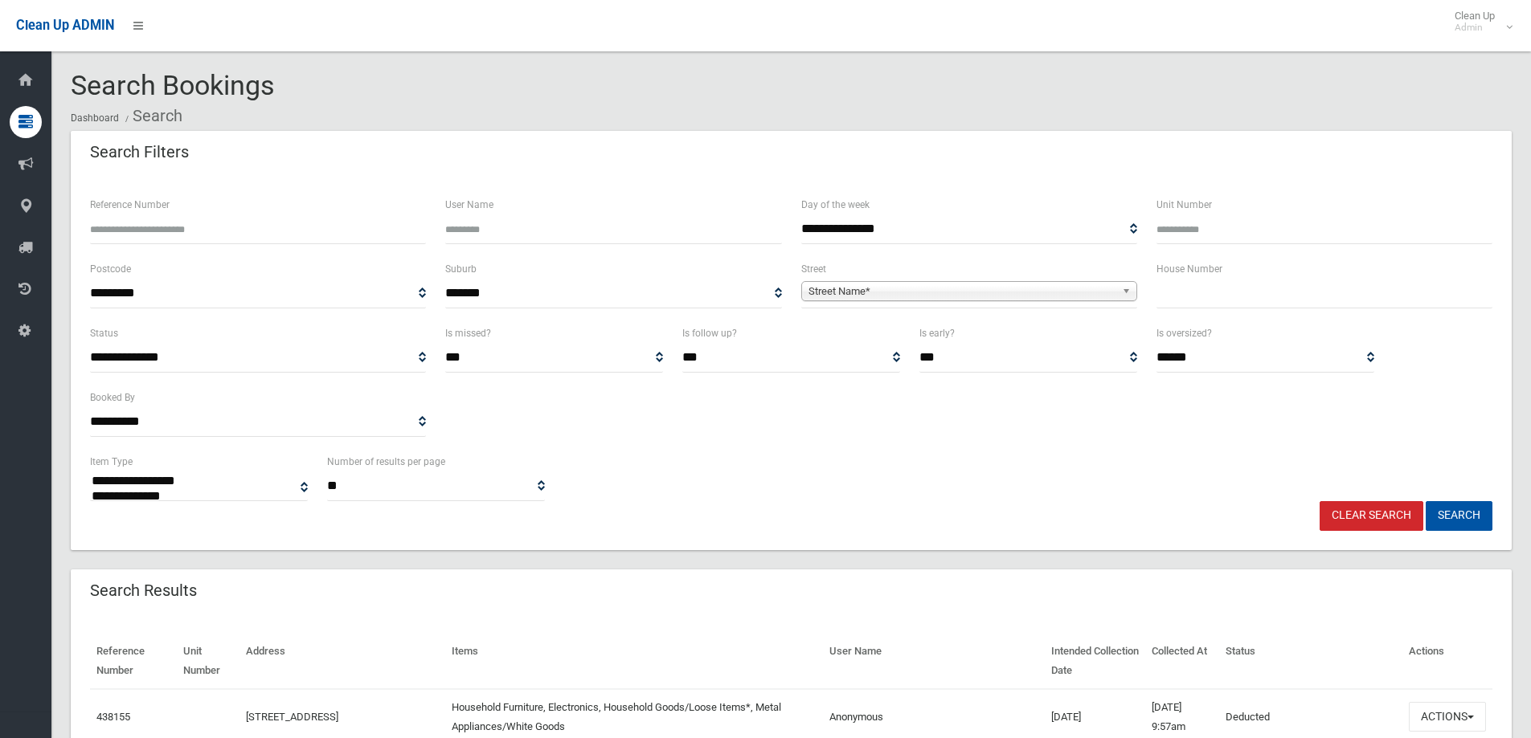
select select
click at [810, 492] on div "**********" at bounding box center [790, 476] width 1421 height 49
click at [1170, 294] on input "text" at bounding box center [1324, 294] width 336 height 30
type input "**"
click at [1076, 292] on span "Street Name*" at bounding box center [961, 291] width 307 height 19
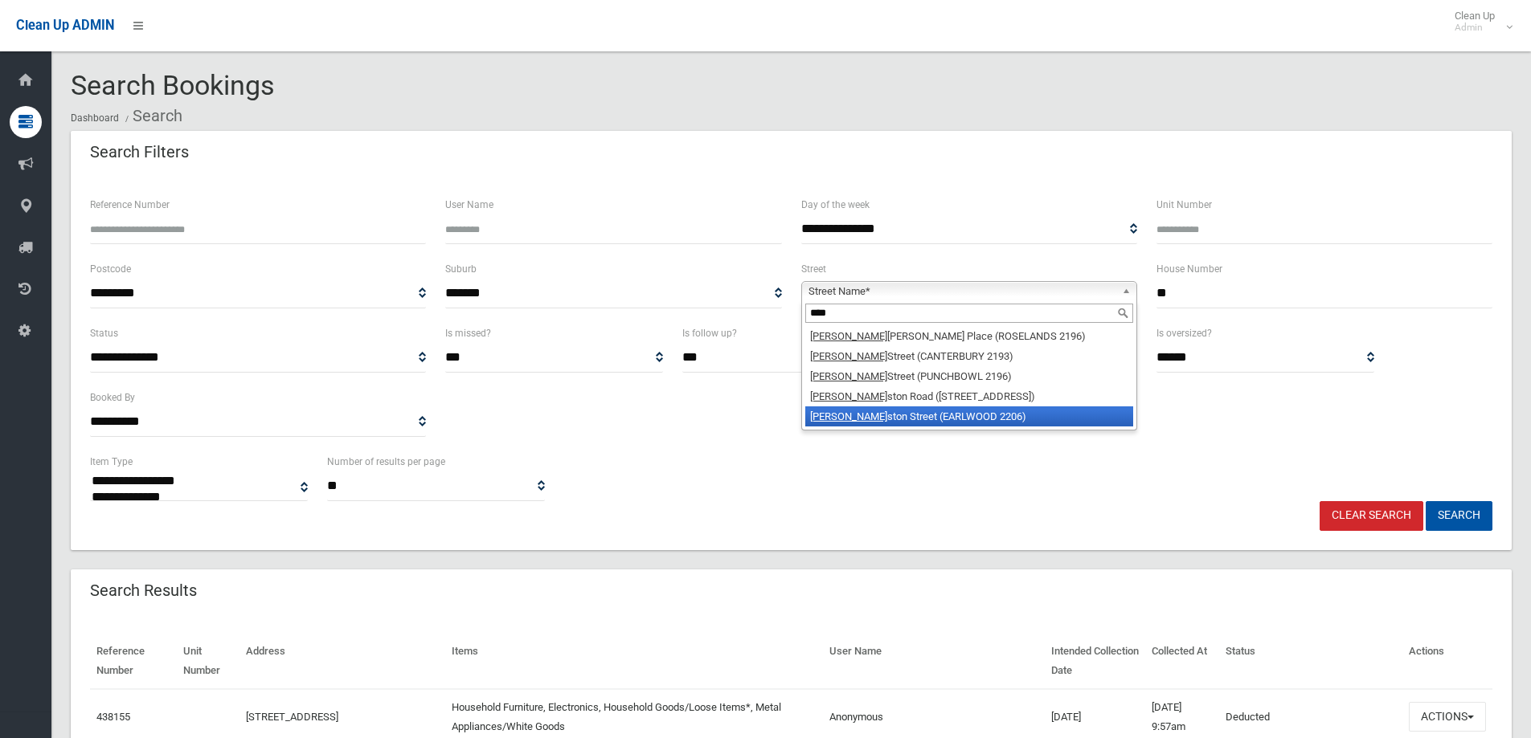
type input "****"
click at [886, 417] on li "John ston Street (EARLWOOD 2206)" at bounding box center [969, 417] width 328 height 20
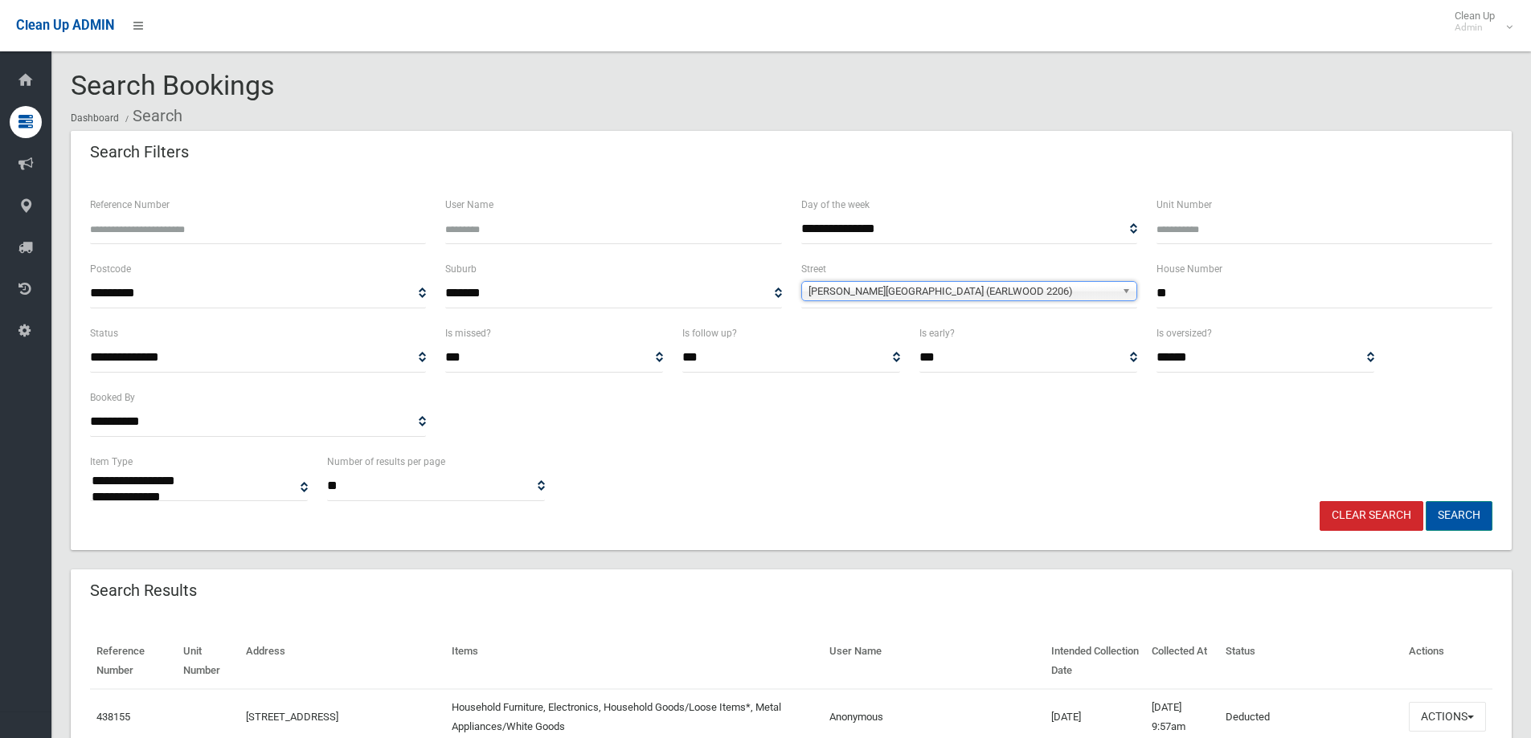
click at [1446, 515] on button "Search" at bounding box center [1458, 516] width 67 height 30
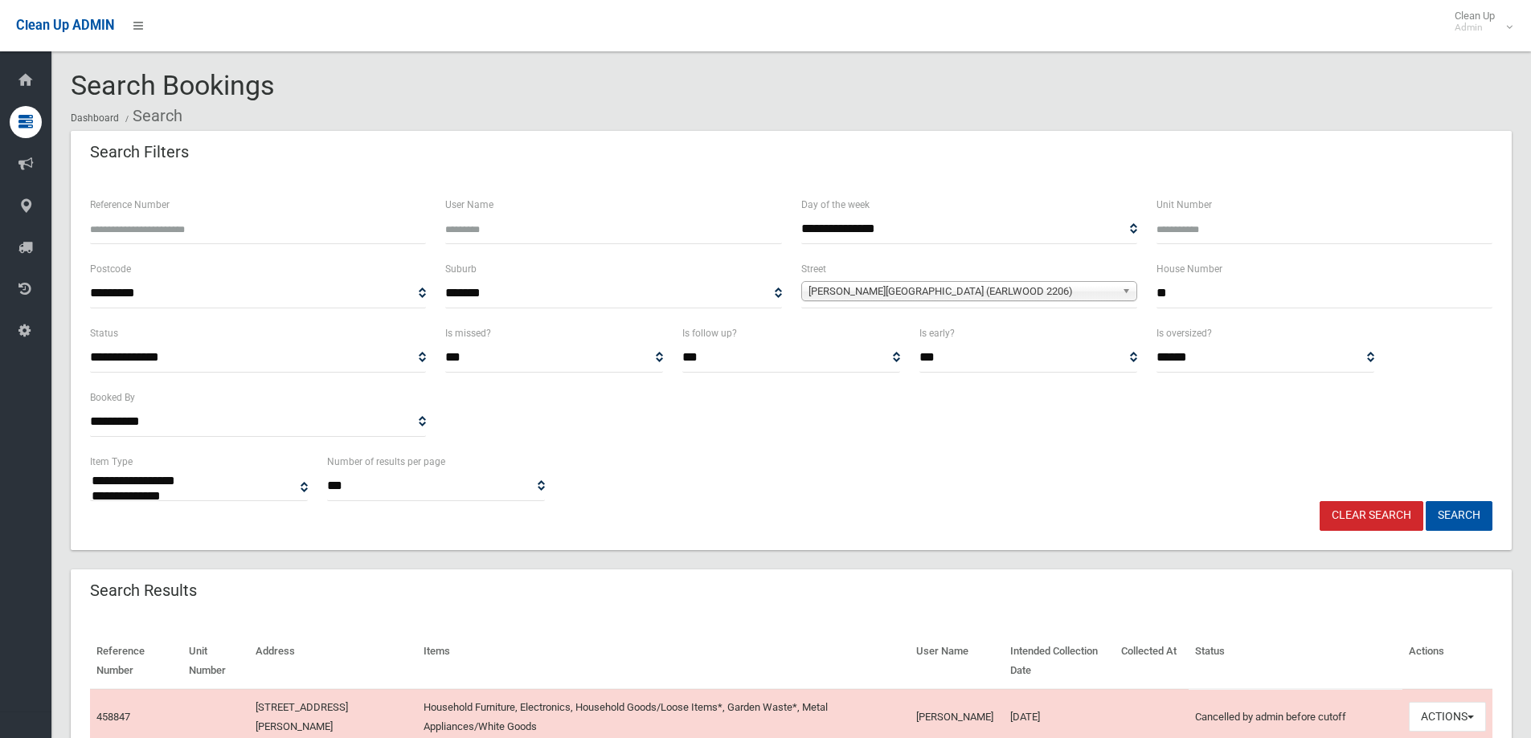
select select
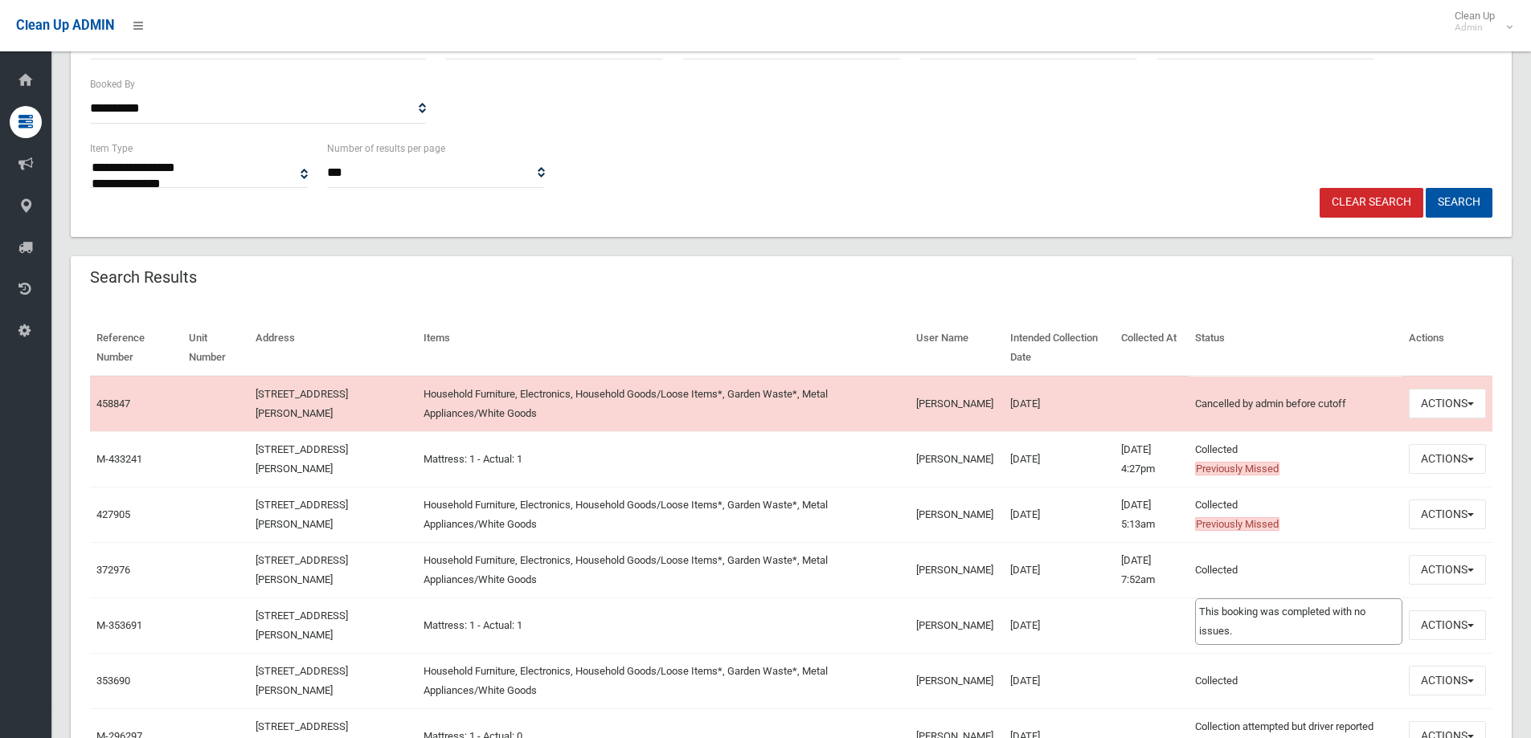
scroll to position [321, 0]
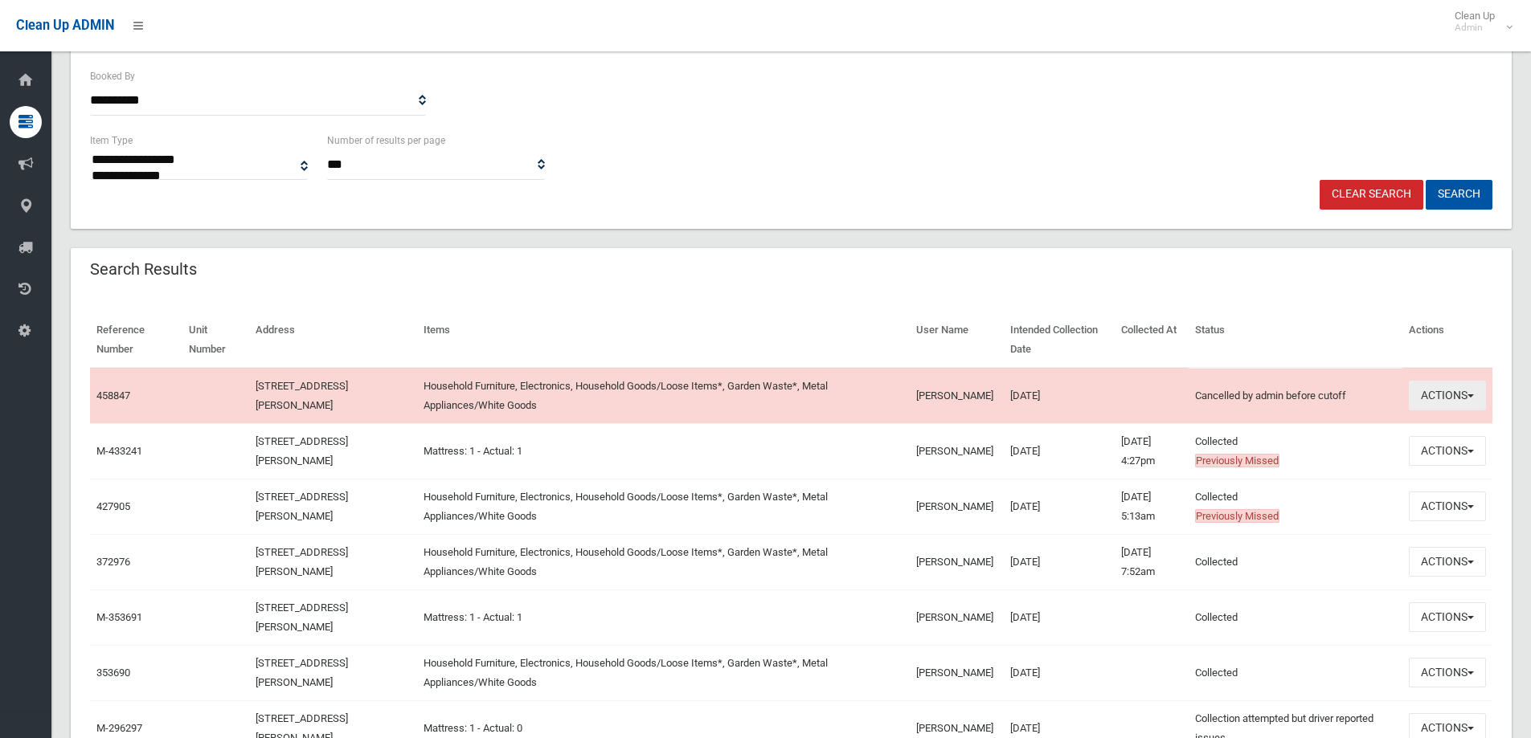
click at [1453, 395] on button "Actions" at bounding box center [1446, 396] width 77 height 30
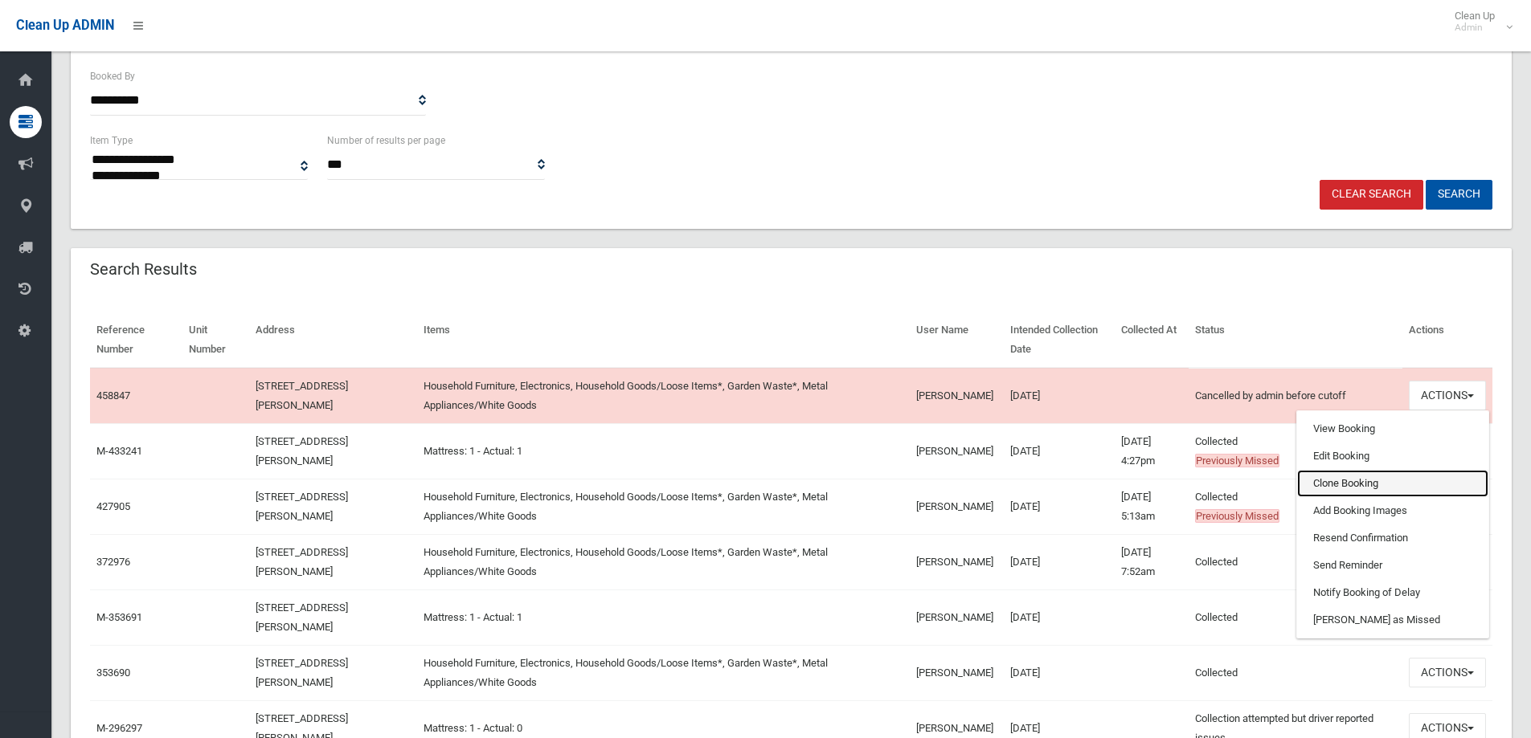
click at [1394, 487] on link "Clone Booking" at bounding box center [1392, 483] width 191 height 27
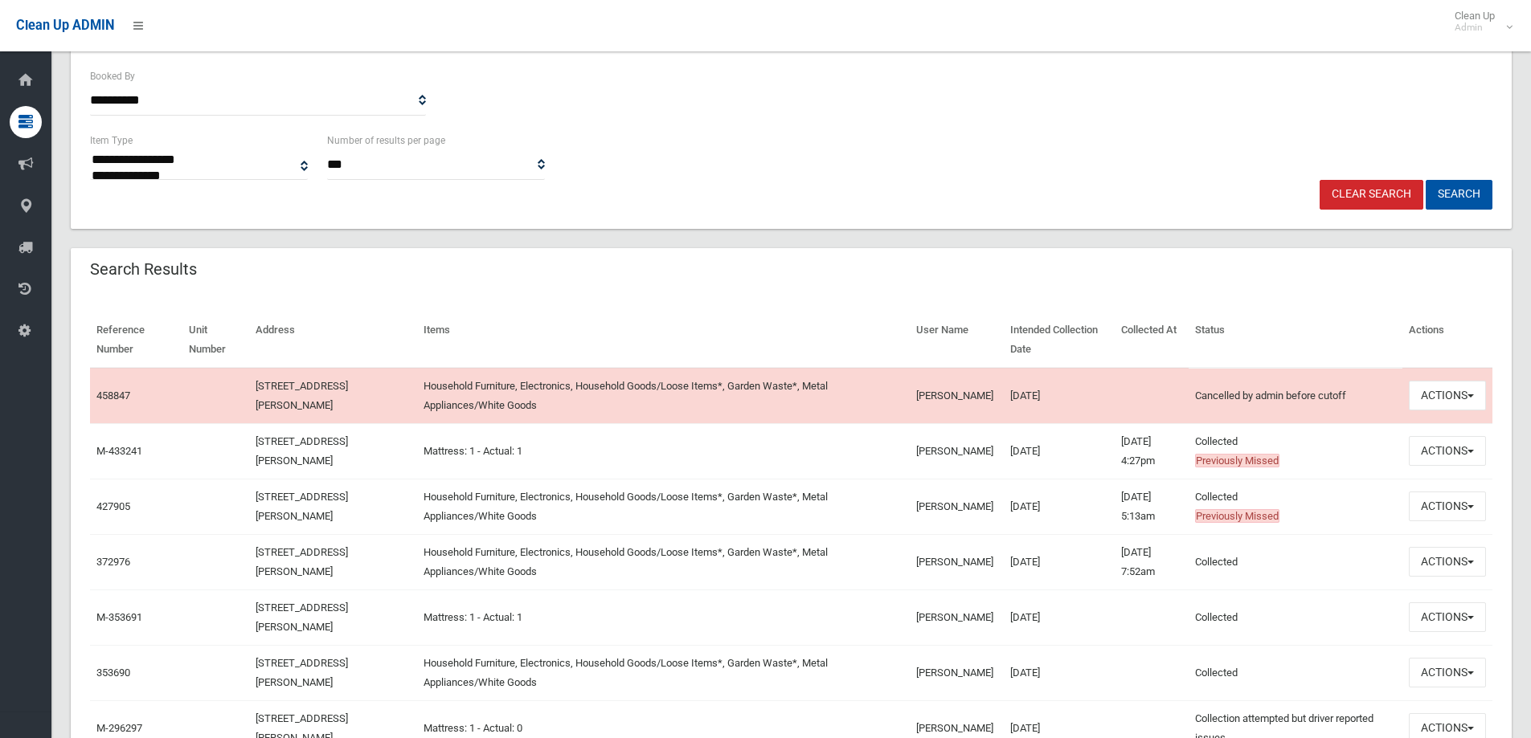
click at [1494, 455] on div "Reference Number Unit Number Address Items User Name Intended Collection Date C…" at bounding box center [791, 682] width 1441 height 779
click at [1474, 456] on button "Actions" at bounding box center [1446, 451] width 77 height 30
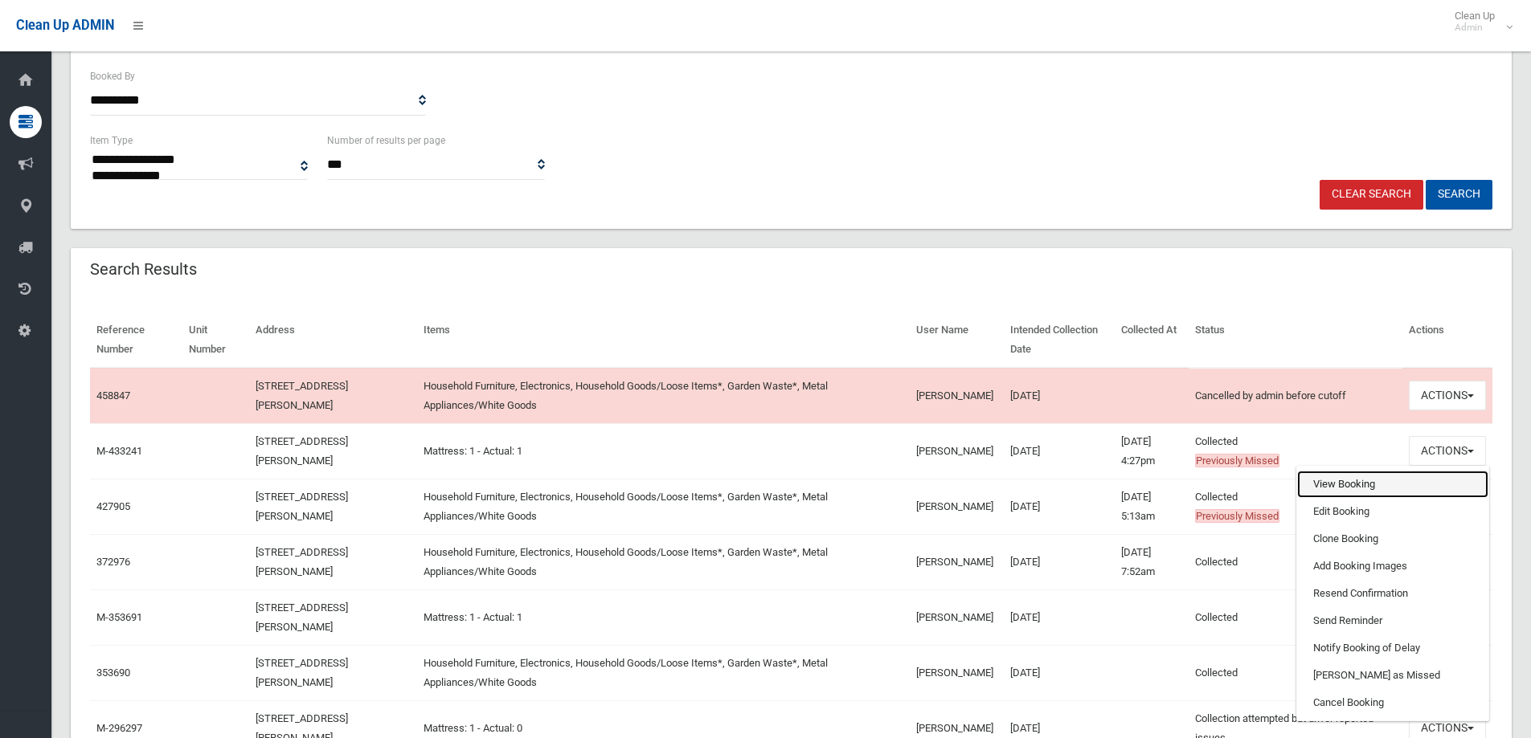
click at [1339, 486] on link "View Booking" at bounding box center [1392, 484] width 191 height 27
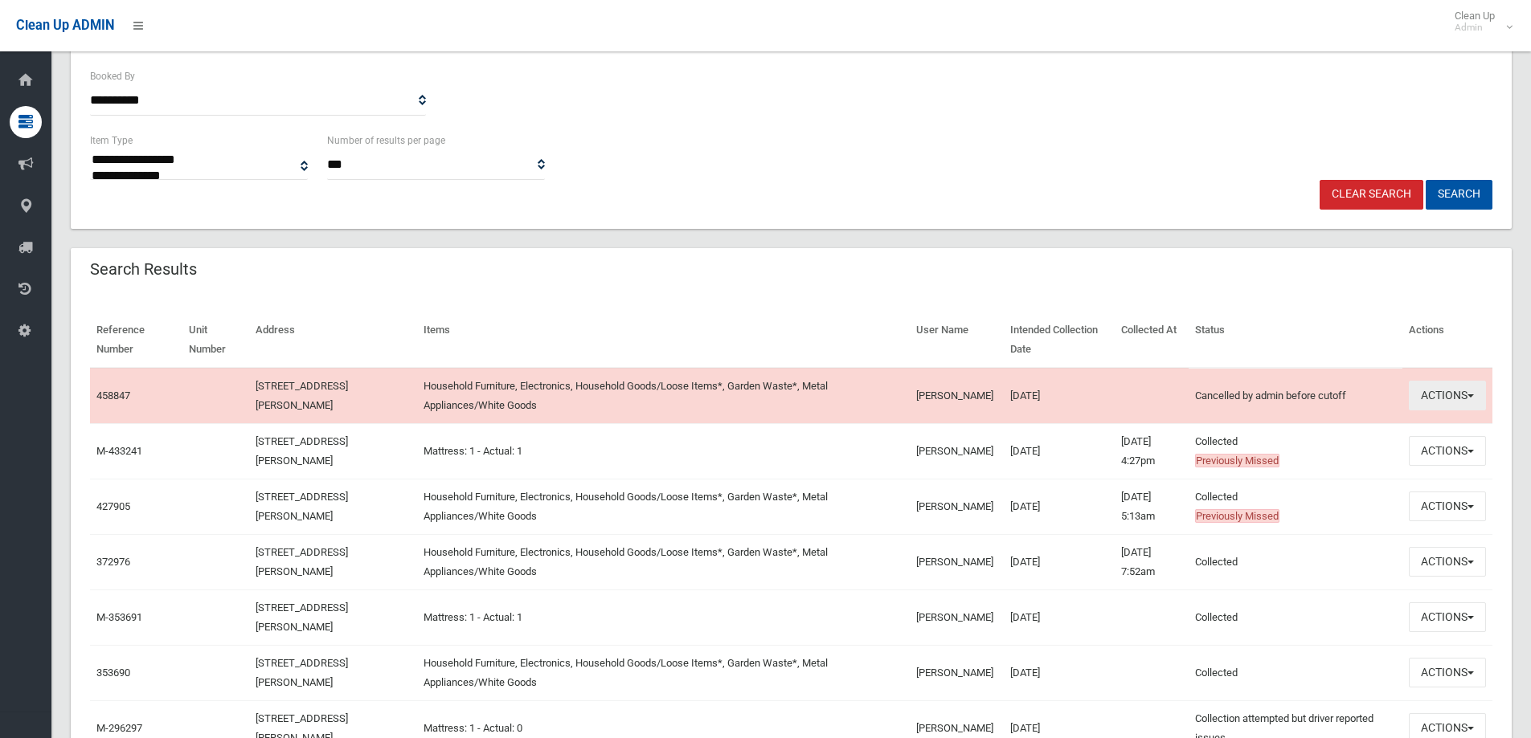
click at [1459, 382] on button "Actions" at bounding box center [1446, 396] width 77 height 30
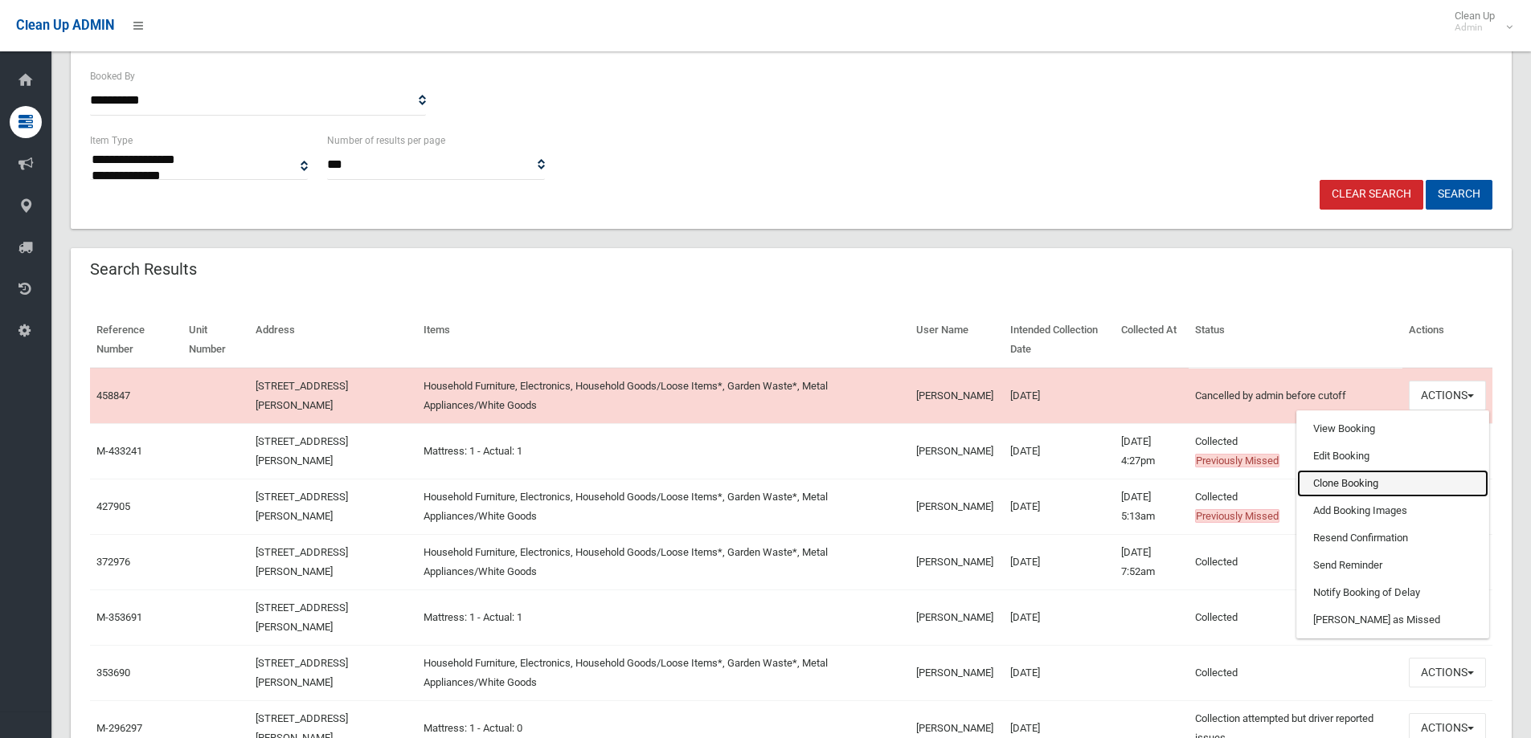
click at [1314, 484] on link "Clone Booking" at bounding box center [1392, 483] width 191 height 27
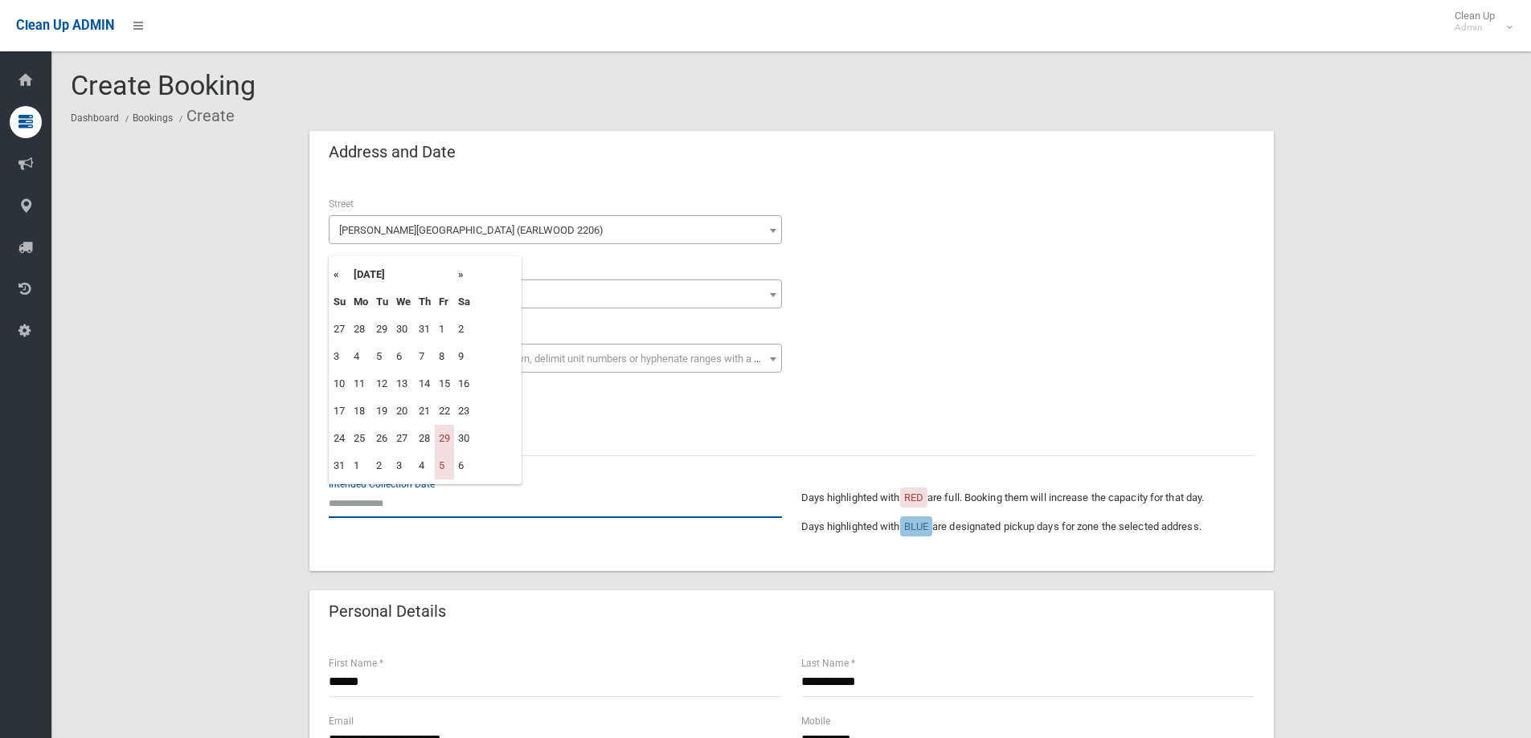
click at [372, 494] on input "text" at bounding box center [555, 504] width 453 height 30
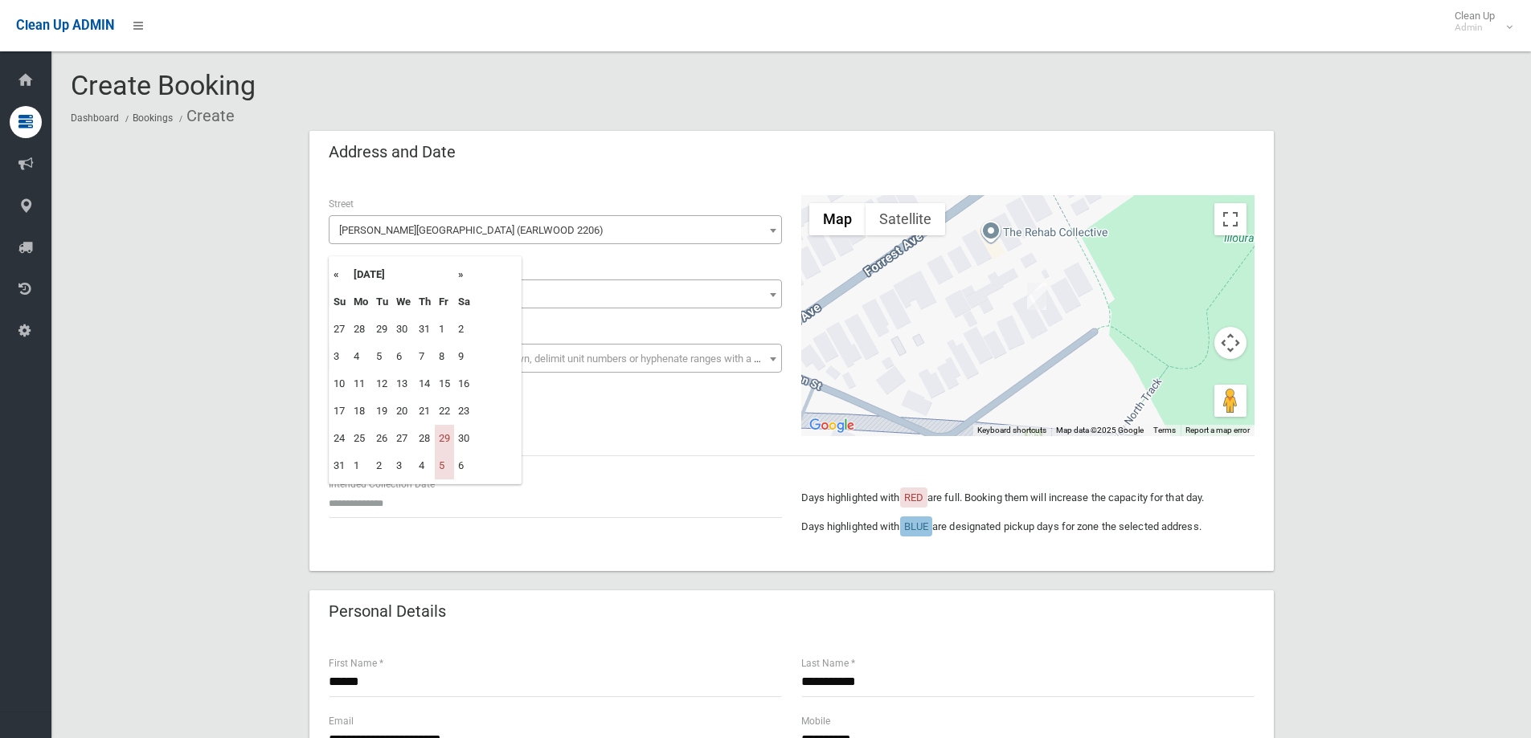
click at [466, 276] on th "»" at bounding box center [464, 274] width 20 height 27
click at [449, 391] on td "19" at bounding box center [444, 383] width 19 height 27
type input "**********"
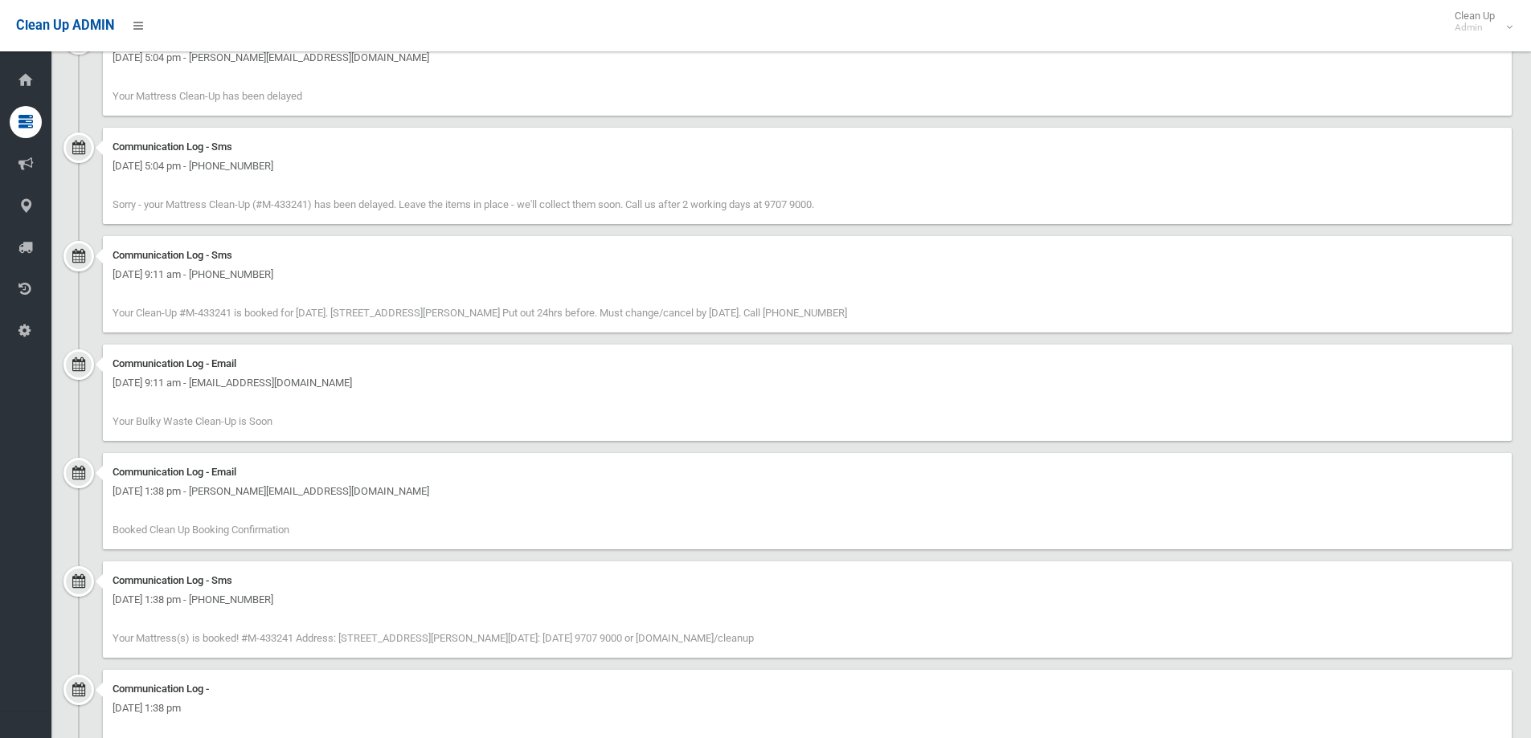
scroll to position [2431, 0]
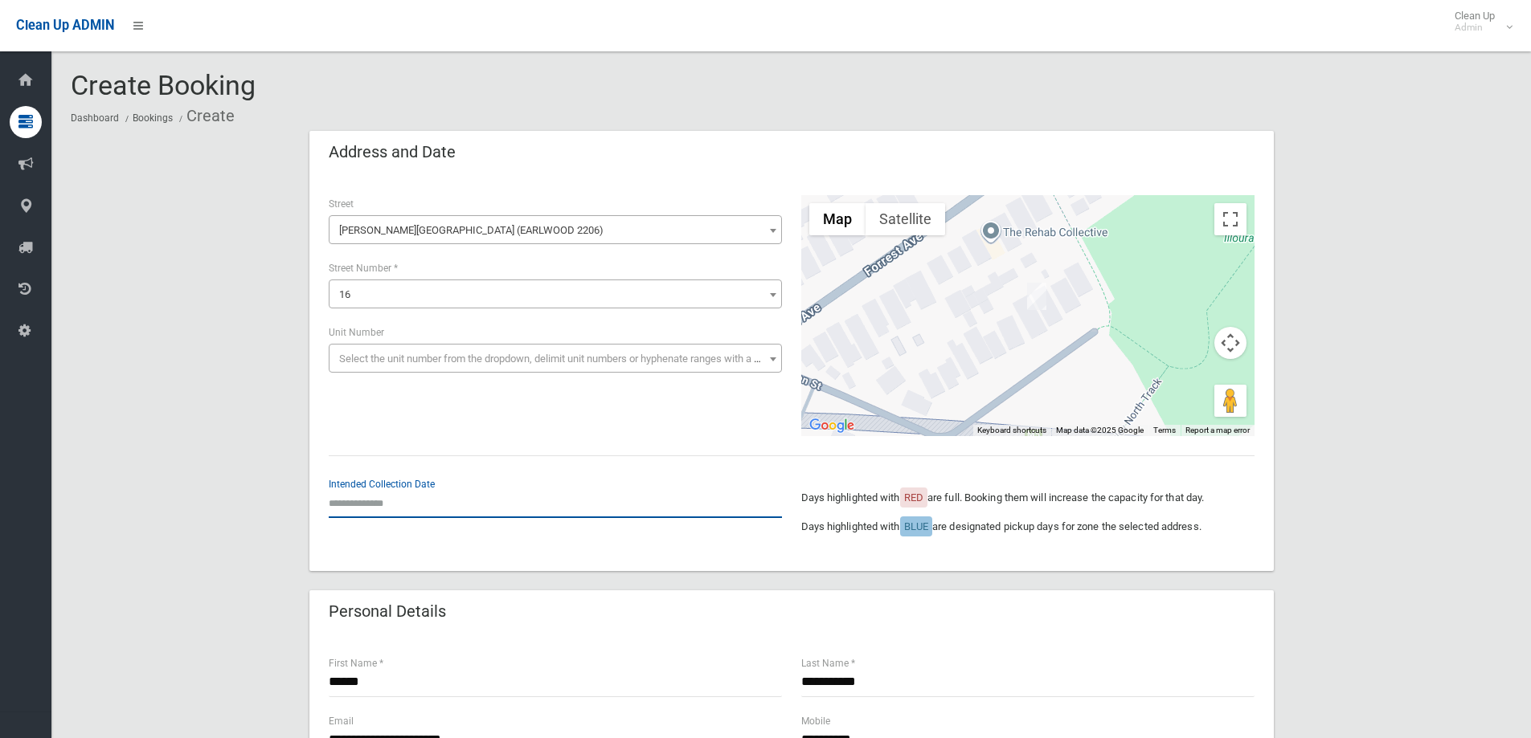
click at [343, 506] on input "text" at bounding box center [555, 504] width 453 height 30
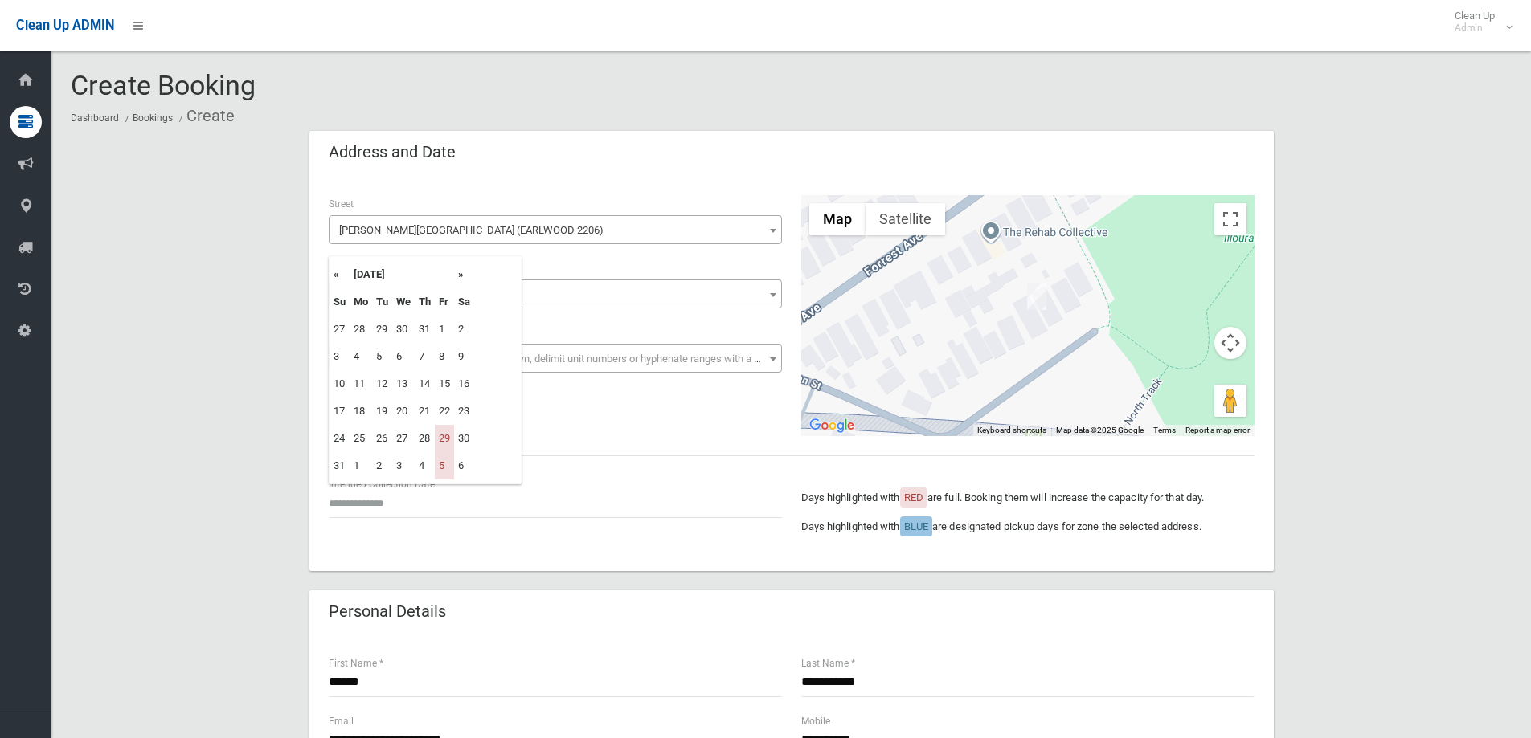
click at [462, 264] on th "»" at bounding box center [464, 274] width 20 height 27
click at [450, 382] on td "19" at bounding box center [444, 383] width 19 height 27
type input "**********"
click at [527, 426] on div "**********" at bounding box center [791, 315] width 945 height 241
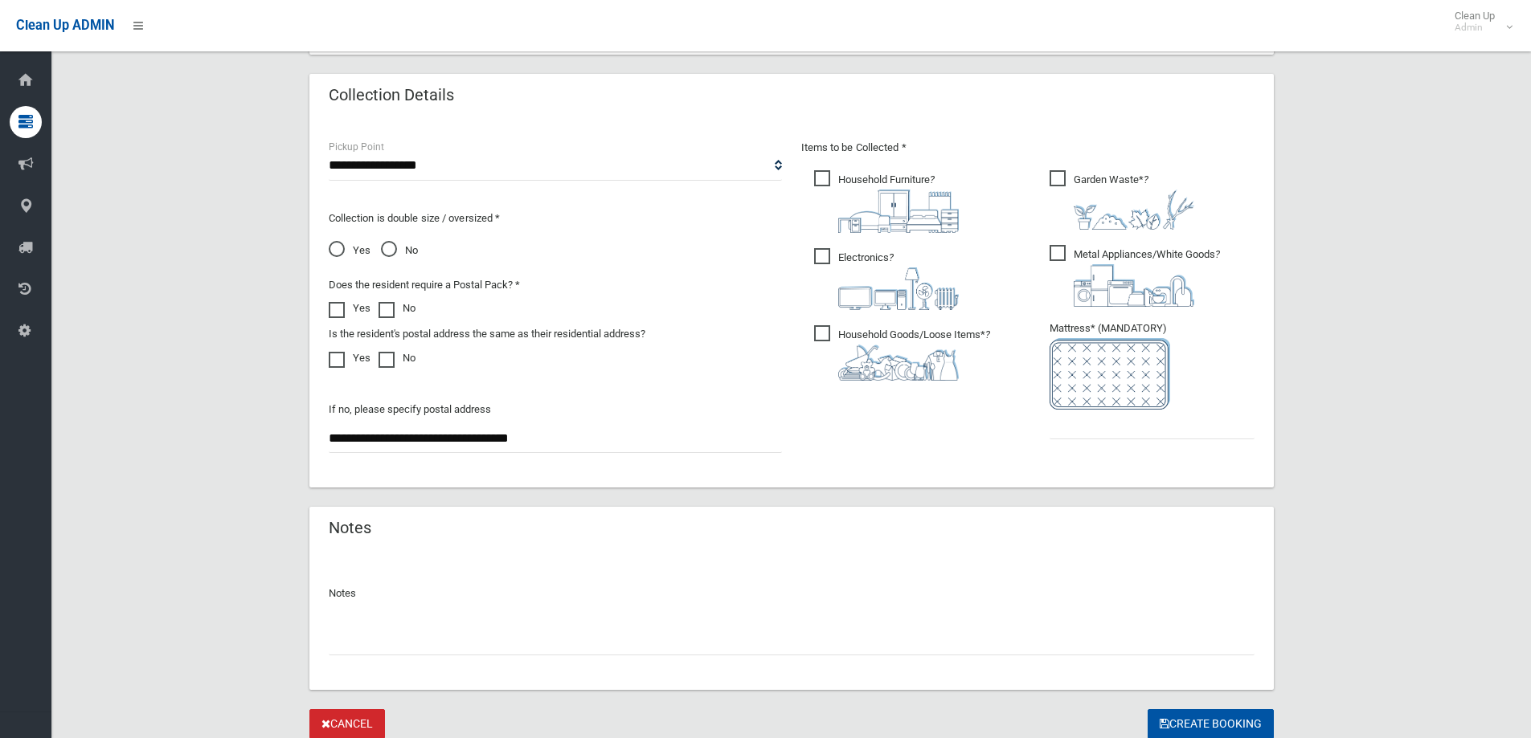
scroll to position [803, 0]
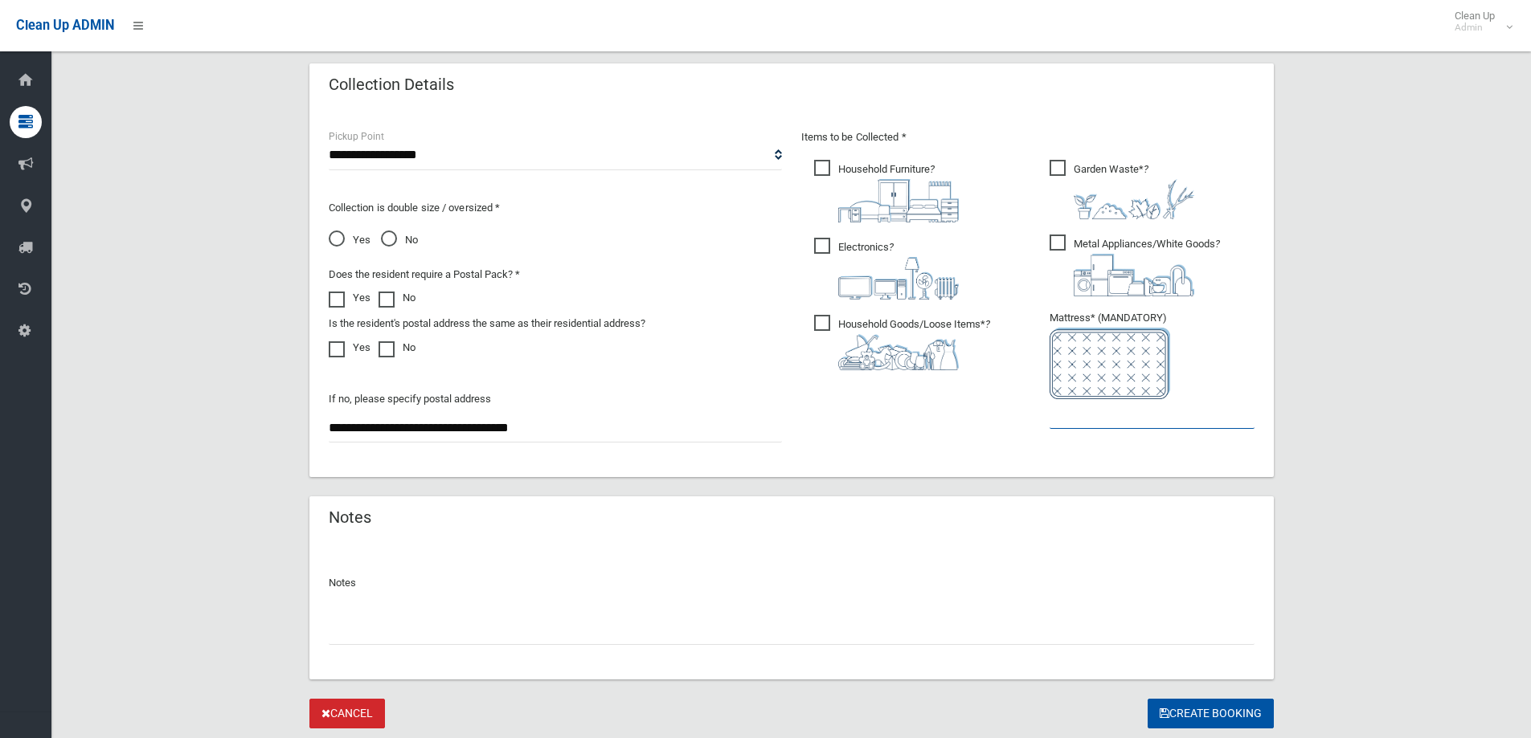
click at [1112, 423] on input "text" at bounding box center [1151, 414] width 205 height 30
type input "*"
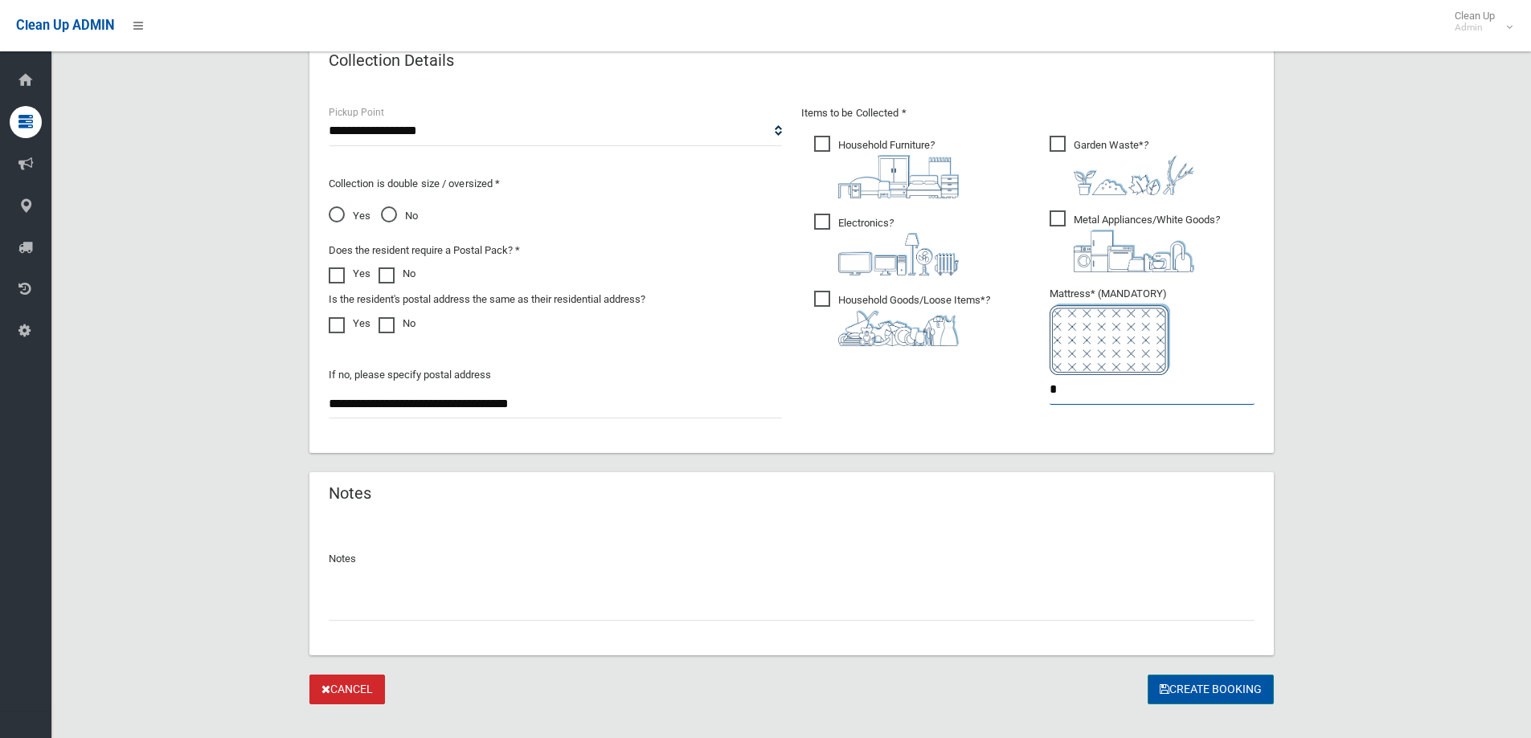
scroll to position [852, 0]
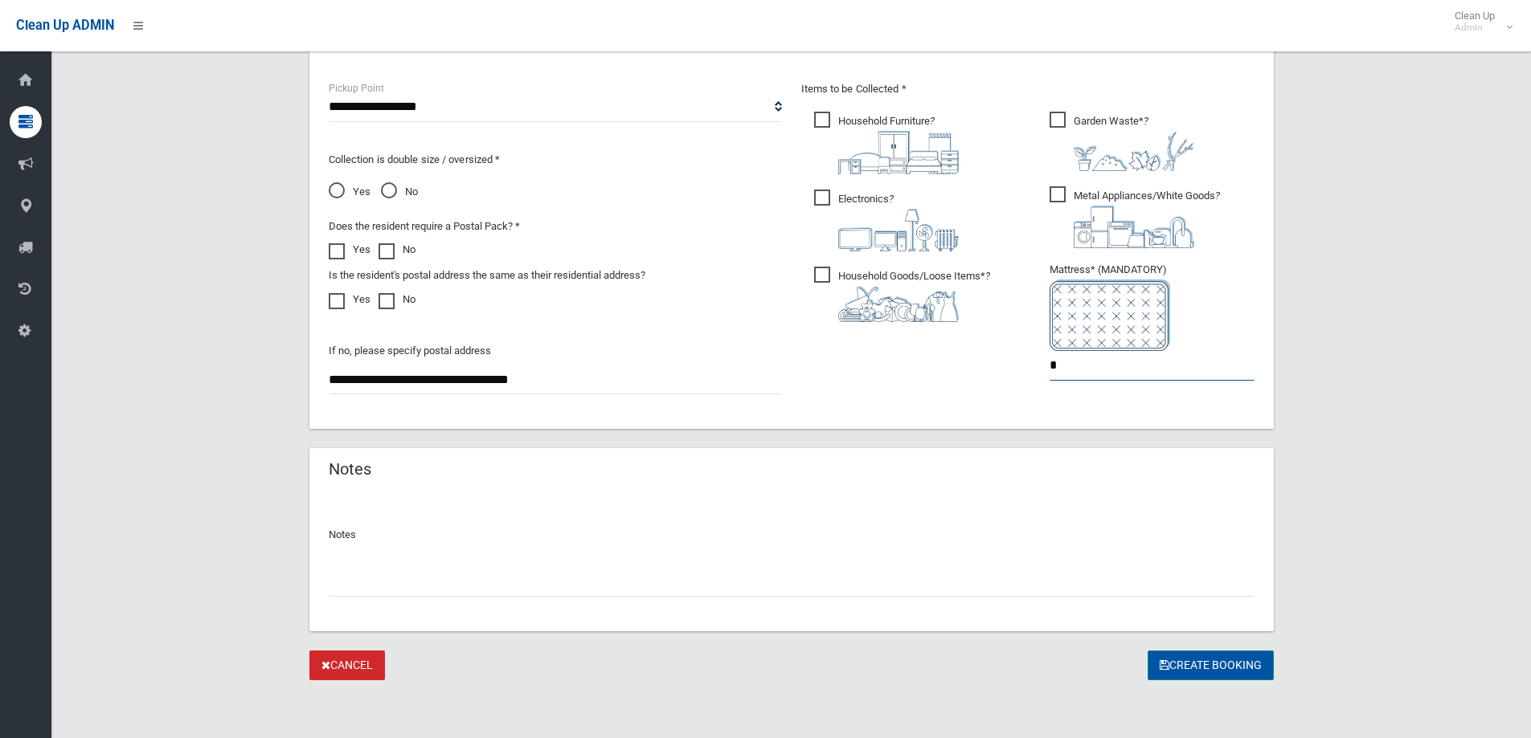
type input "*"
click at [1212, 658] on button "Create Booking" at bounding box center [1210, 666] width 126 height 30
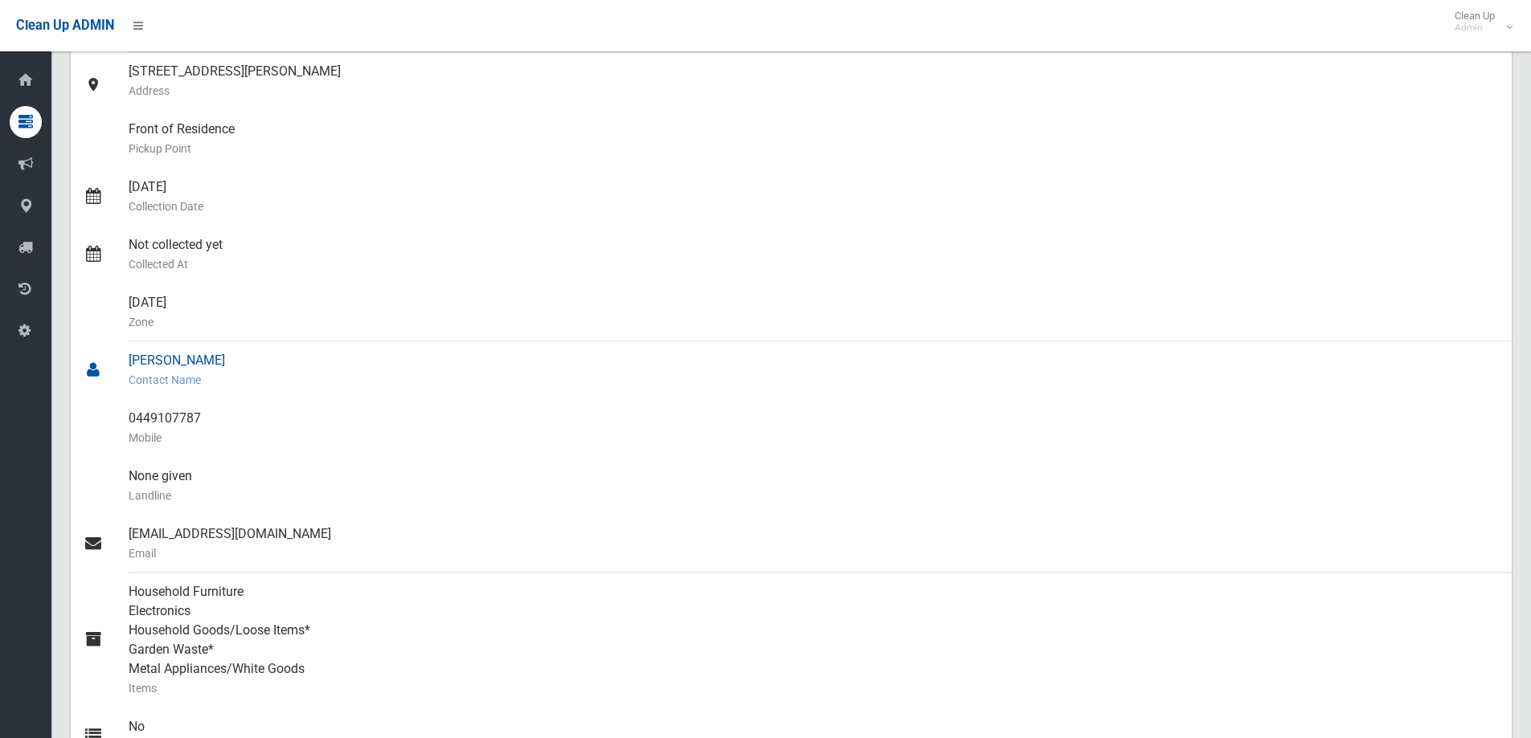
scroll to position [241, 0]
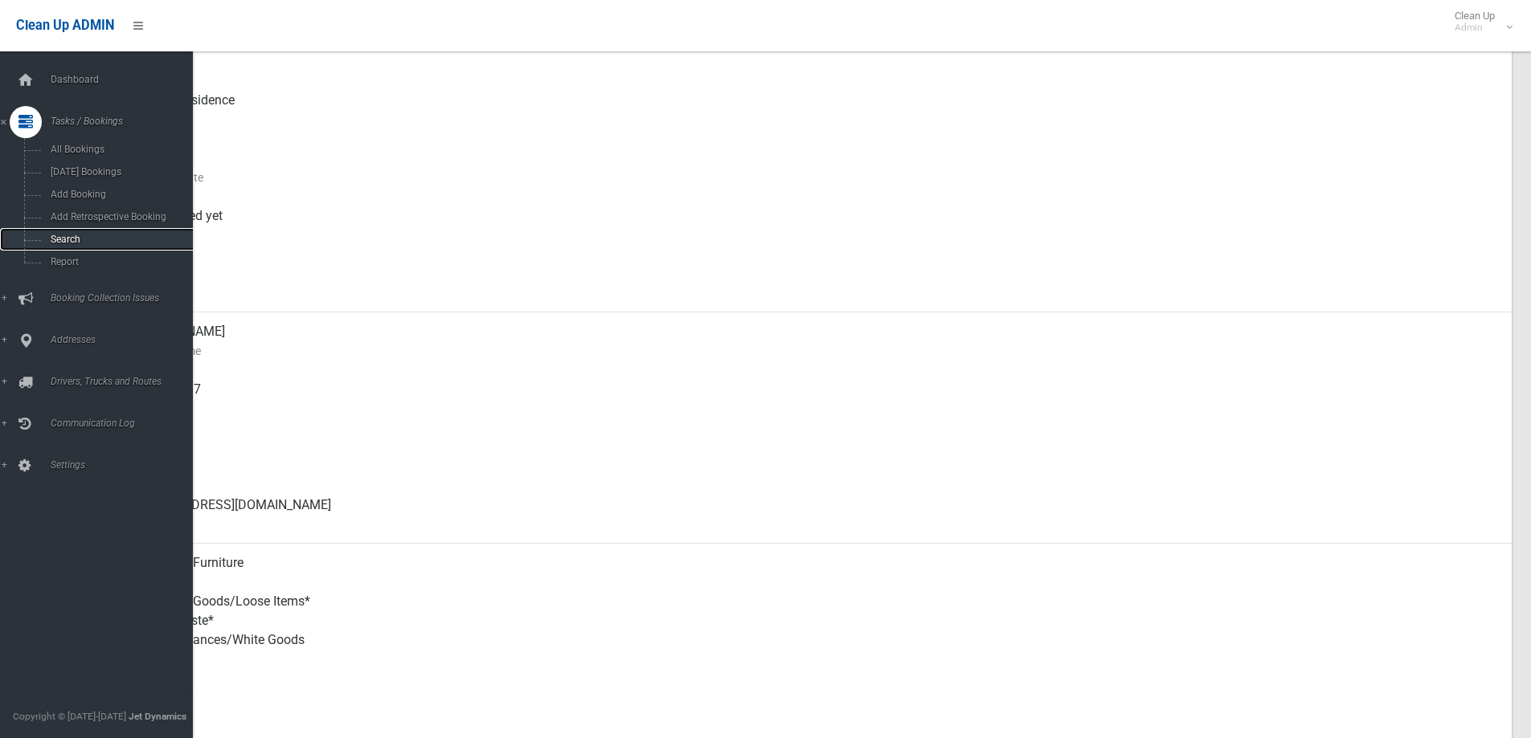
click at [69, 241] on span "Search" at bounding box center [118, 239] width 145 height 11
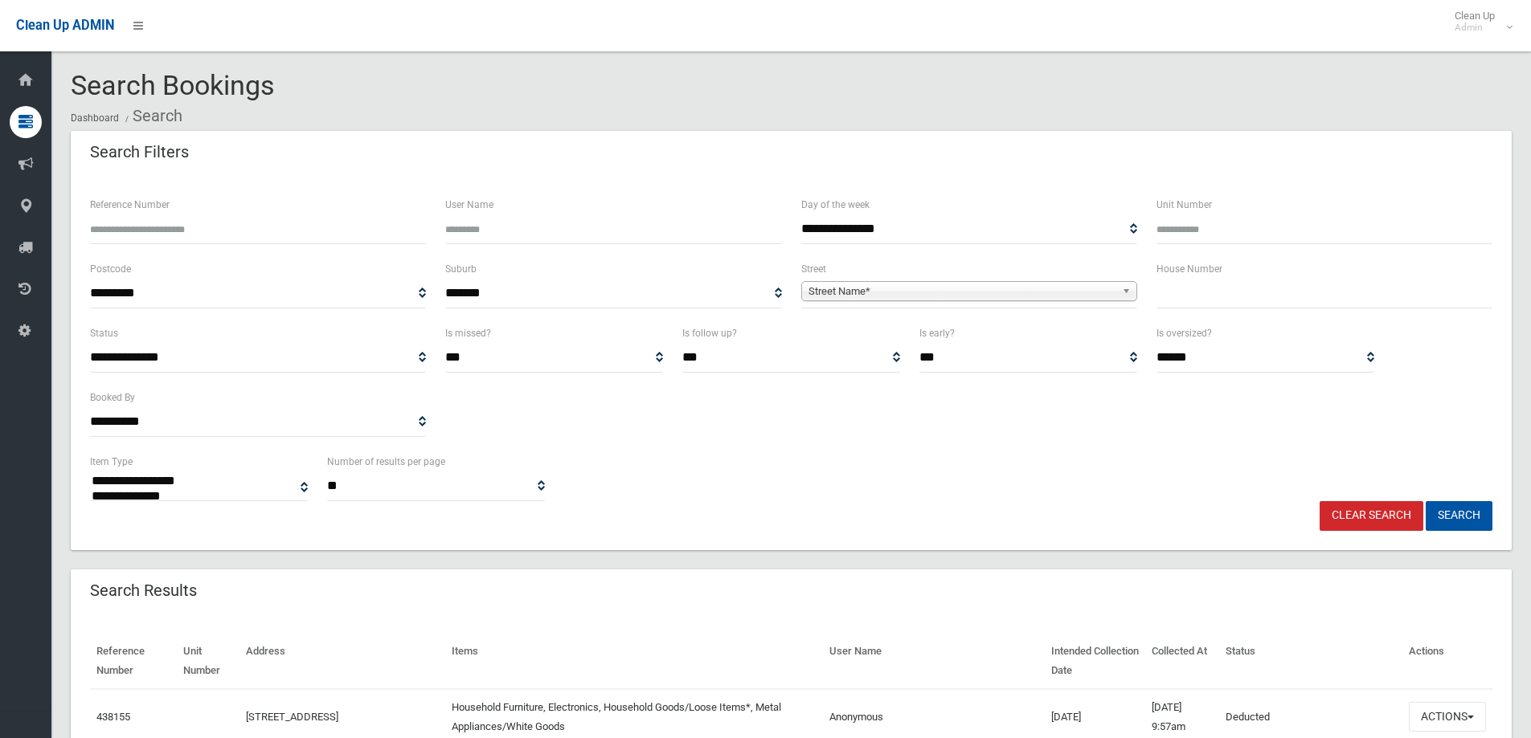
select select
drag, startPoint x: 301, startPoint y: 92, endPoint x: 62, endPoint y: 80, distance: 239.7
